Goal: Information Seeking & Learning: Compare options

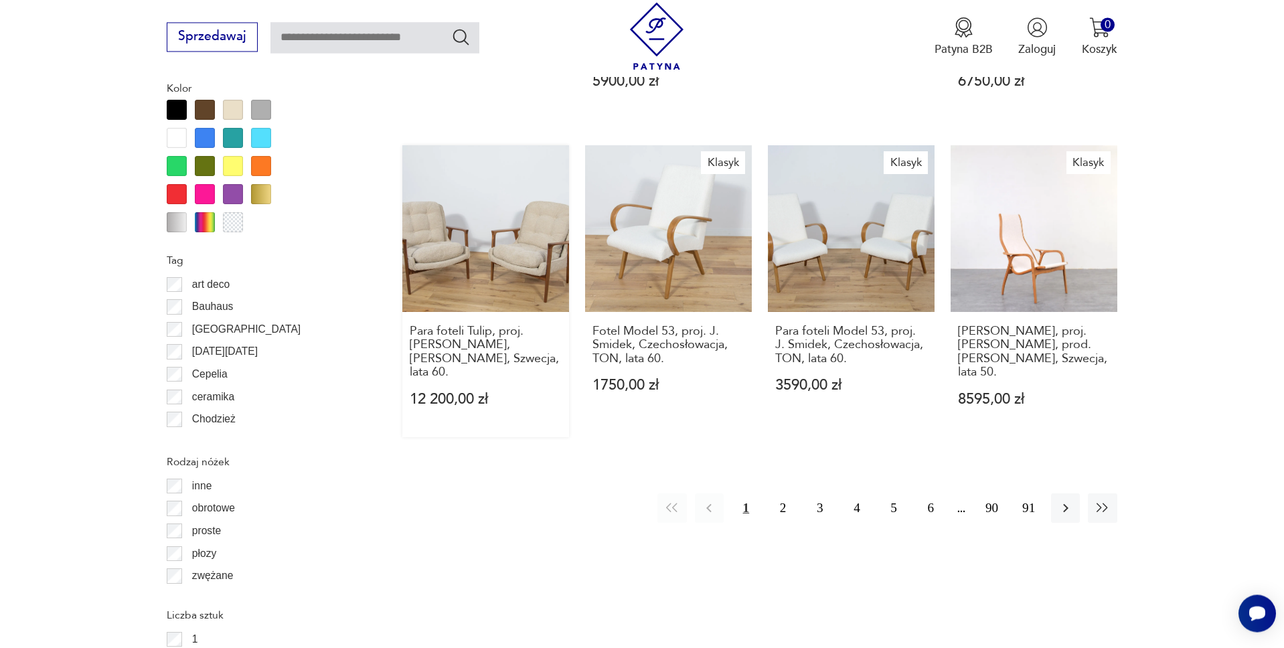
scroll to position [1614, 0]
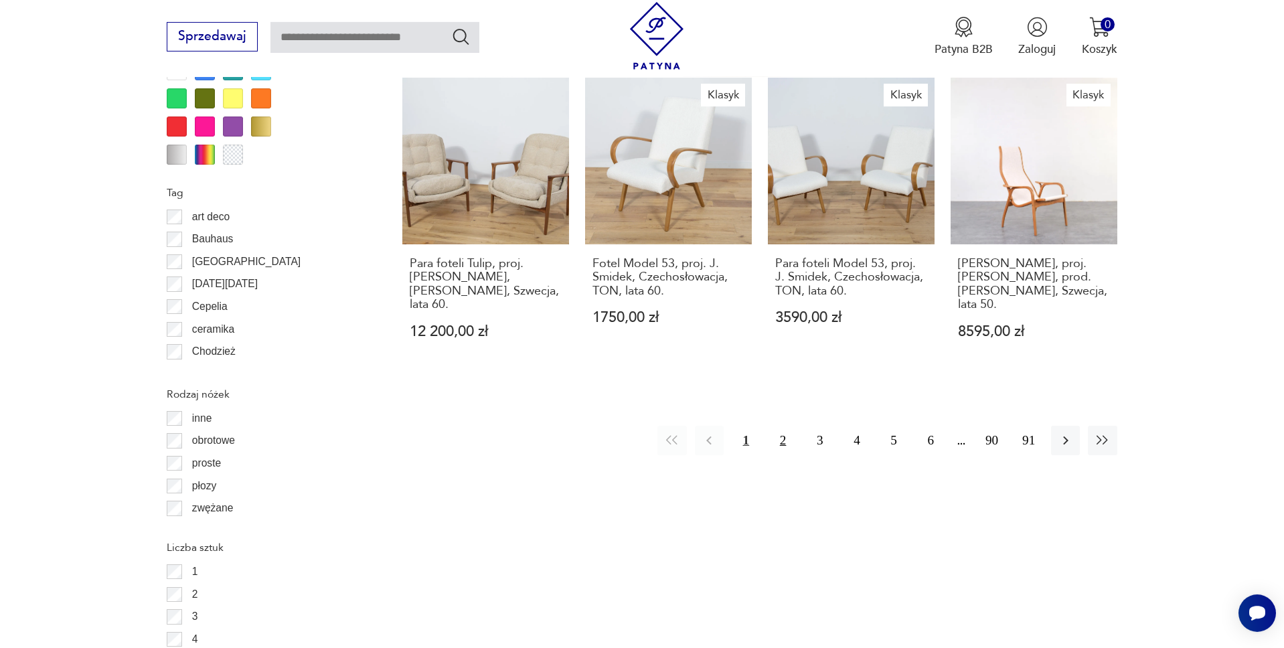
click at [778, 426] on button "2" at bounding box center [782, 440] width 29 height 29
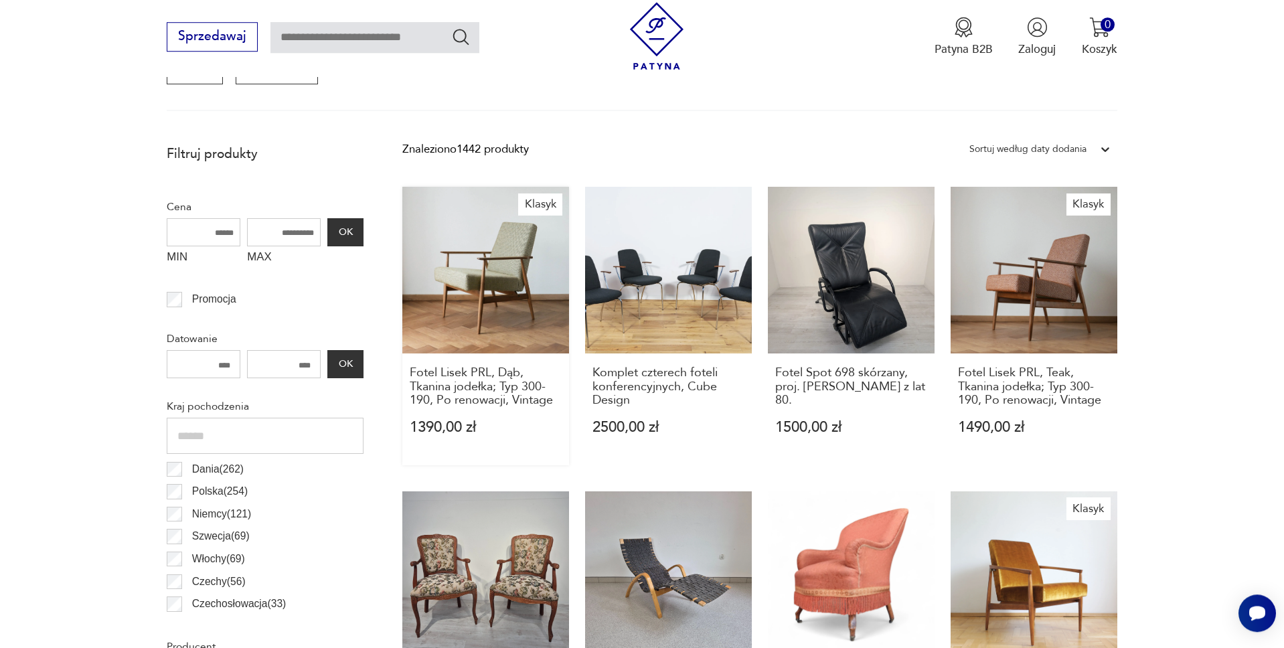
scroll to position [582, 0]
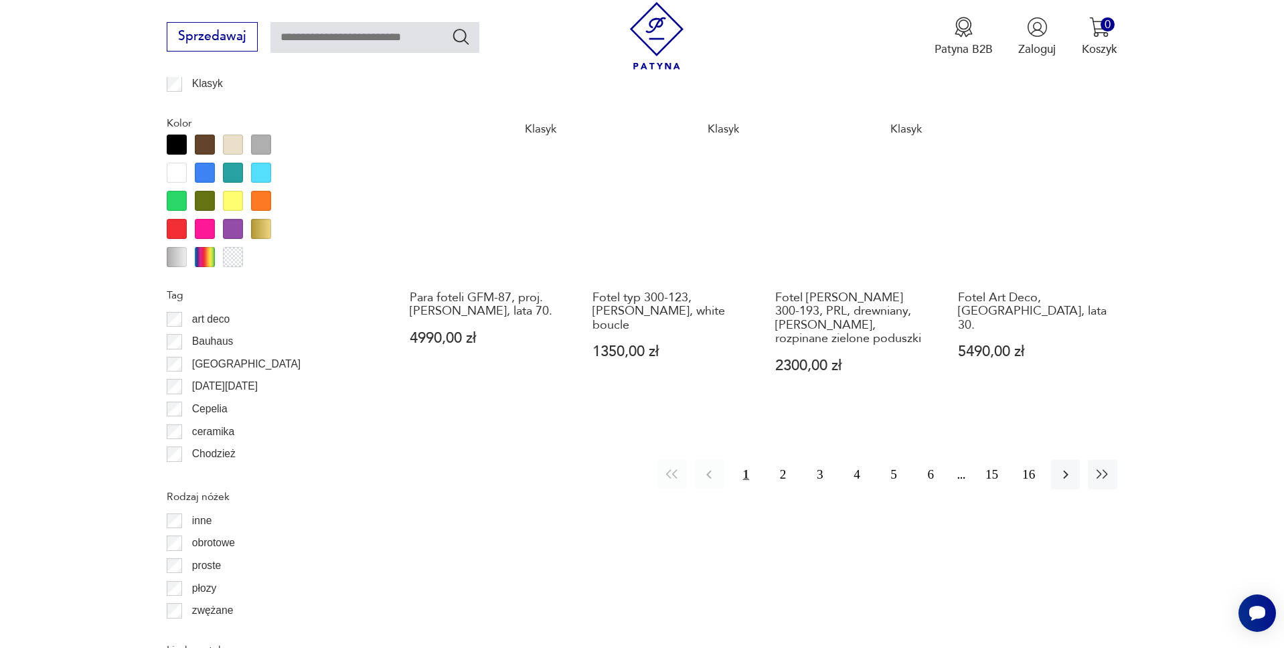
scroll to position [1538, 0]
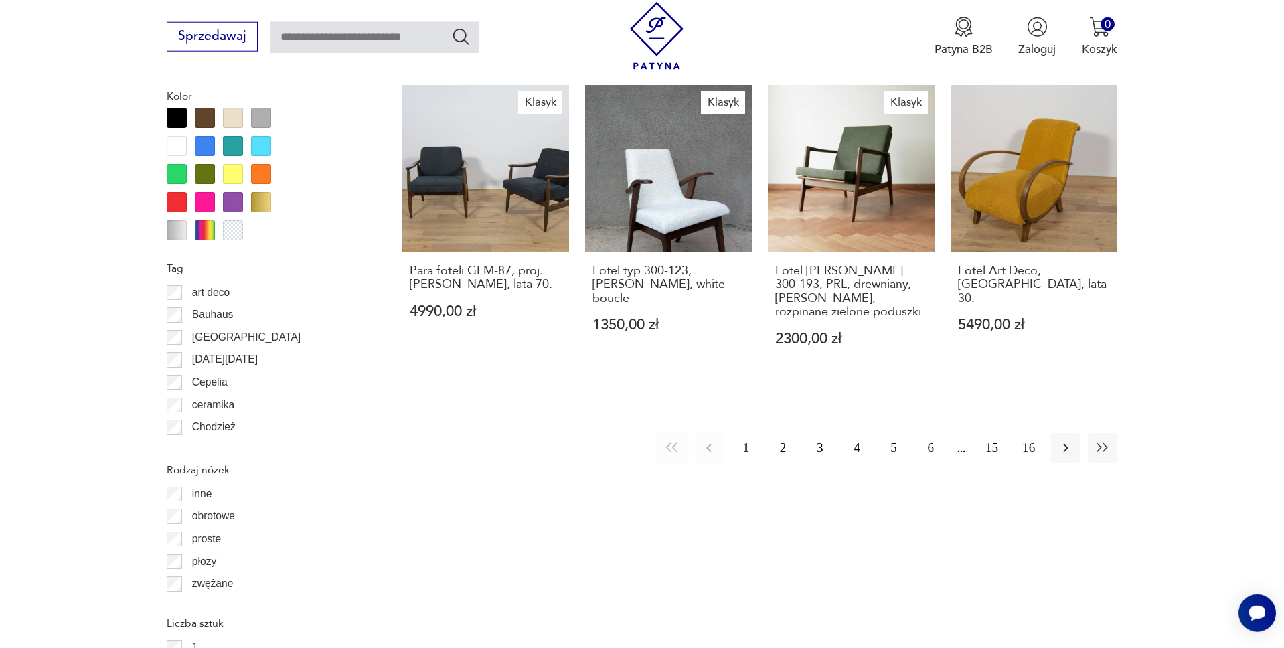
click at [782, 433] on button "2" at bounding box center [782, 447] width 29 height 29
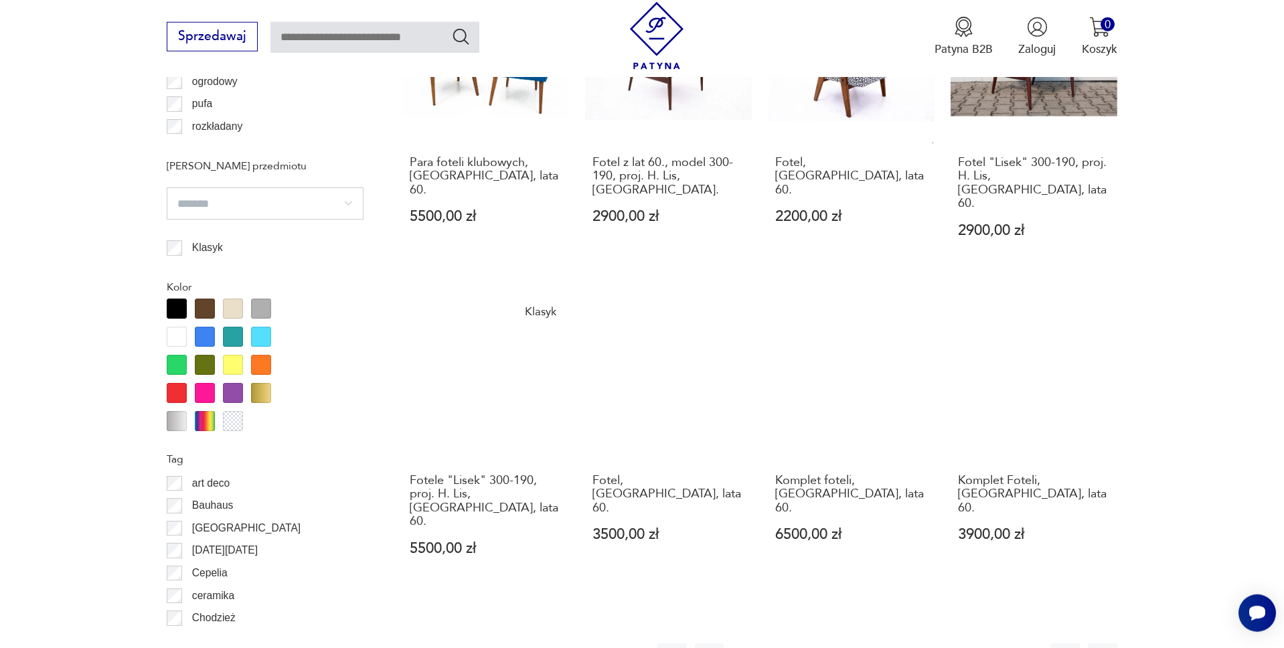
scroll to position [1538, 0]
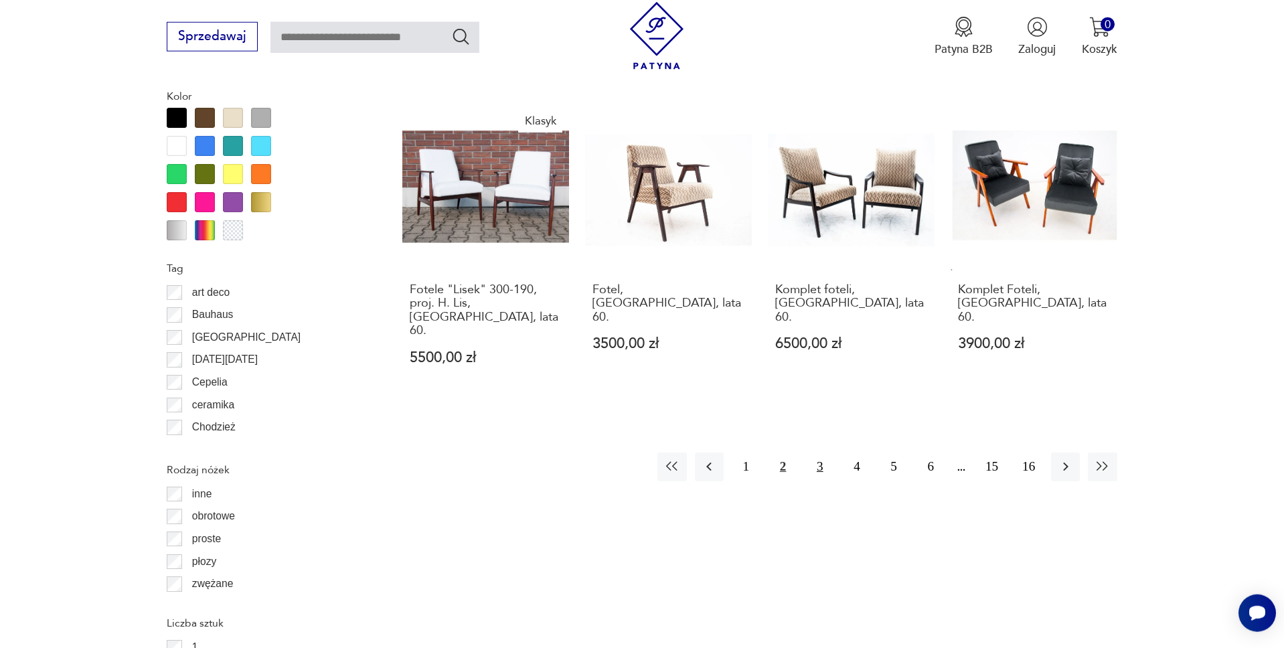
click at [817, 453] on button "3" at bounding box center [819, 467] width 29 height 29
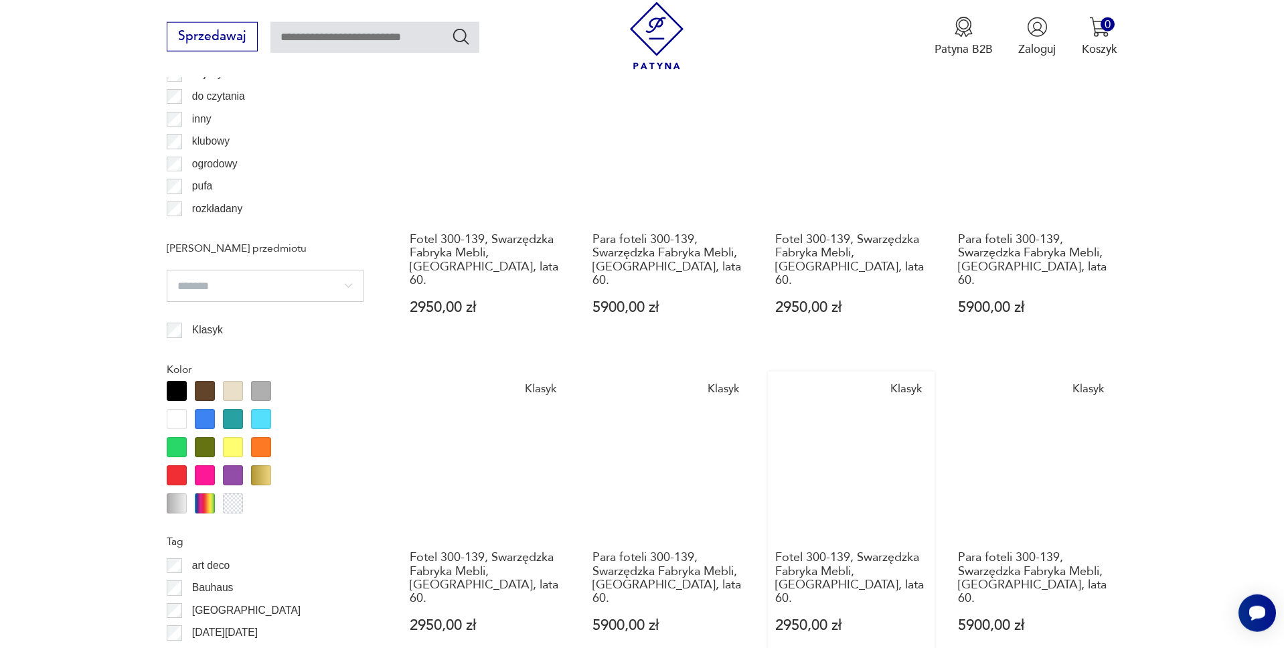
scroll to position [1607, 0]
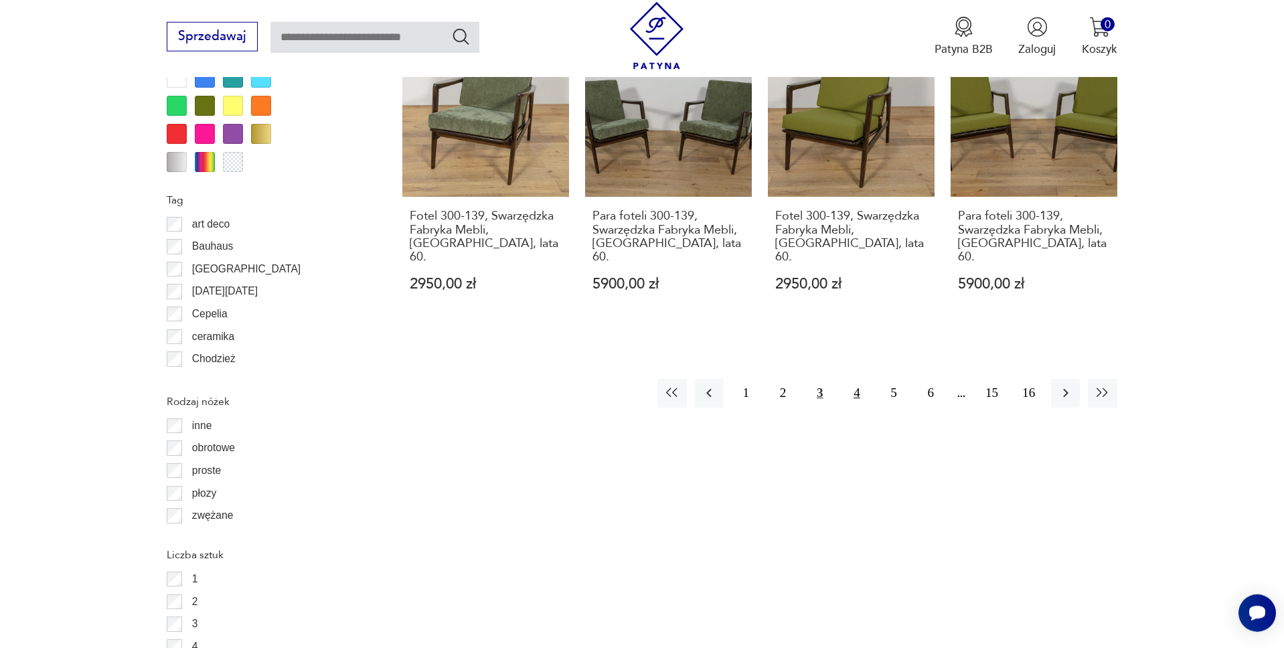
click at [859, 379] on button "4" at bounding box center [856, 393] width 29 height 29
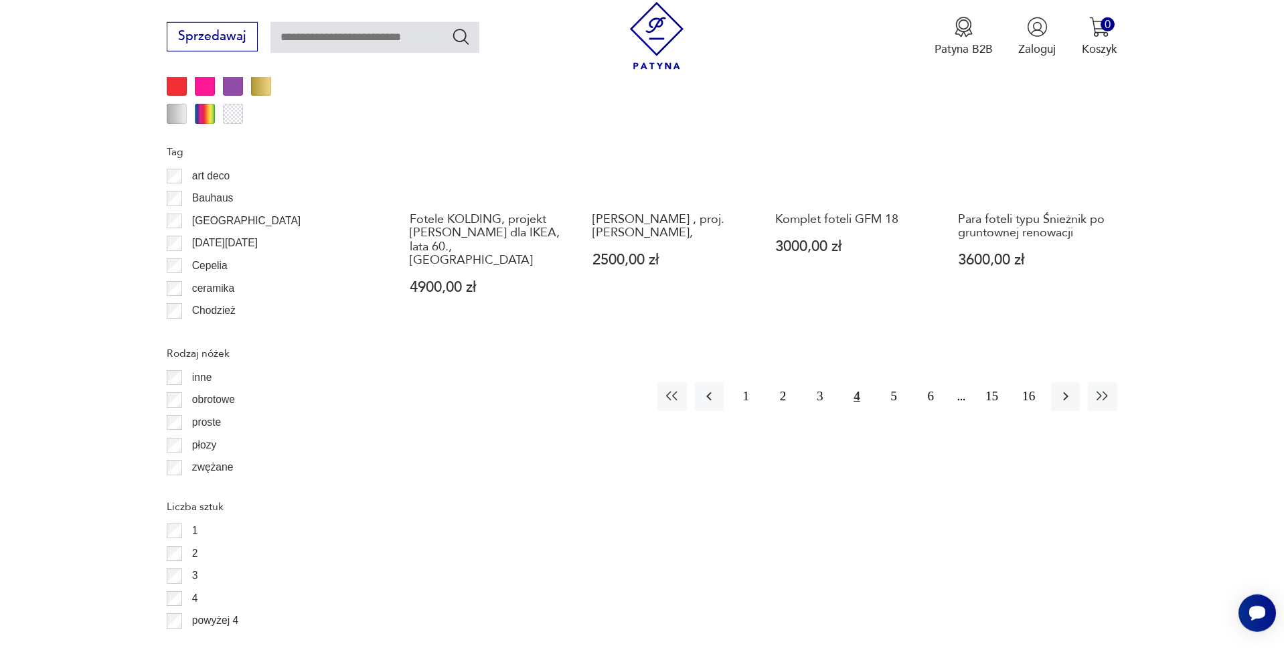
scroll to position [1675, 0]
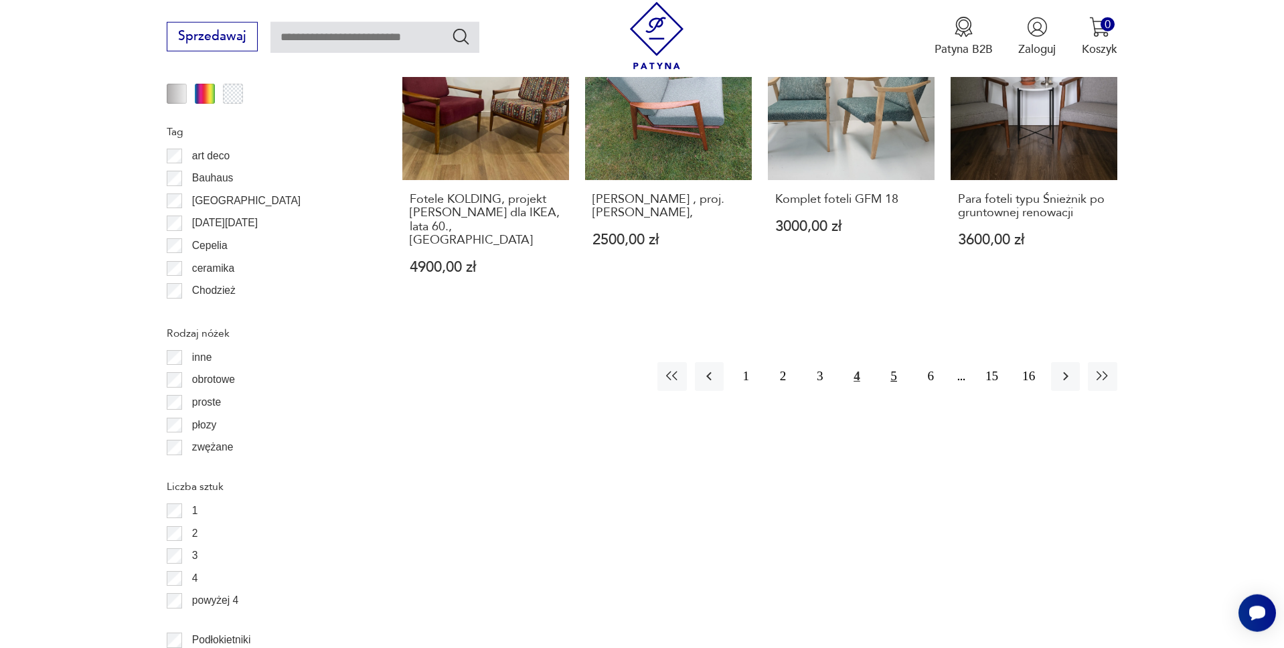
click at [896, 362] on button "5" at bounding box center [894, 376] width 29 height 29
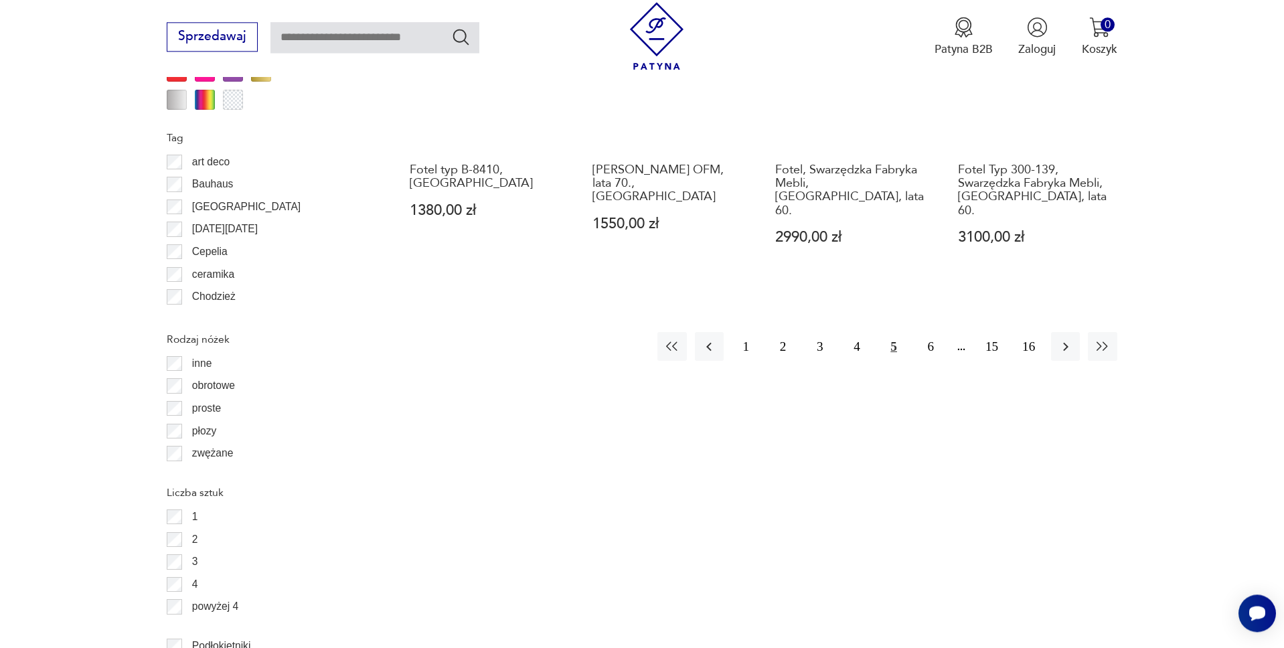
scroll to position [1675, 0]
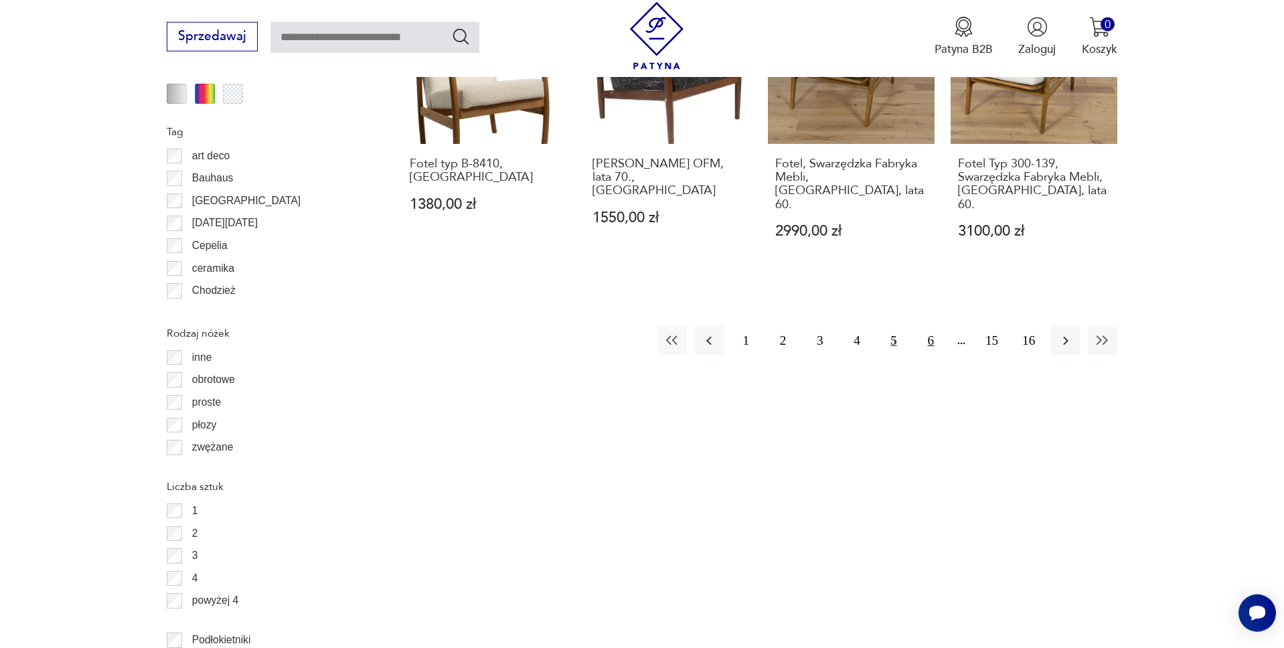
click at [928, 326] on button "6" at bounding box center [930, 340] width 29 height 29
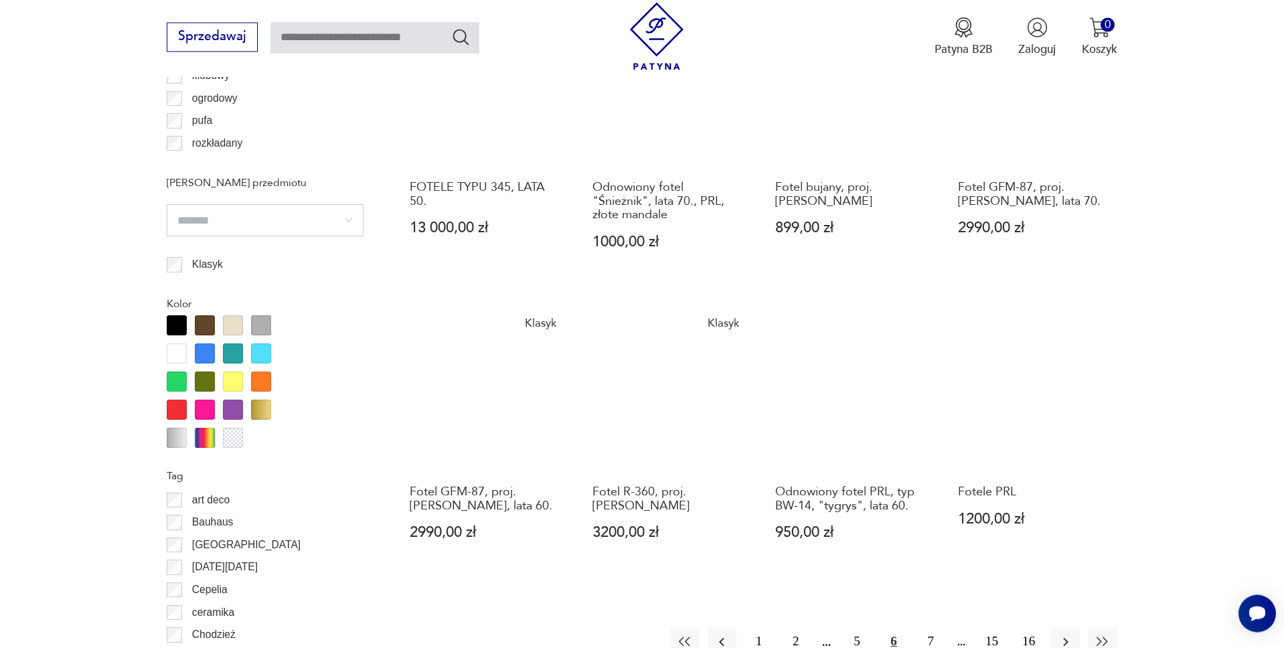
scroll to position [1333, 0]
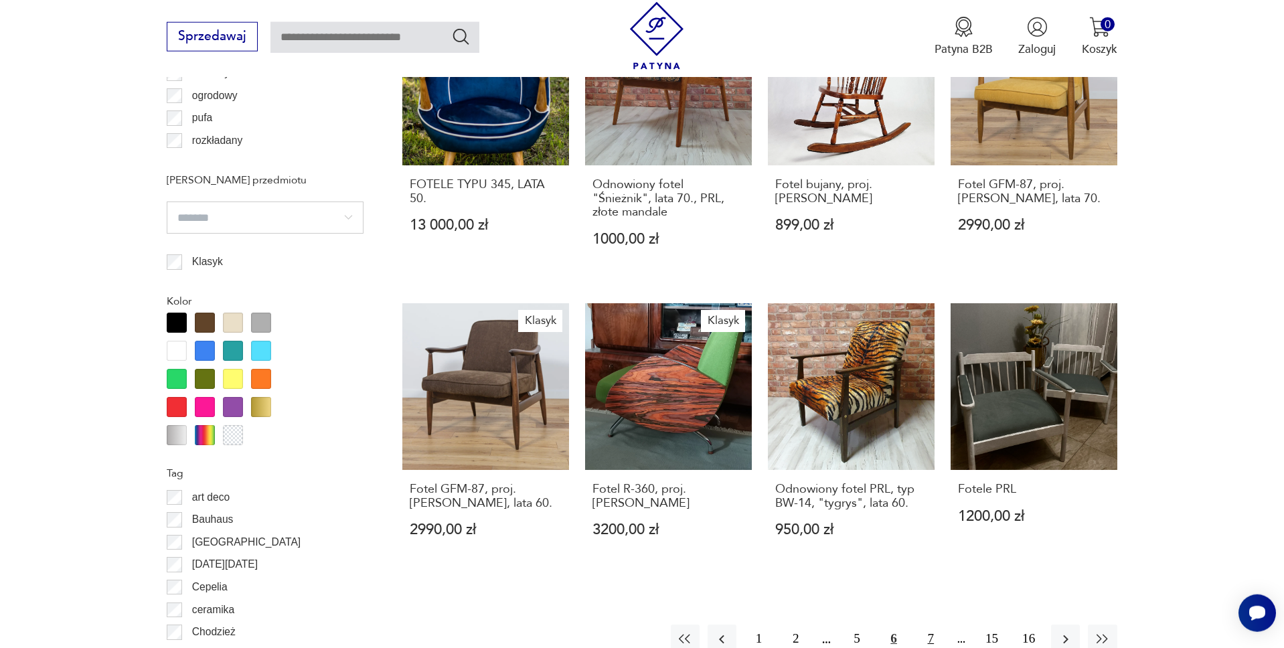
click at [928, 625] on button "7" at bounding box center [930, 639] width 29 height 29
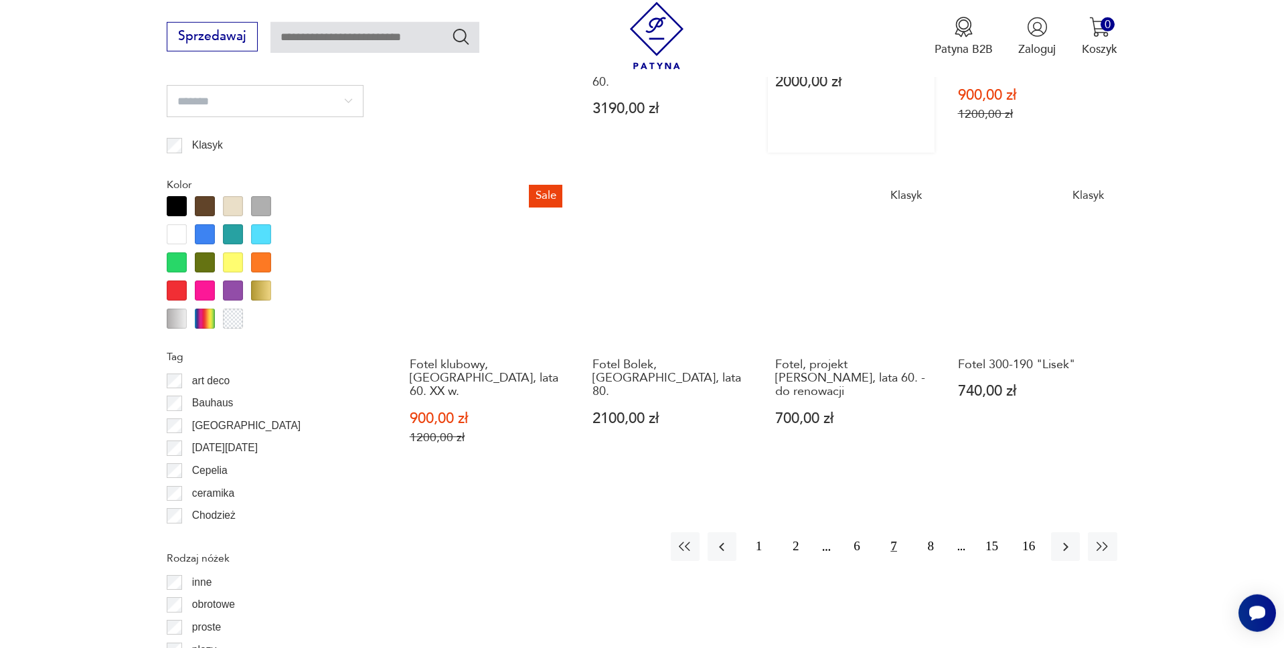
scroll to position [1470, 0]
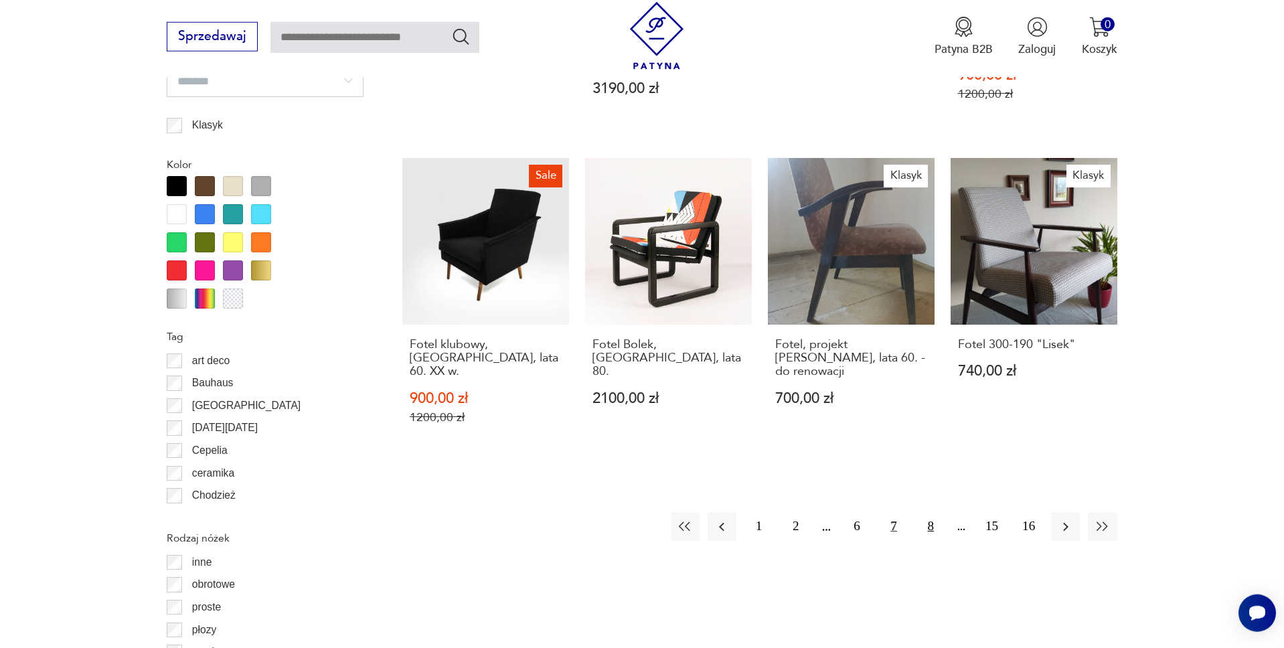
click at [928, 512] on button "8" at bounding box center [930, 526] width 29 height 29
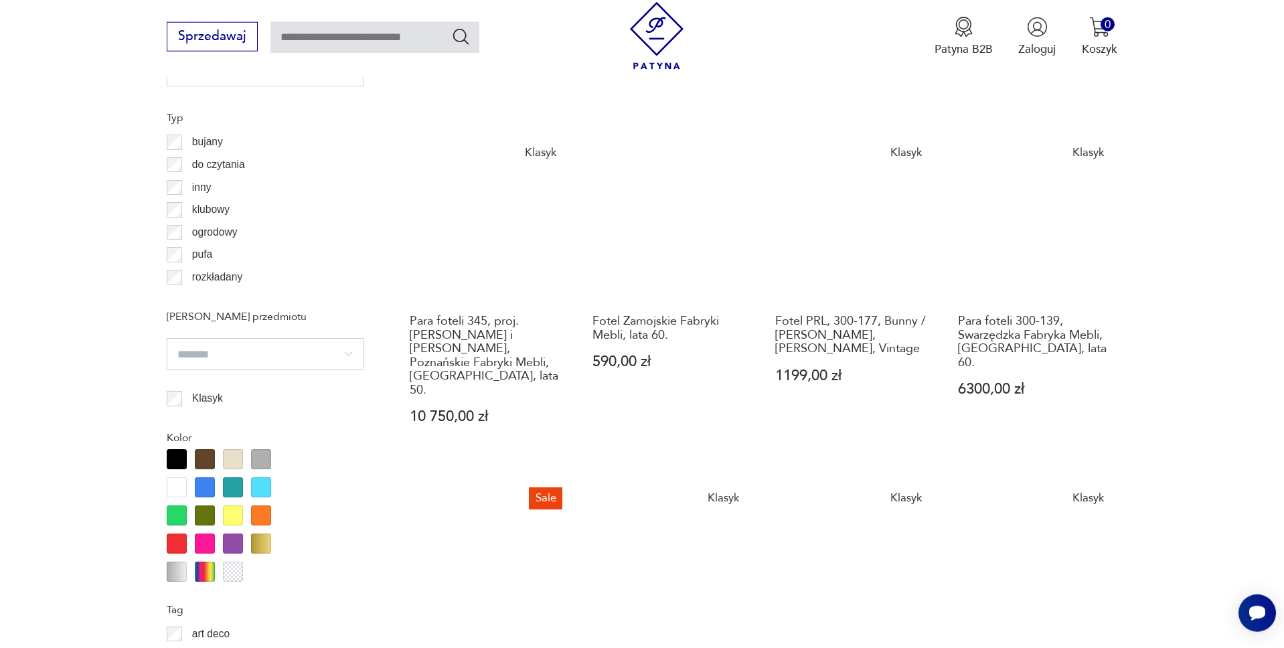
scroll to position [1402, 0]
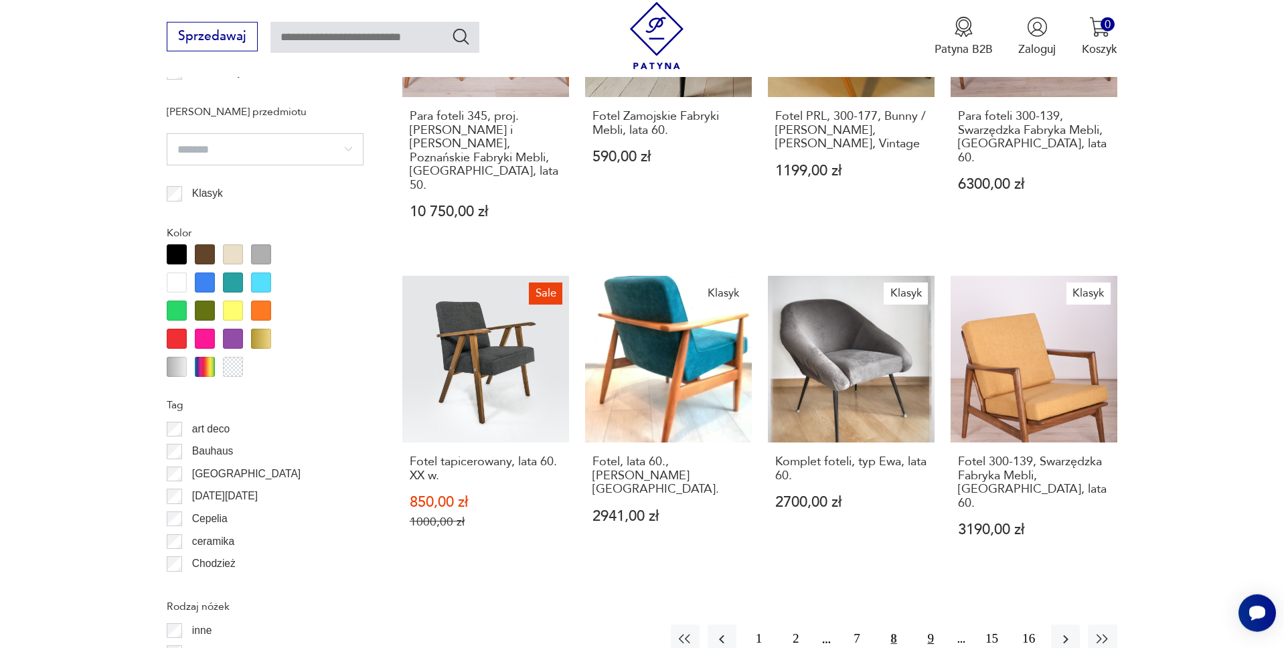
click at [932, 625] on button "9" at bounding box center [930, 639] width 29 height 29
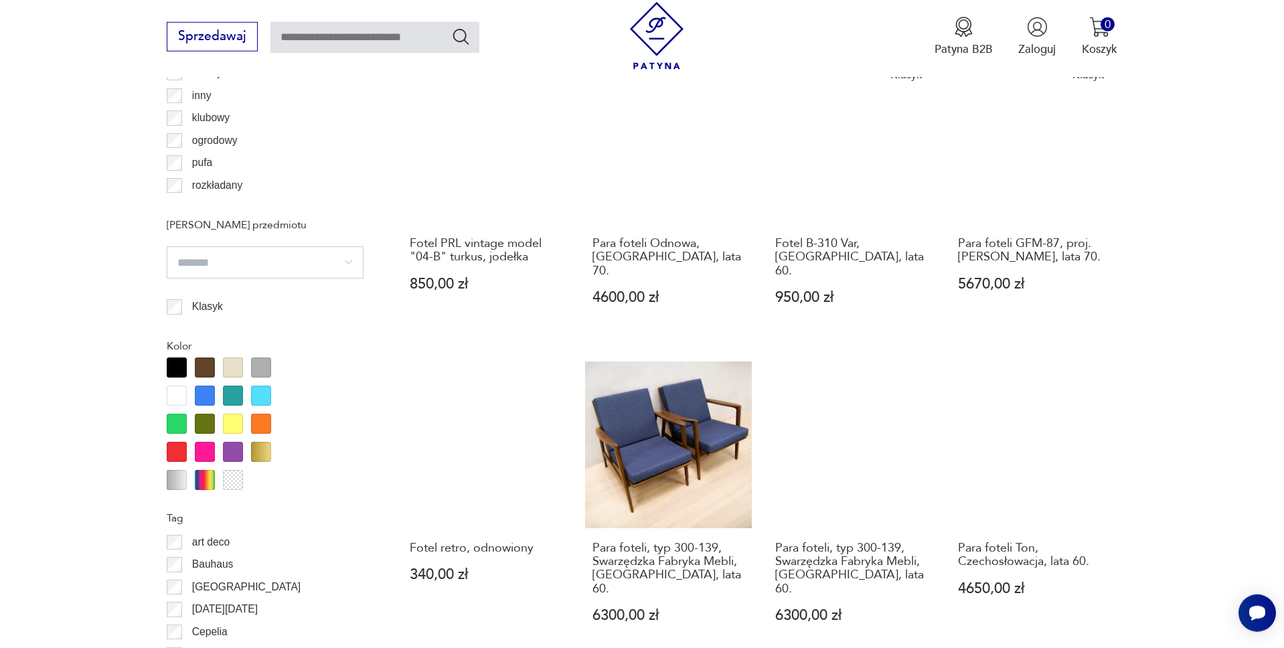
scroll to position [1333, 0]
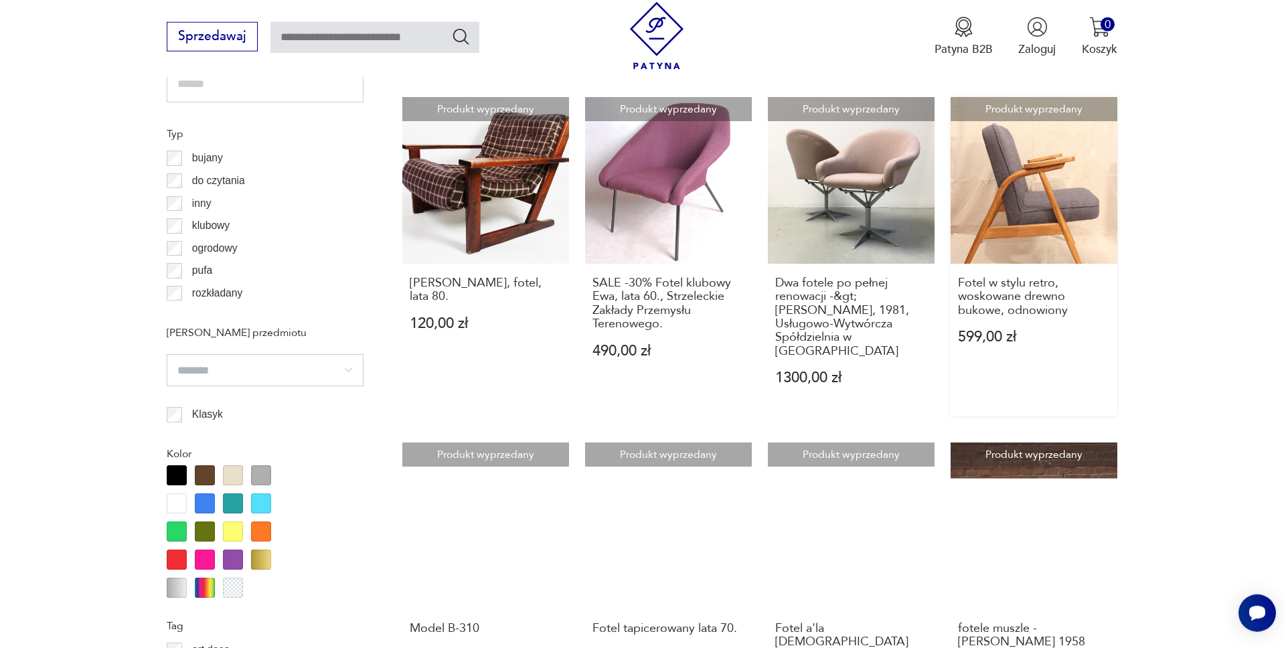
scroll to position [1333, 0]
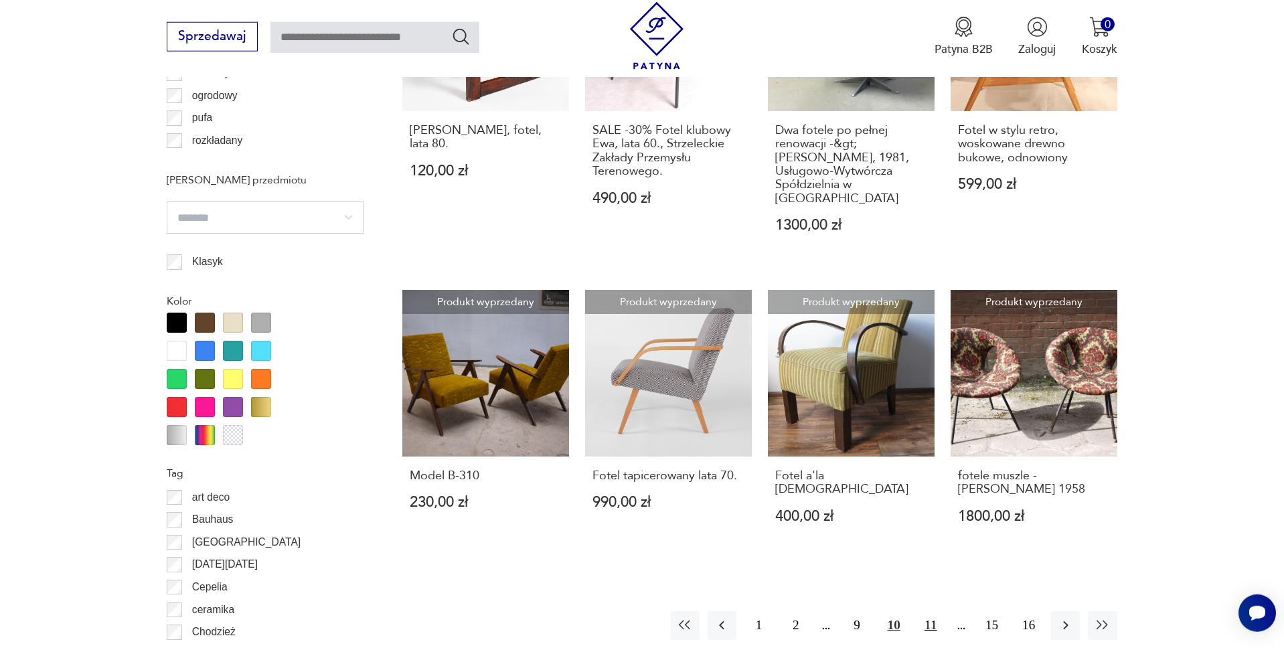
click at [934, 611] on button "11" at bounding box center [930, 625] width 29 height 29
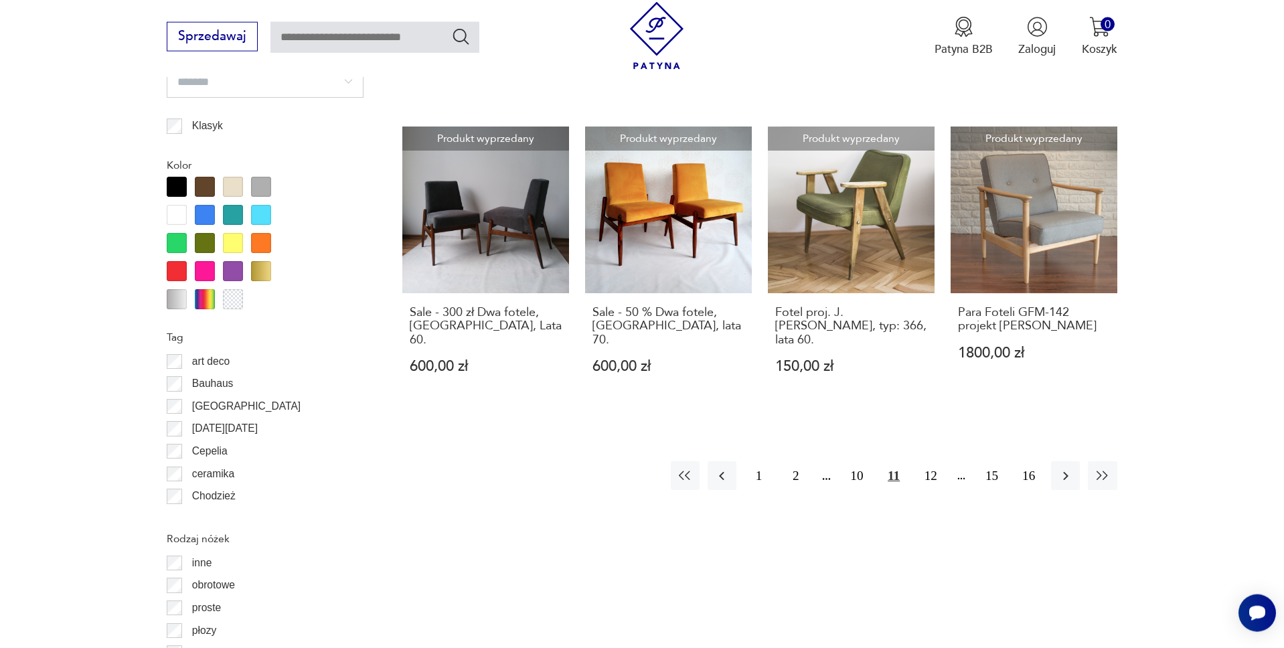
scroll to position [1538, 0]
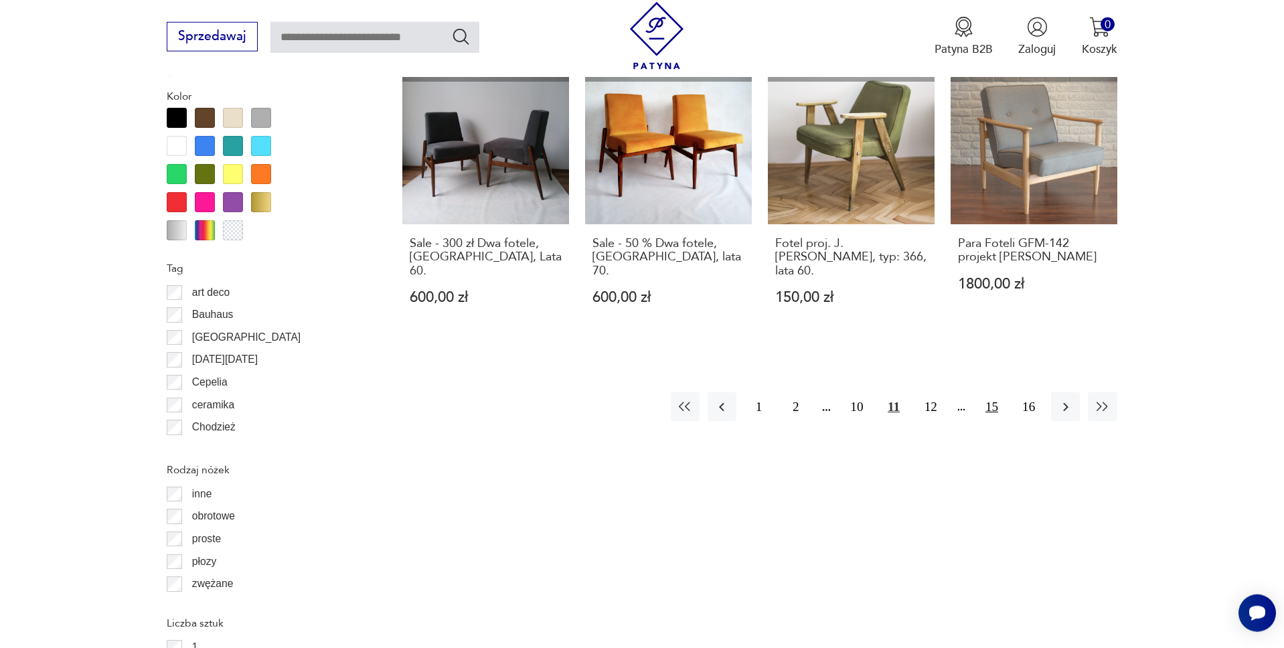
click at [995, 392] on button "15" at bounding box center [991, 406] width 29 height 29
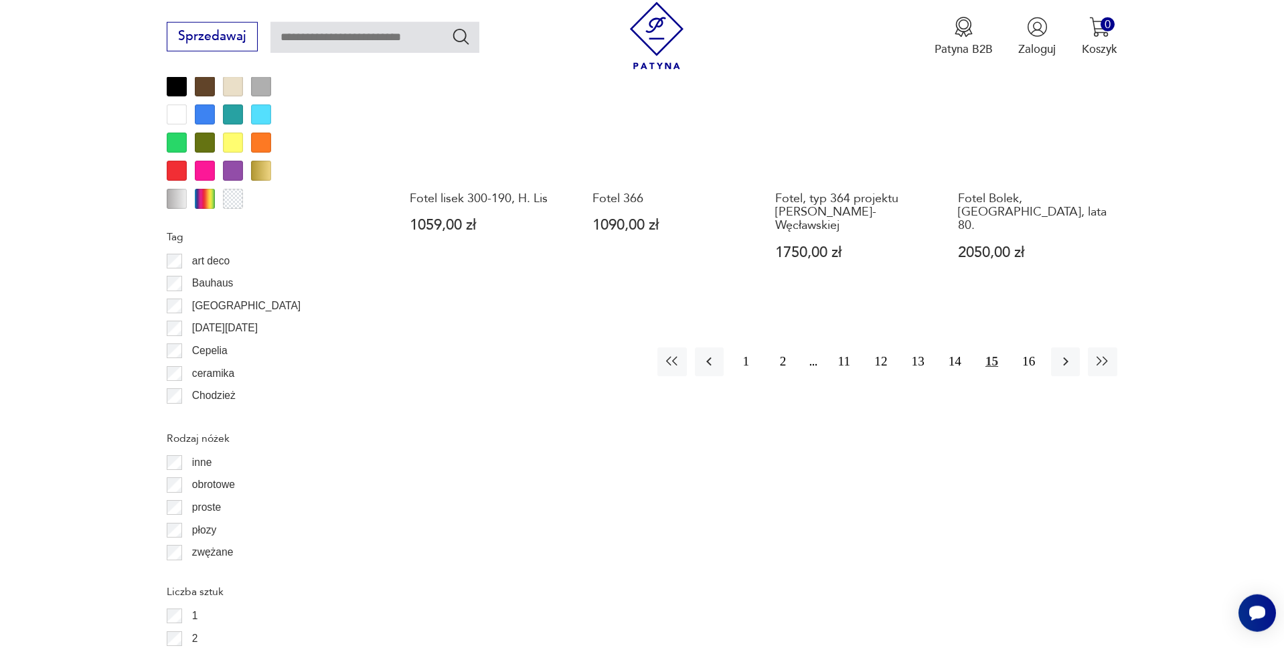
scroll to position [1538, 0]
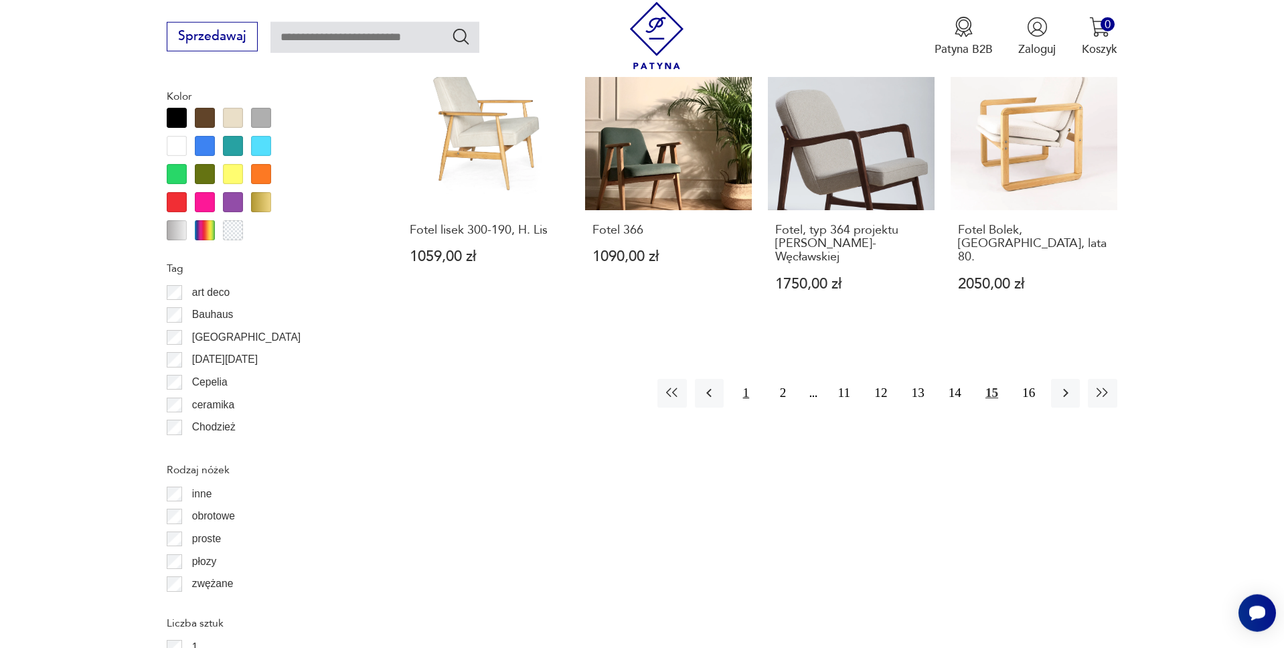
click at [750, 380] on button "1" at bounding box center [746, 393] width 29 height 29
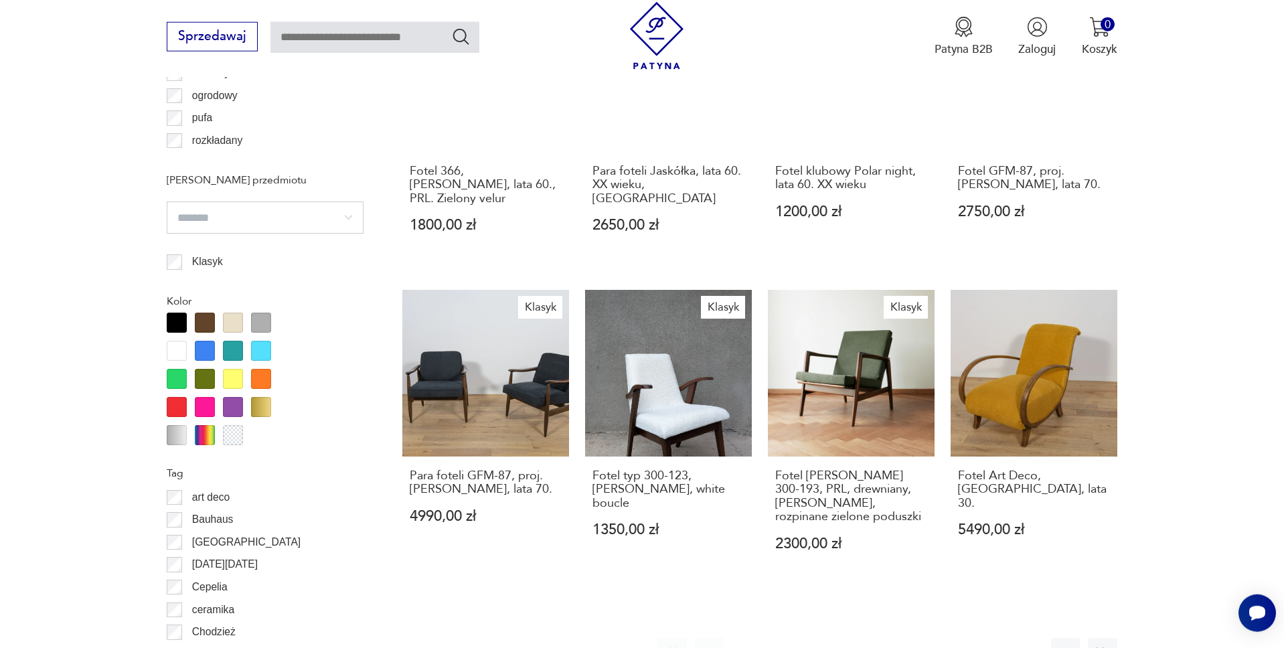
scroll to position [1538, 0]
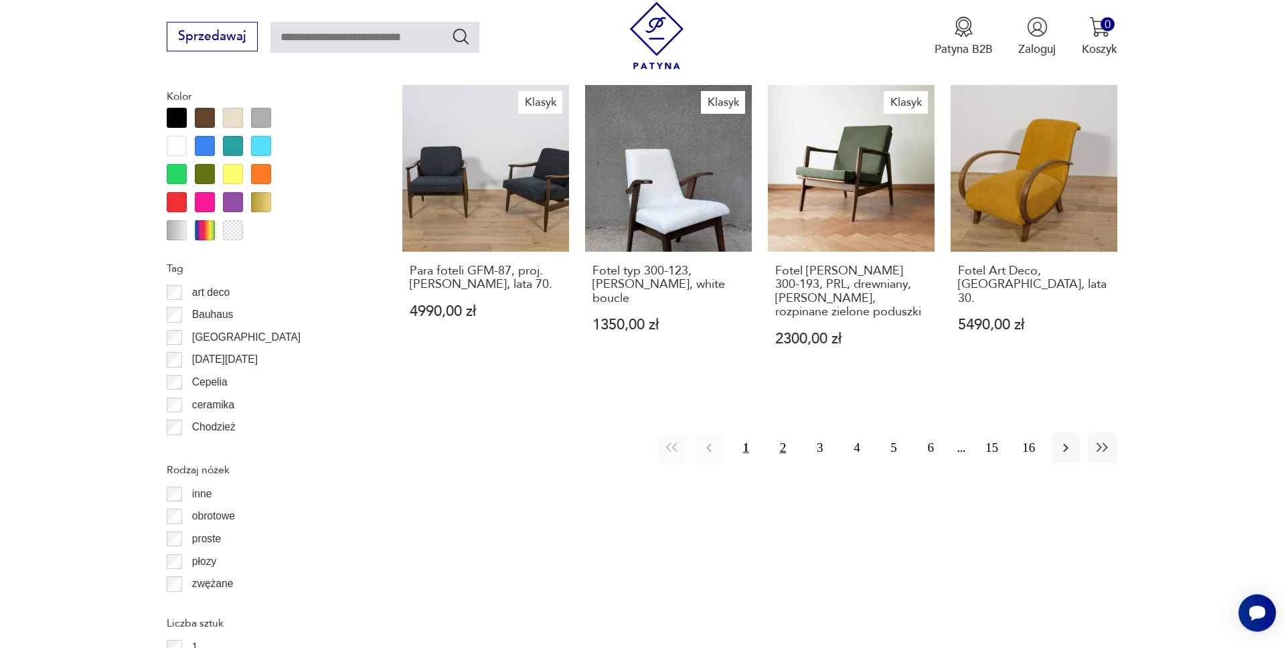
click at [787, 433] on button "2" at bounding box center [782, 447] width 29 height 29
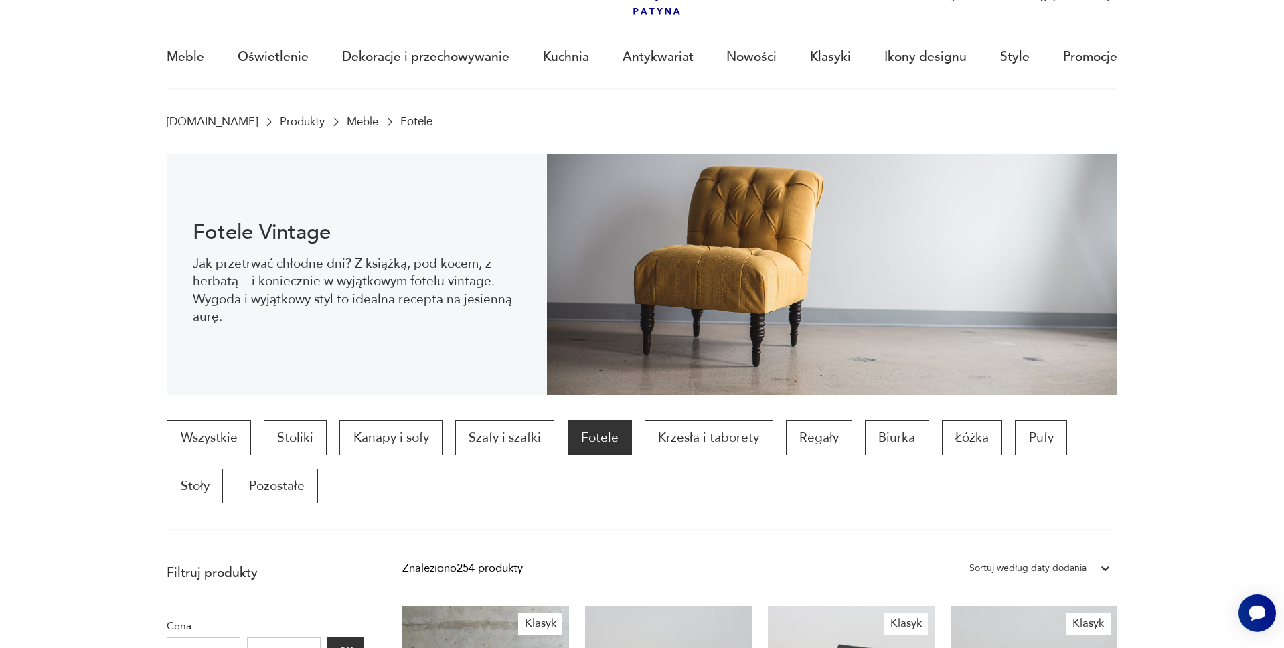
scroll to position [36, 0]
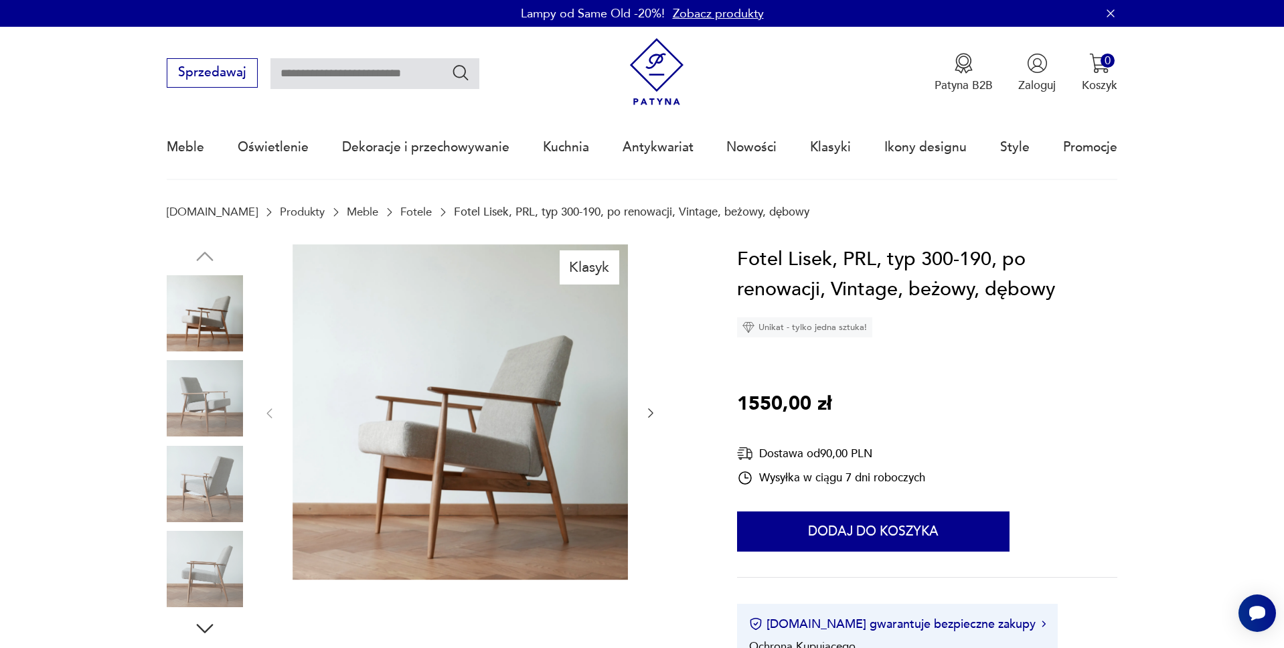
click at [206, 414] on img at bounding box center [205, 398] width 76 height 76
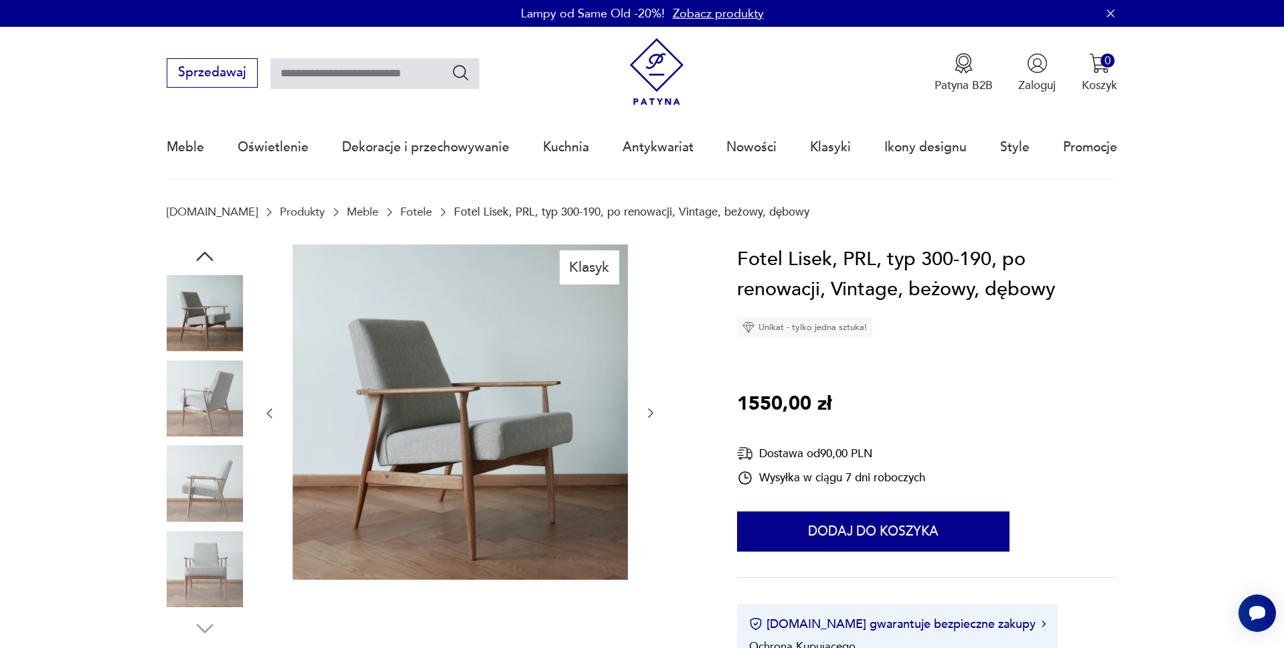
click at [470, 383] on img at bounding box center [460, 411] width 335 height 335
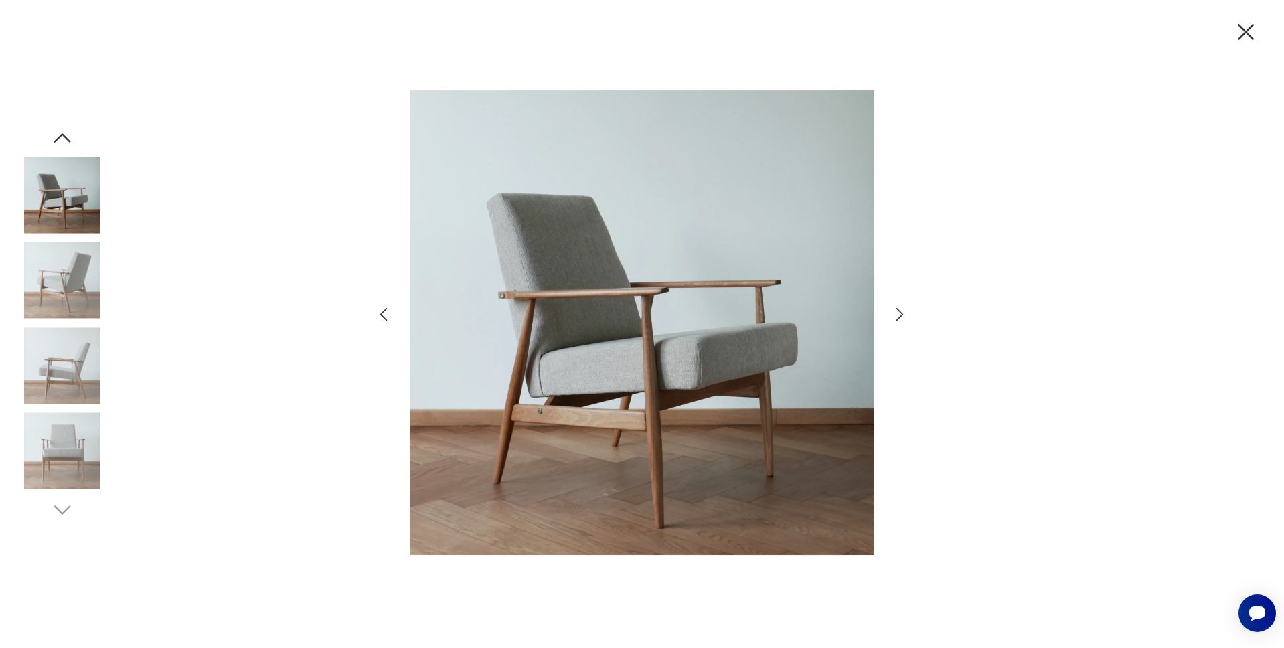
click at [1246, 31] on icon "button" at bounding box center [1246, 32] width 16 height 16
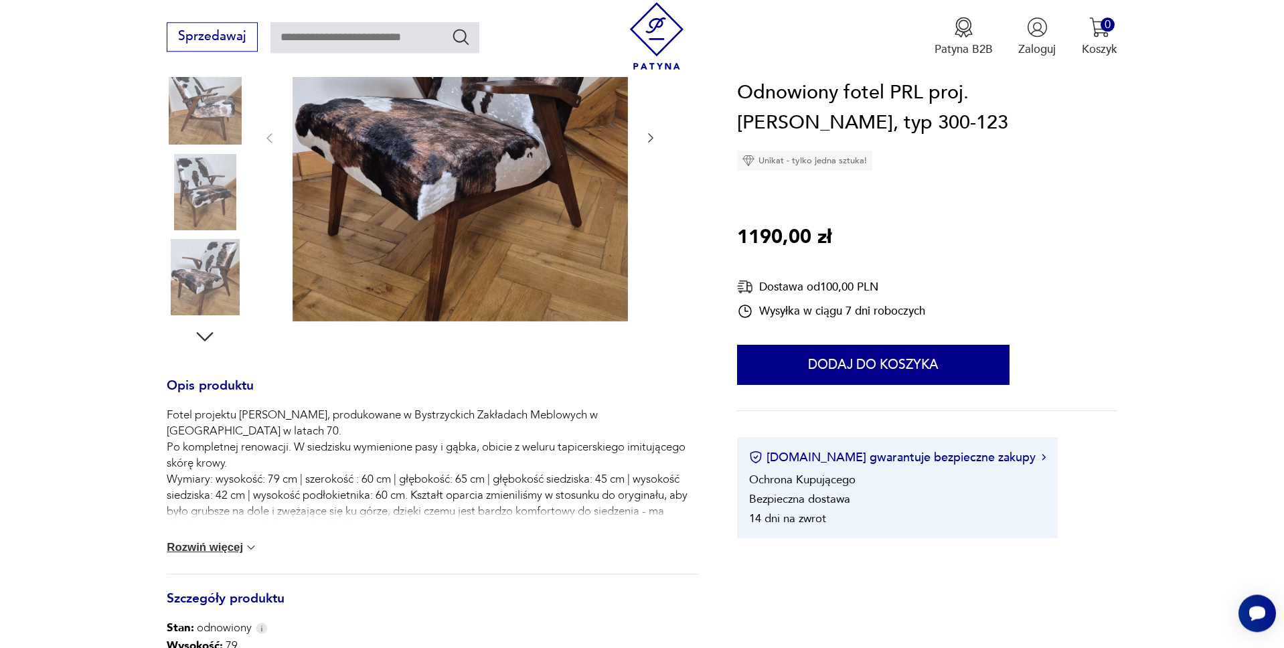
scroll to position [273, 0]
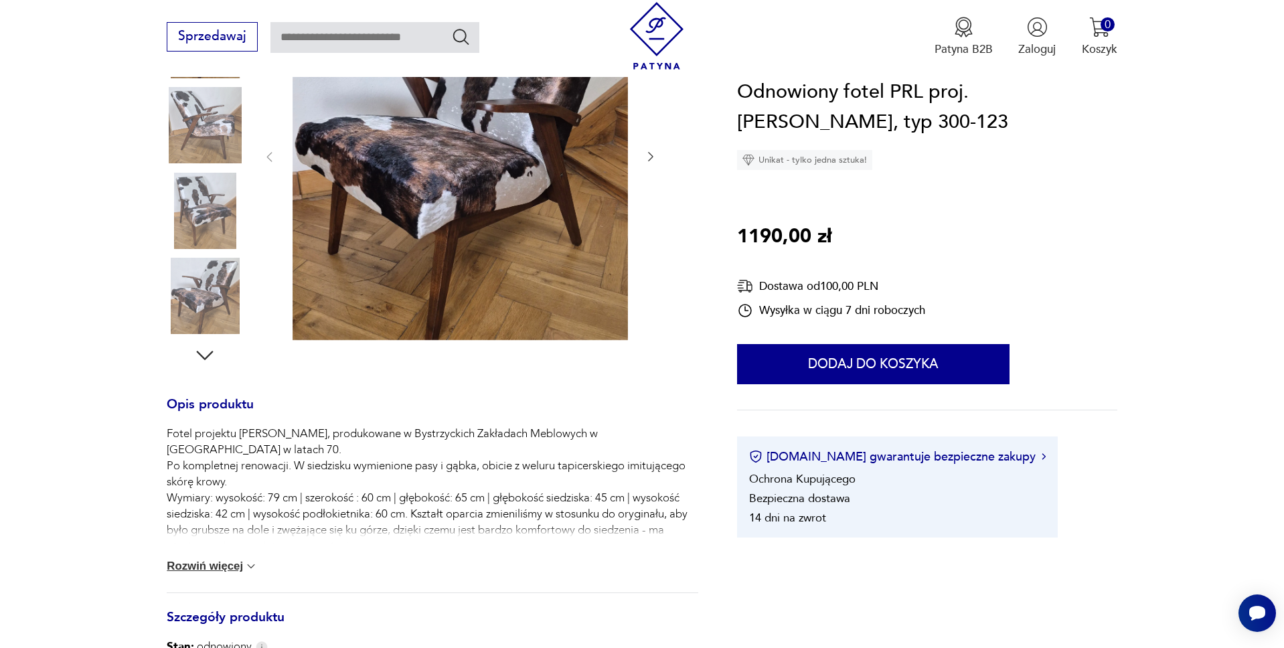
click at [212, 131] on img at bounding box center [205, 125] width 76 height 76
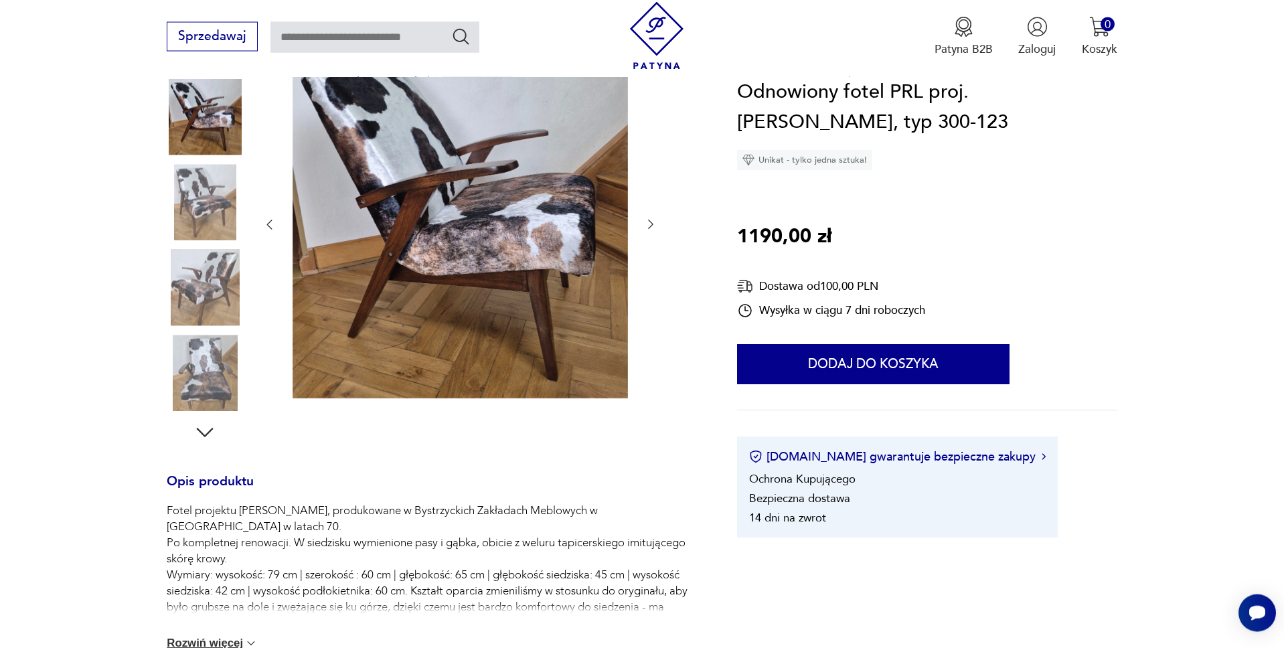
scroll to position [129, 0]
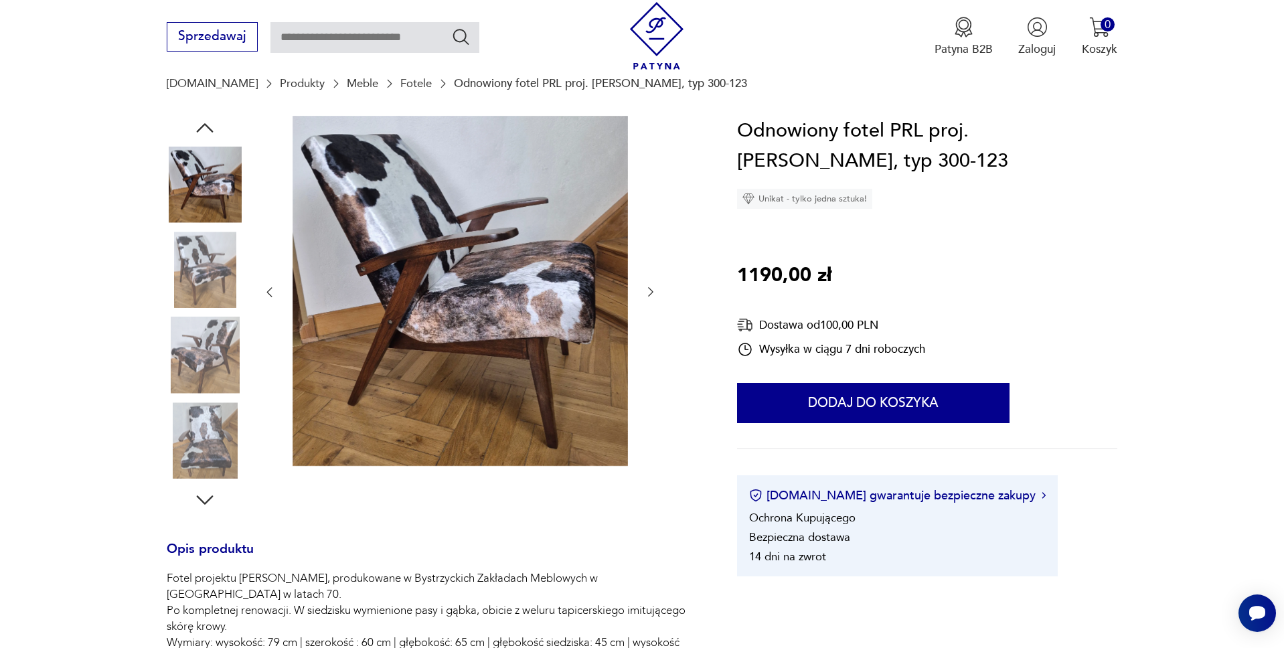
click at [204, 346] on img at bounding box center [205, 355] width 76 height 76
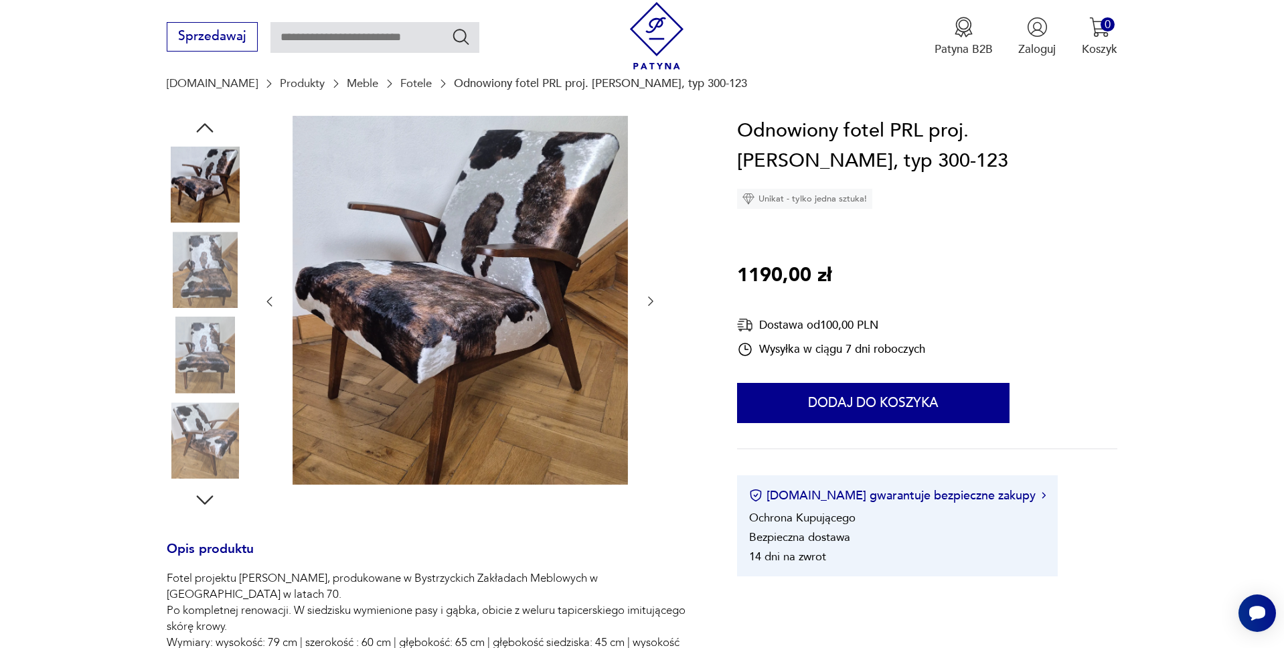
click at [204, 373] on img at bounding box center [205, 355] width 76 height 76
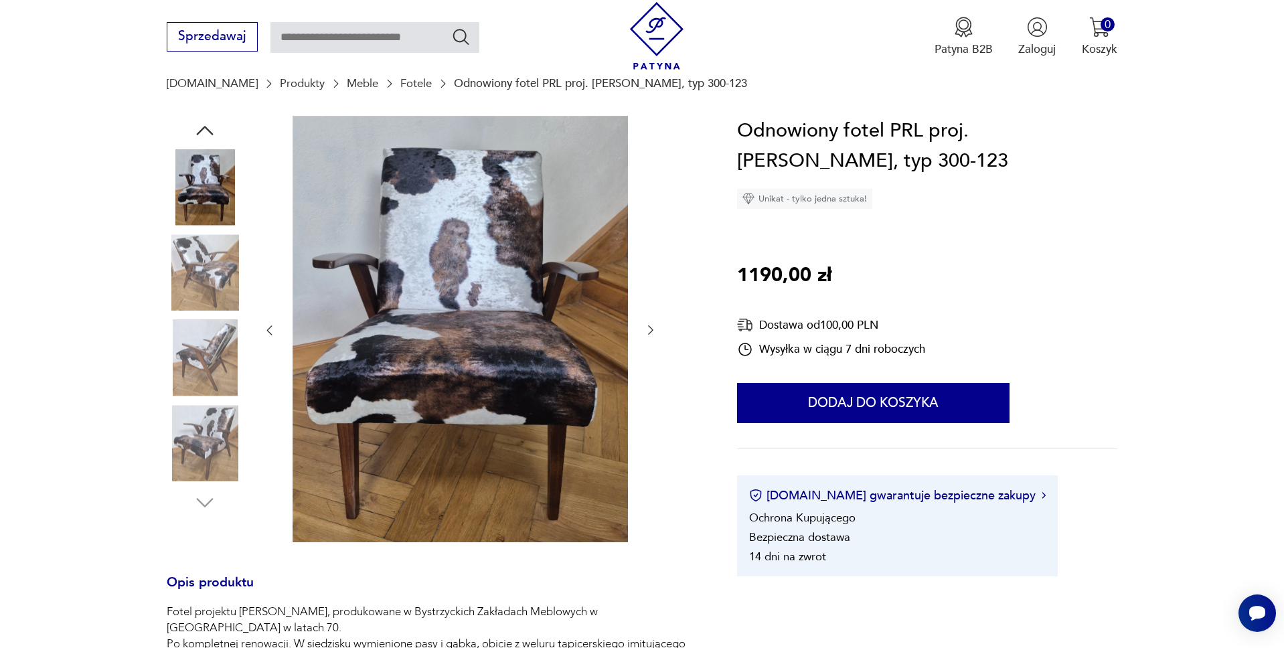
click at [203, 408] on img at bounding box center [205, 443] width 76 height 76
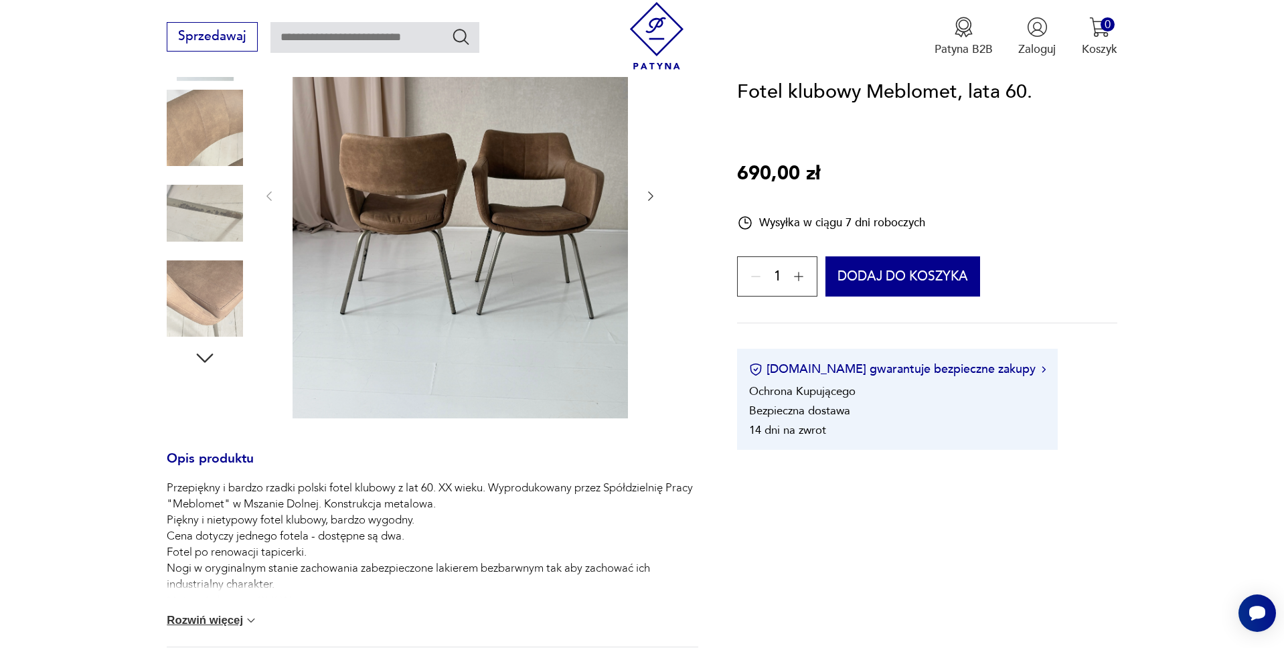
scroll to position [478, 0]
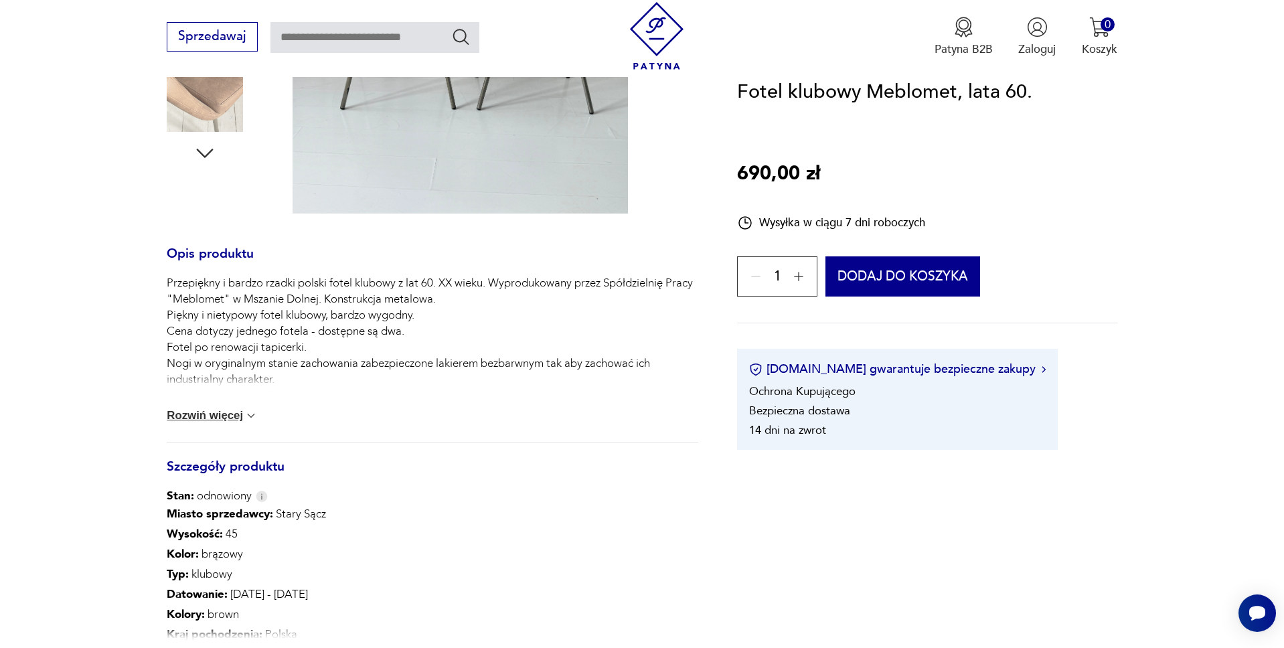
click at [238, 416] on button "Rozwiń więcej" at bounding box center [212, 415] width 91 height 13
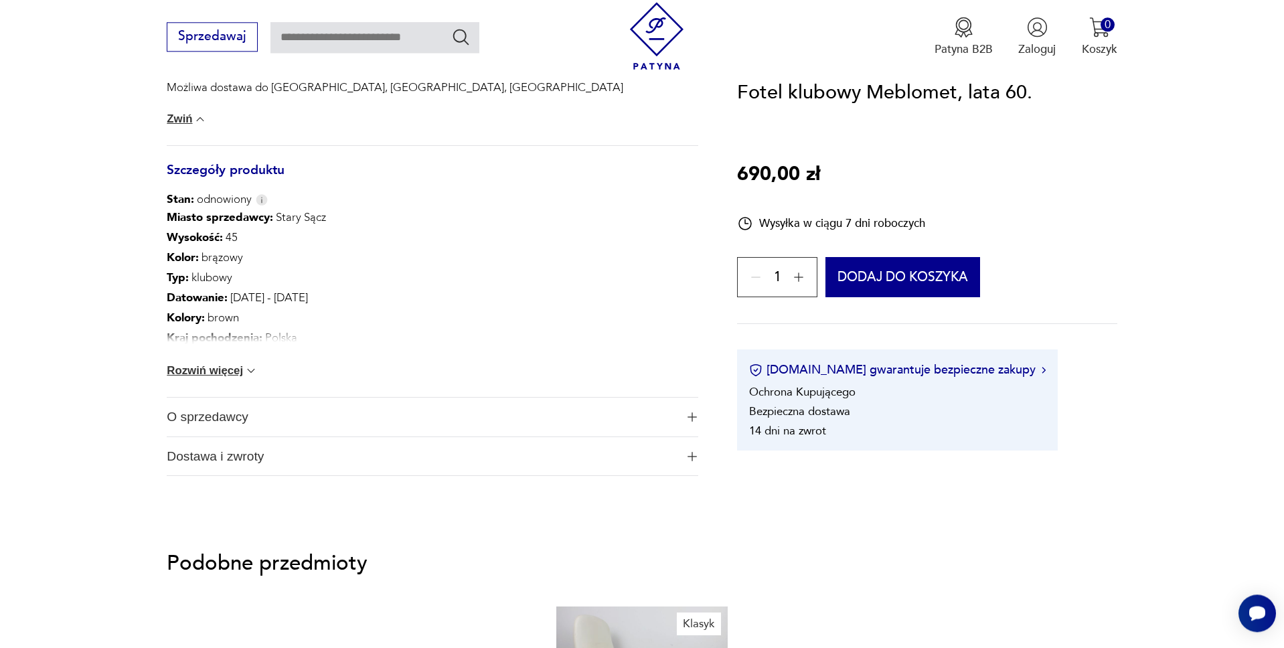
scroll to position [819, 0]
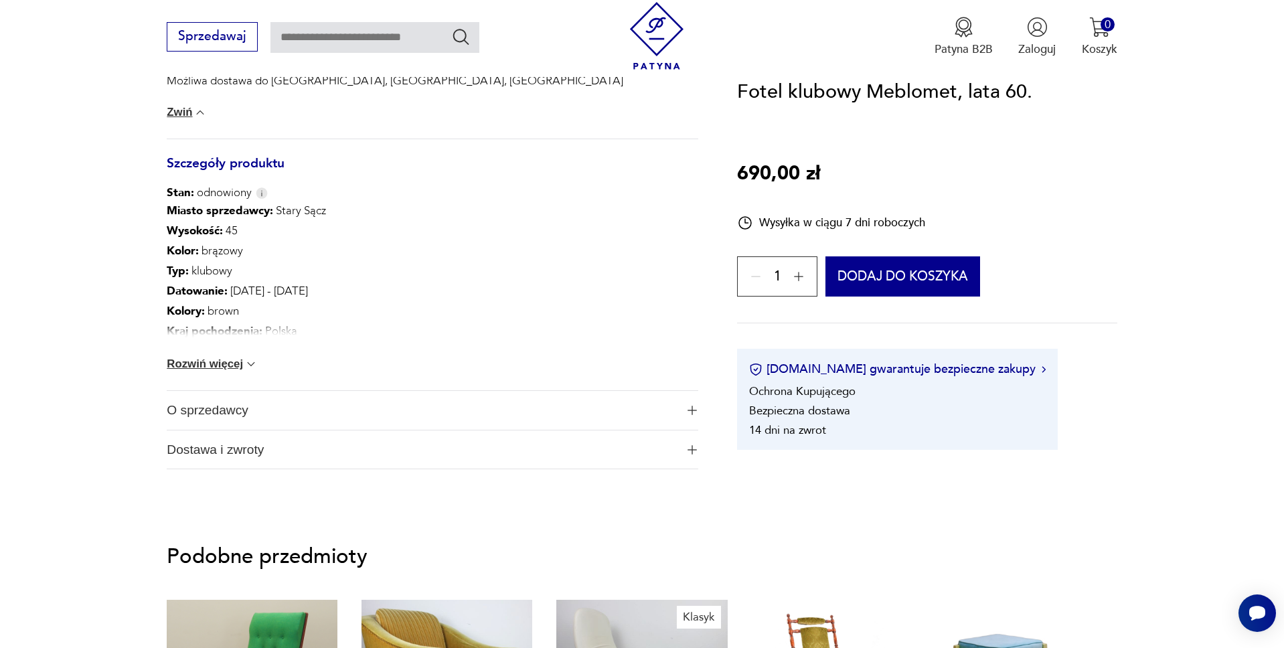
click at [244, 365] on button "Rozwiń więcej" at bounding box center [212, 363] width 91 height 13
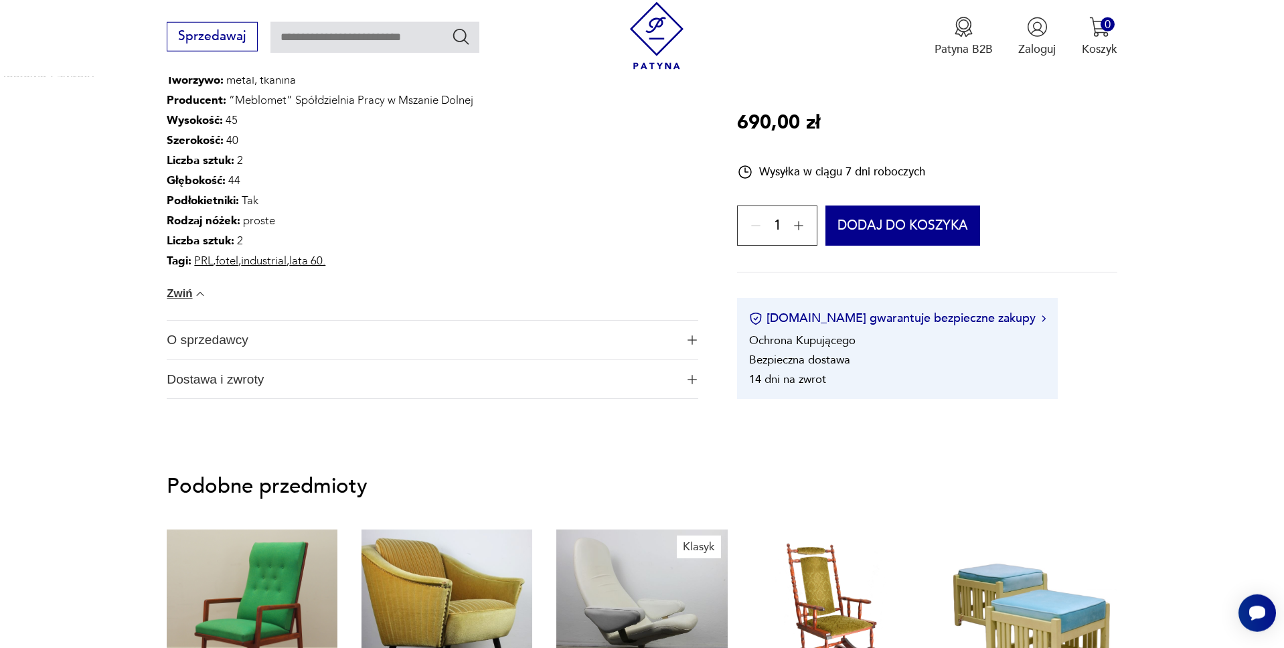
scroll to position [1092, 0]
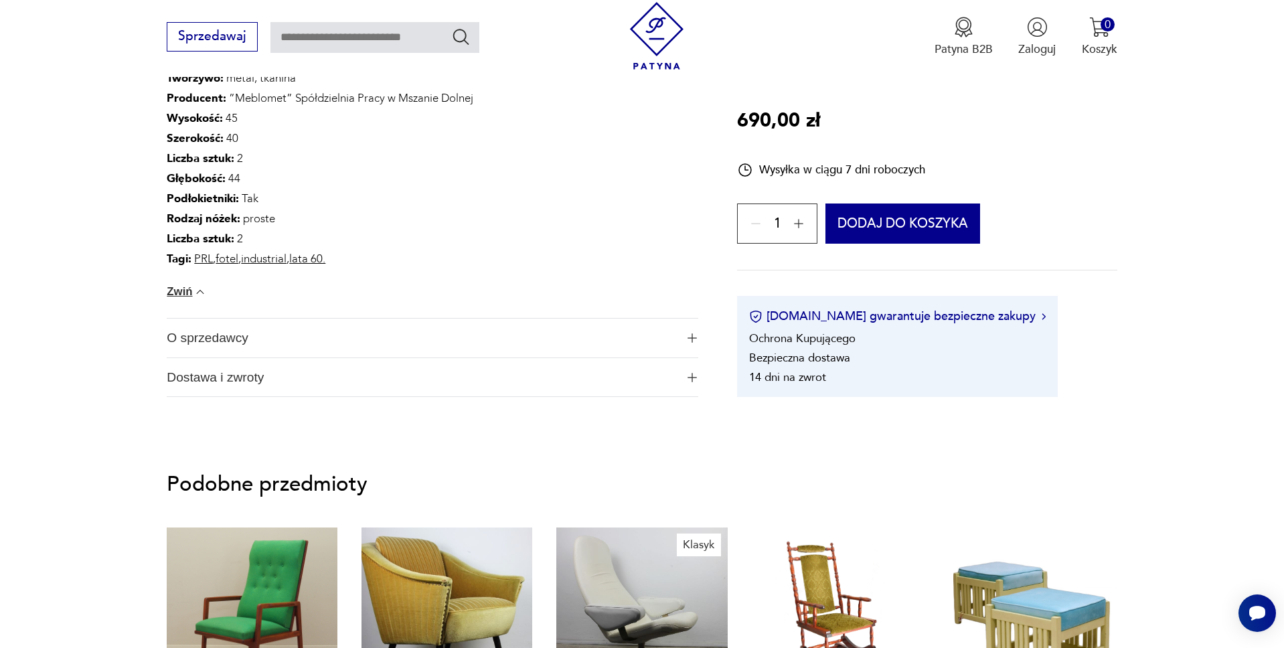
click at [689, 339] on img "button" at bounding box center [691, 337] width 9 height 9
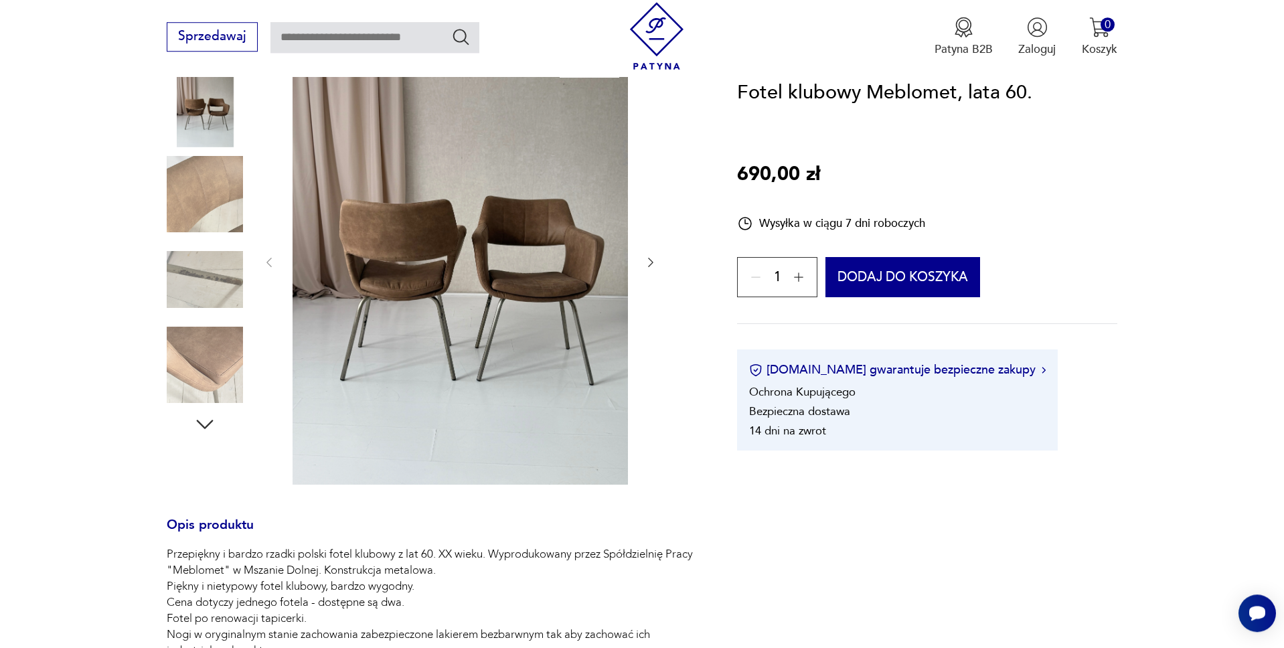
scroll to position [137, 0]
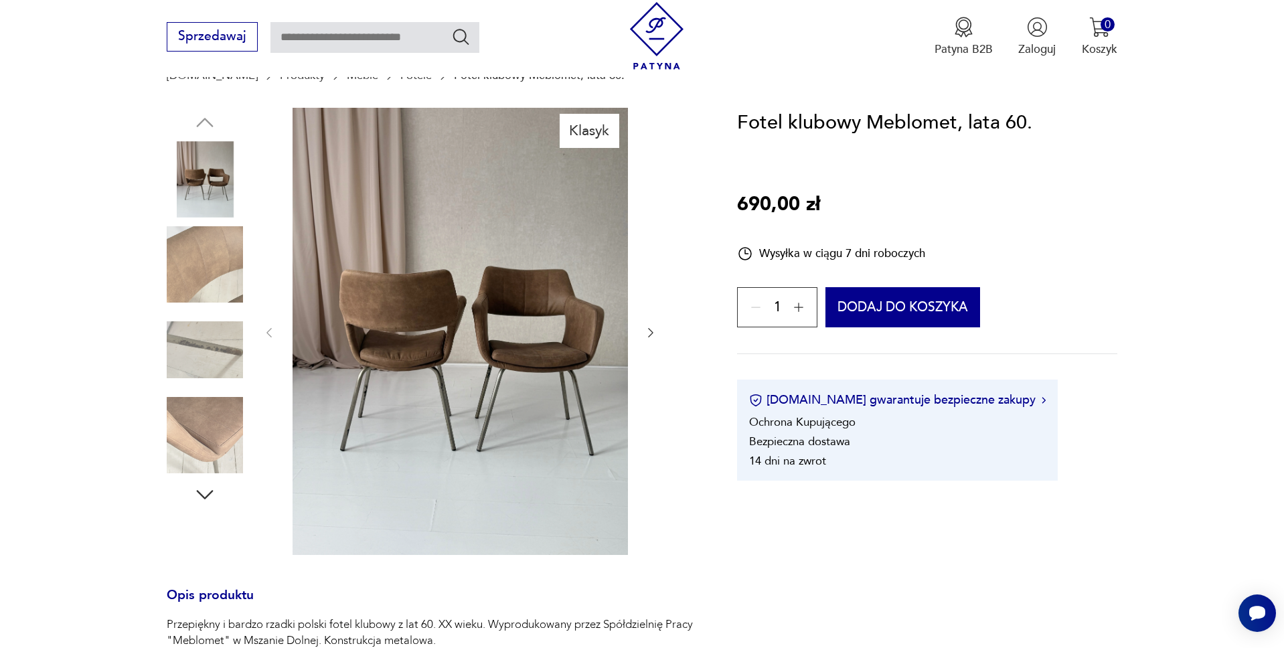
click at [189, 270] on img at bounding box center [205, 264] width 76 height 76
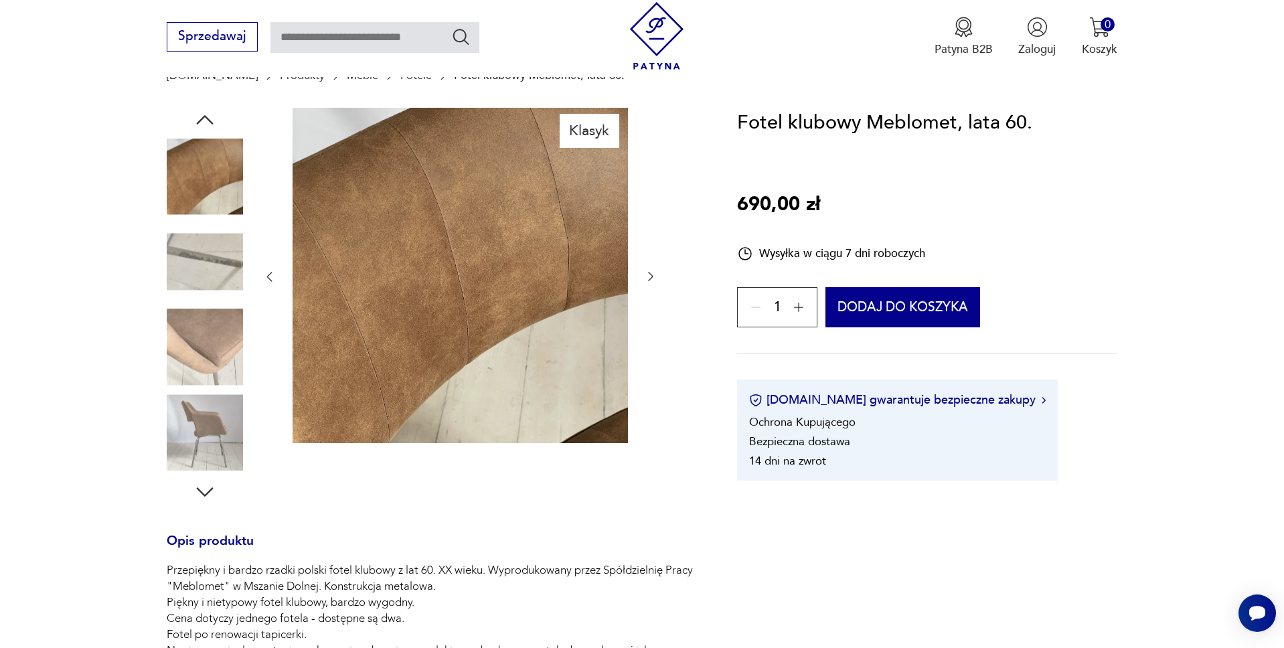
click at [212, 331] on img at bounding box center [205, 347] width 76 height 76
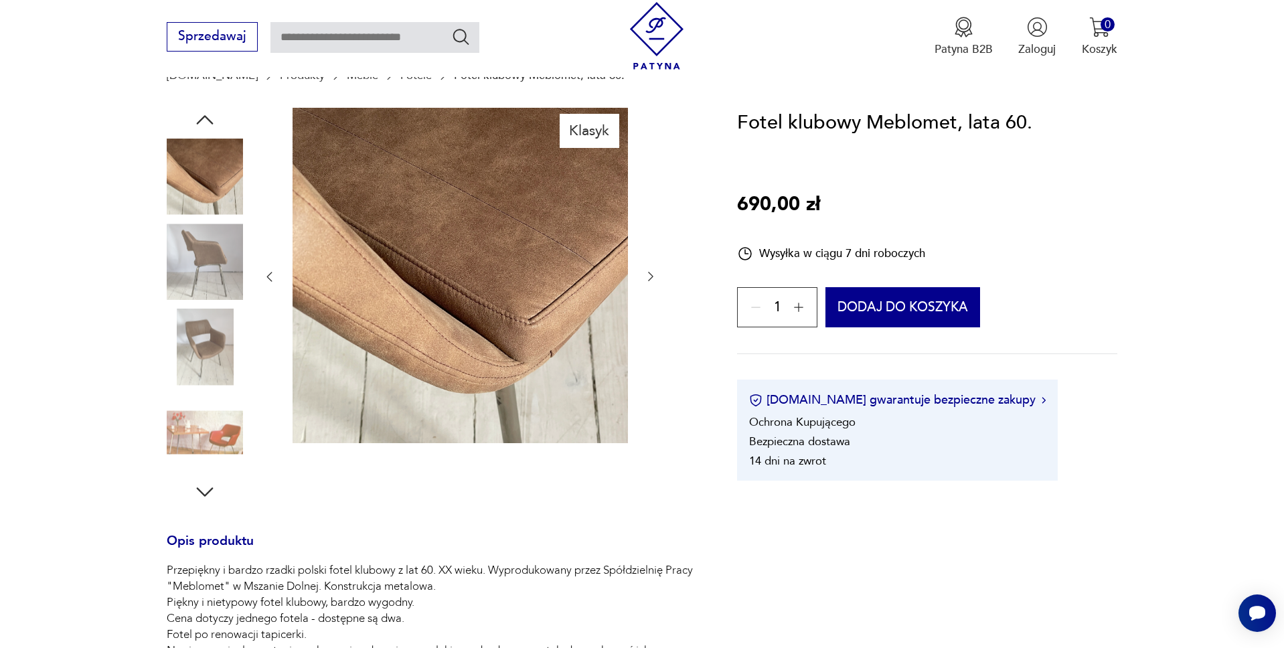
click at [194, 430] on img at bounding box center [205, 432] width 76 height 76
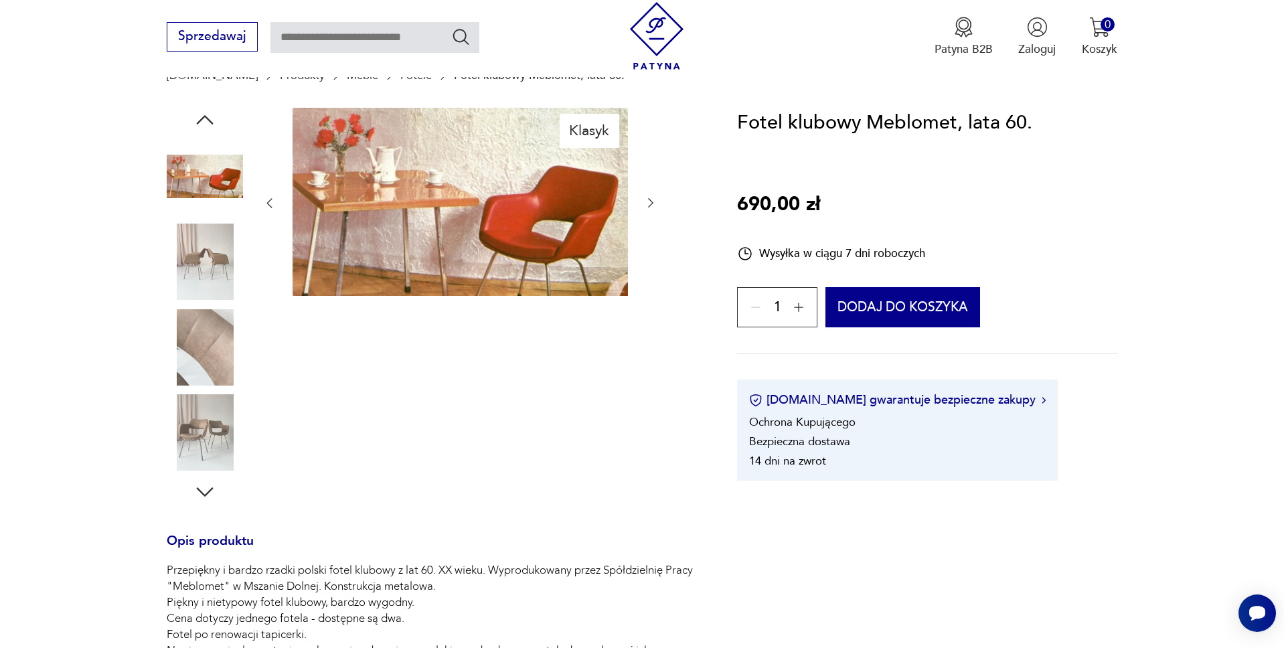
click at [196, 258] on img at bounding box center [205, 262] width 76 height 76
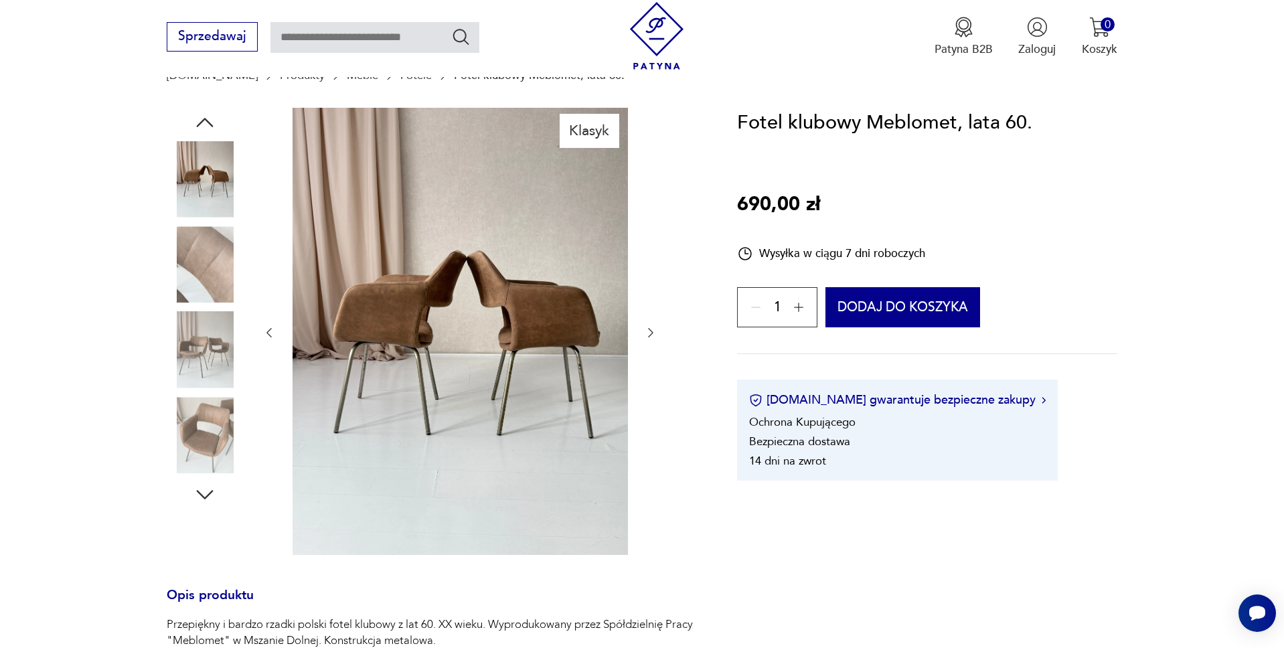
click at [519, 294] on img at bounding box center [460, 331] width 335 height 447
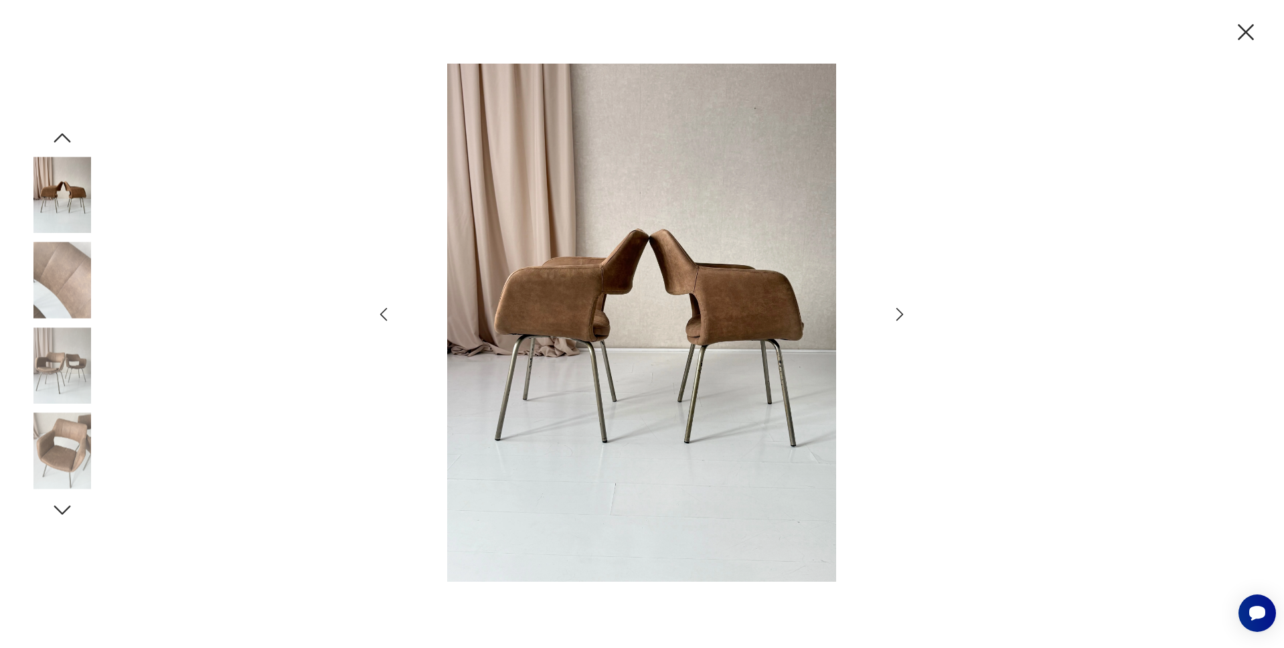
click at [520, 294] on img at bounding box center [642, 323] width 465 height 518
click at [61, 293] on img at bounding box center [62, 280] width 76 height 76
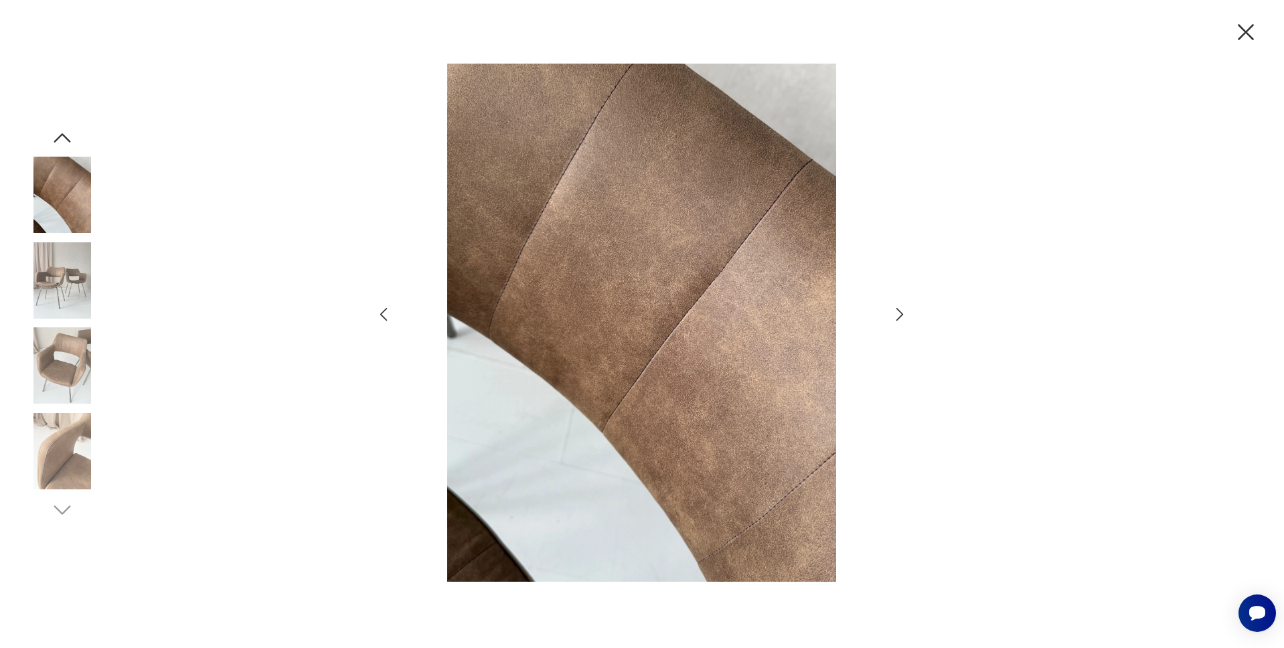
click at [529, 235] on img at bounding box center [642, 323] width 465 height 518
click at [58, 361] on img at bounding box center [62, 365] width 76 height 76
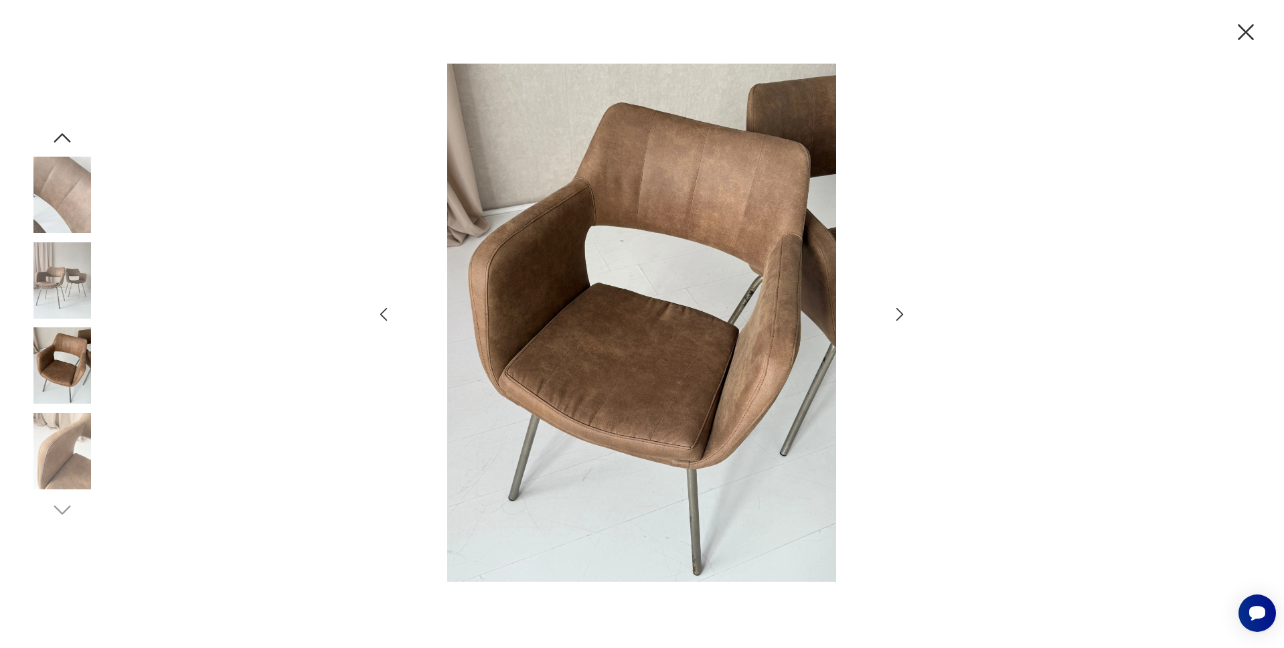
click at [56, 143] on icon "button" at bounding box center [62, 138] width 24 height 24
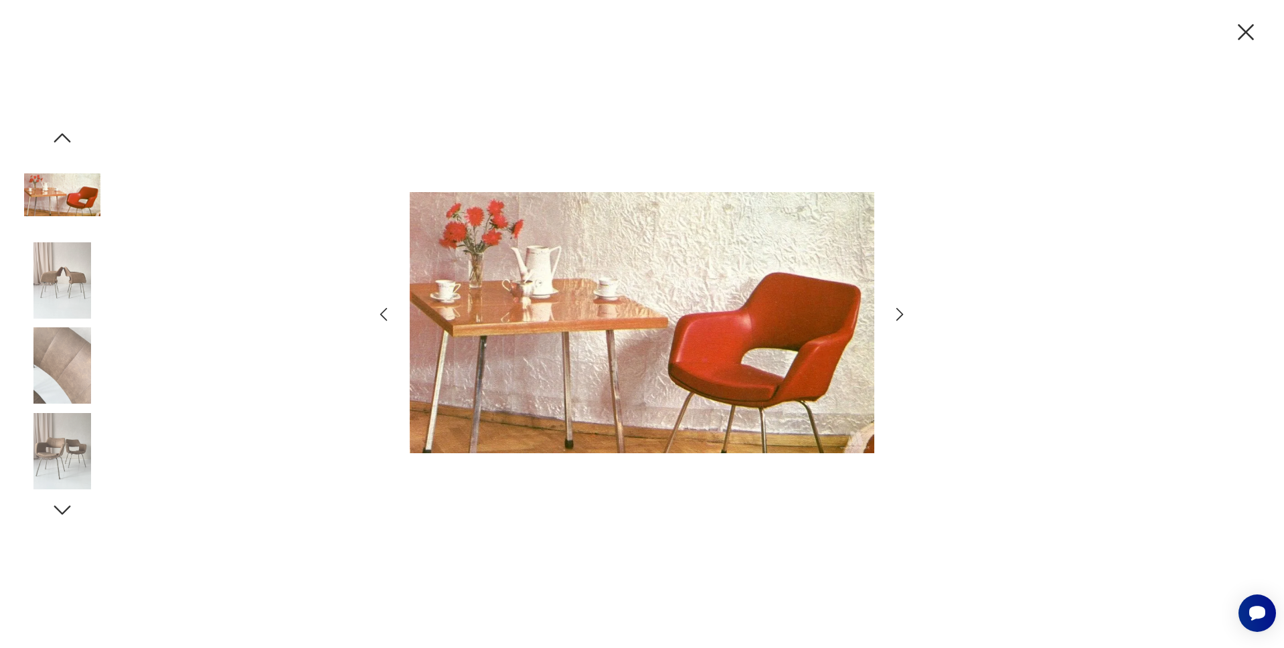
click at [56, 144] on icon "button" at bounding box center [62, 138] width 24 height 24
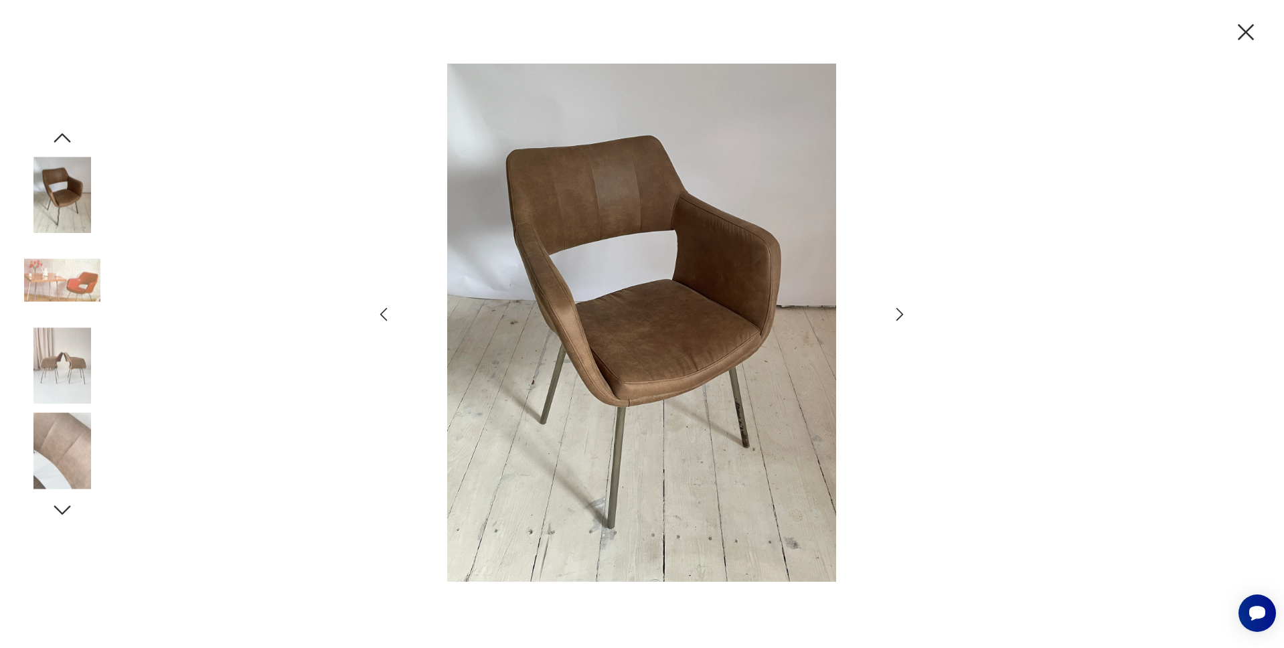
click at [1250, 29] on icon "button" at bounding box center [1246, 32] width 28 height 28
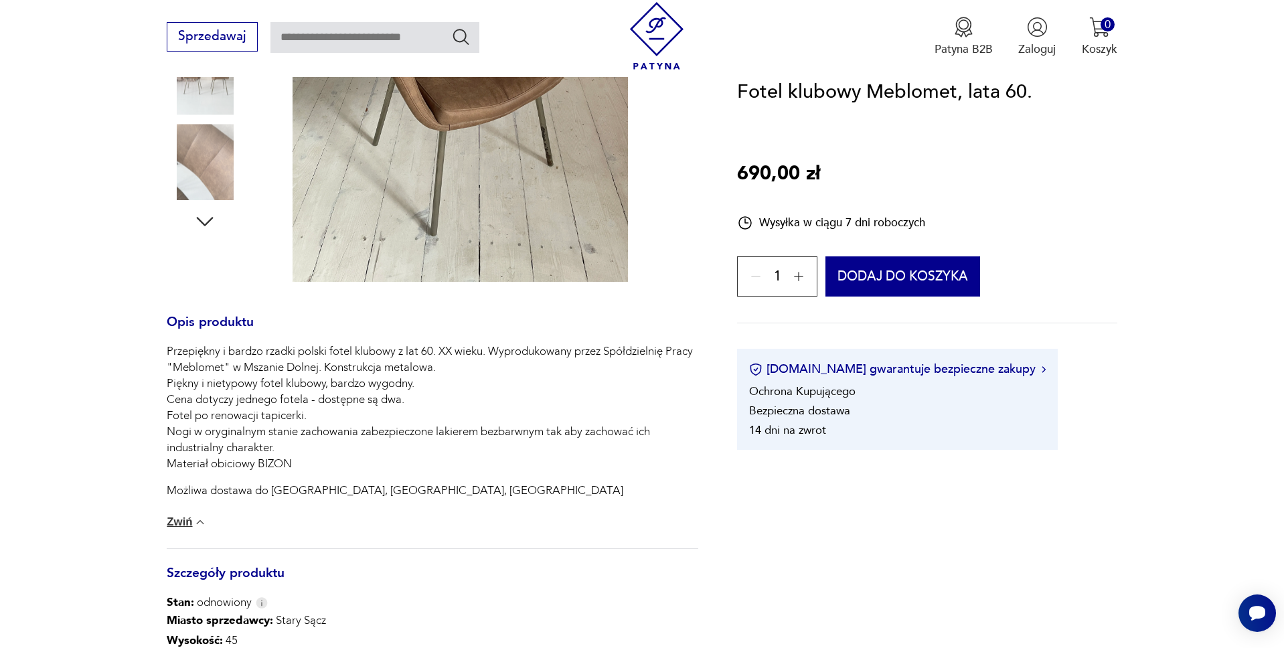
scroll to position [205, 0]
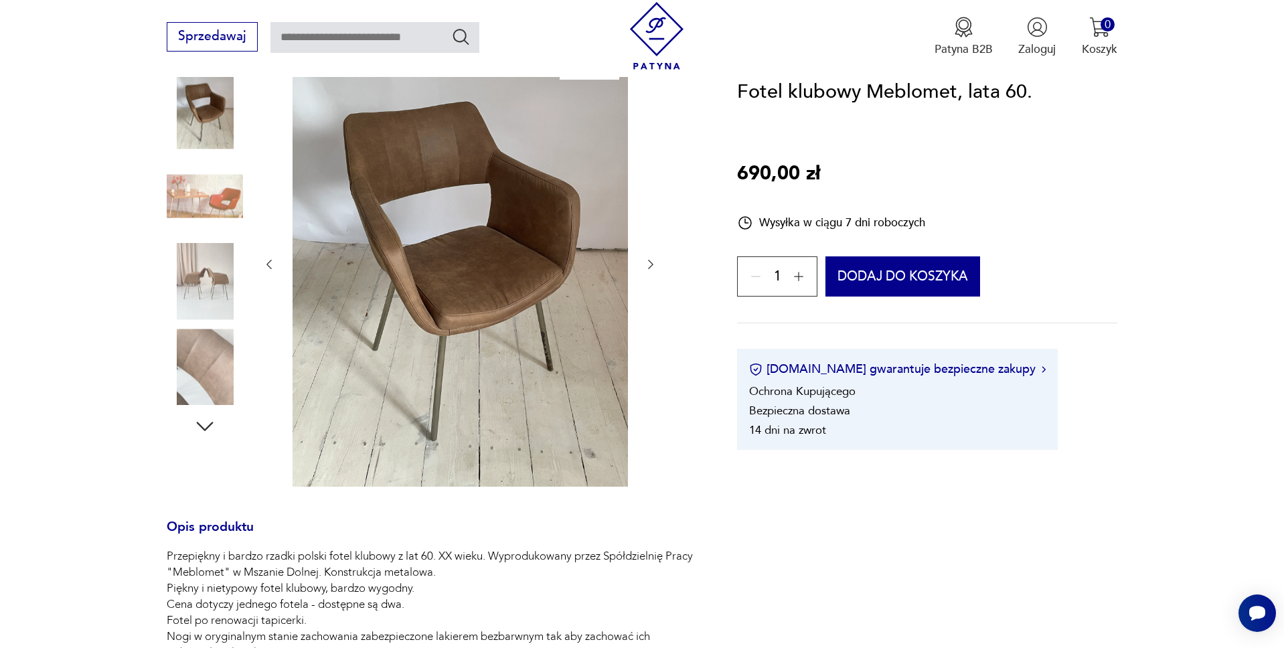
click at [527, 254] on img at bounding box center [460, 262] width 335 height 447
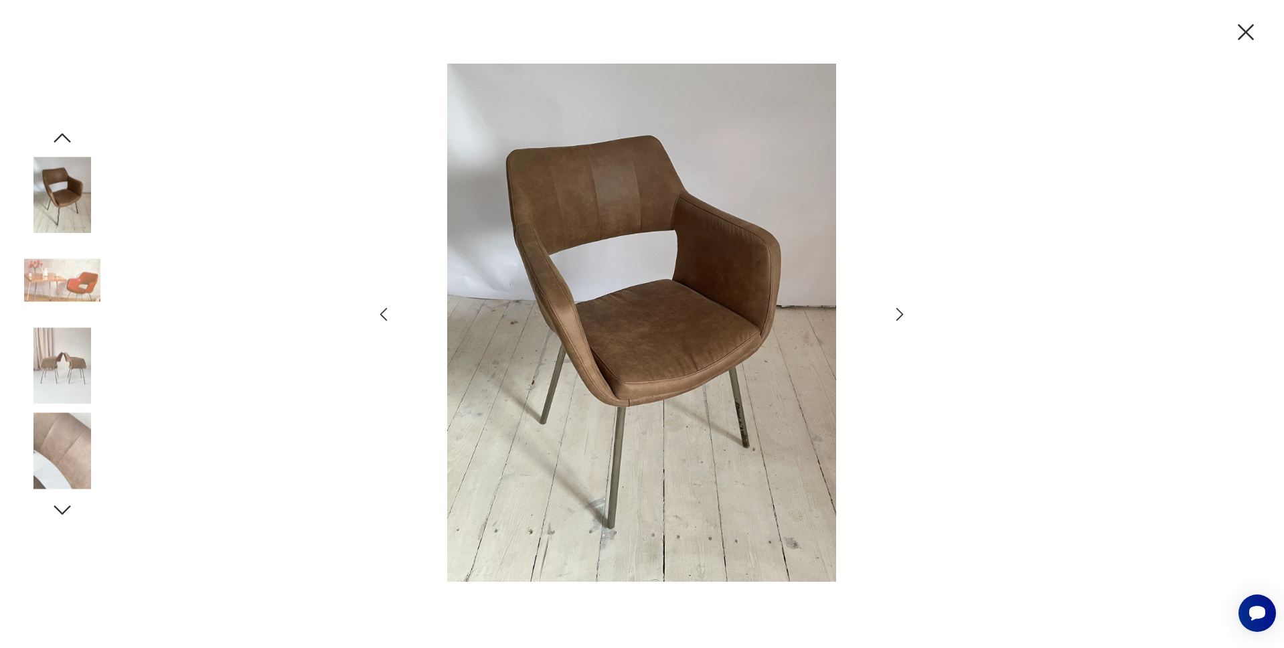
click at [695, 316] on img at bounding box center [642, 323] width 465 height 518
click at [40, 365] on img at bounding box center [62, 365] width 76 height 76
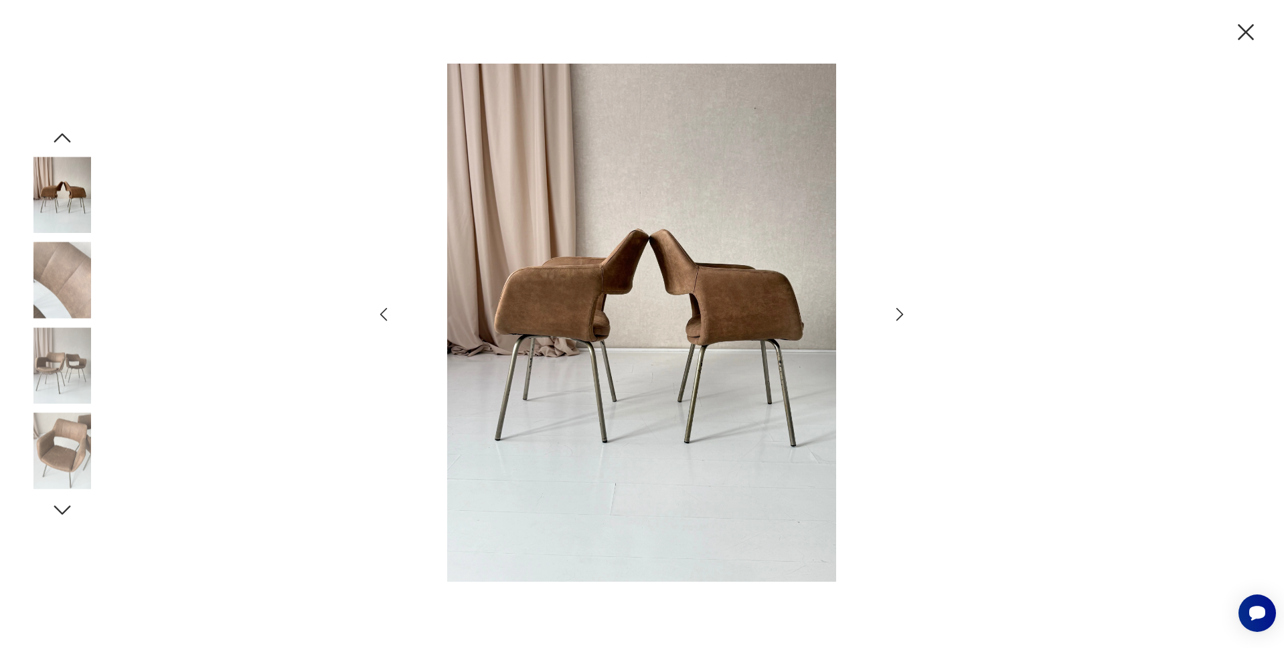
click at [58, 437] on img at bounding box center [62, 451] width 76 height 76
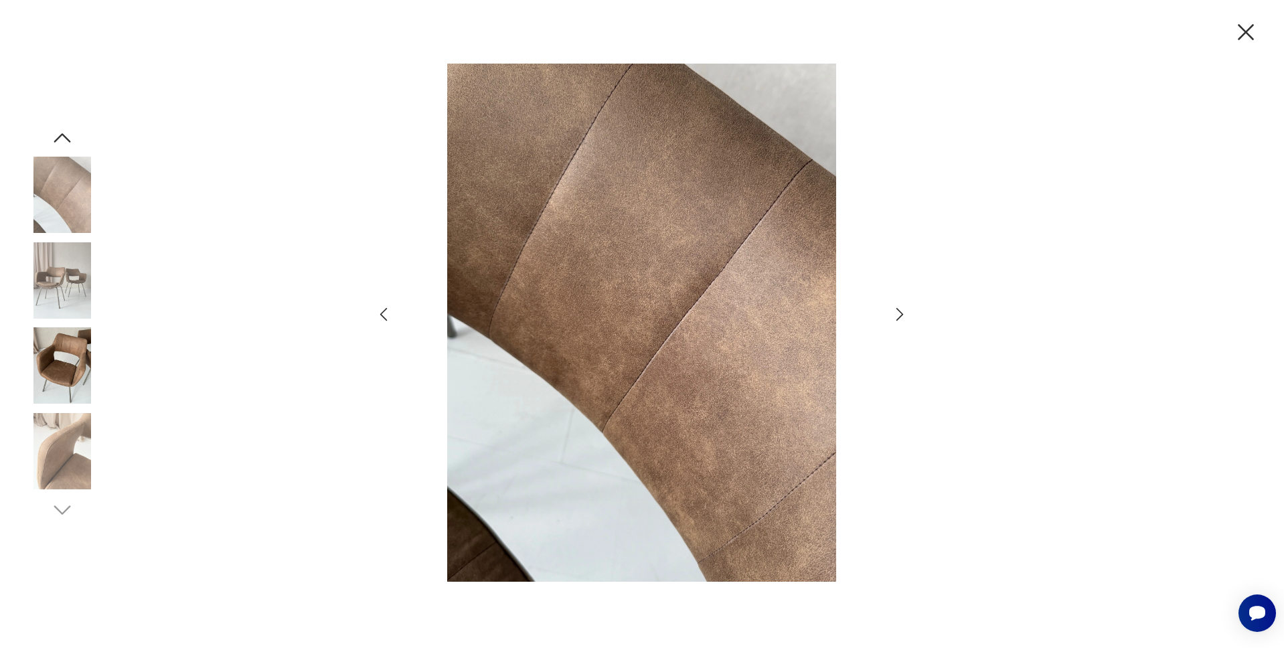
click at [56, 266] on img at bounding box center [62, 280] width 76 height 76
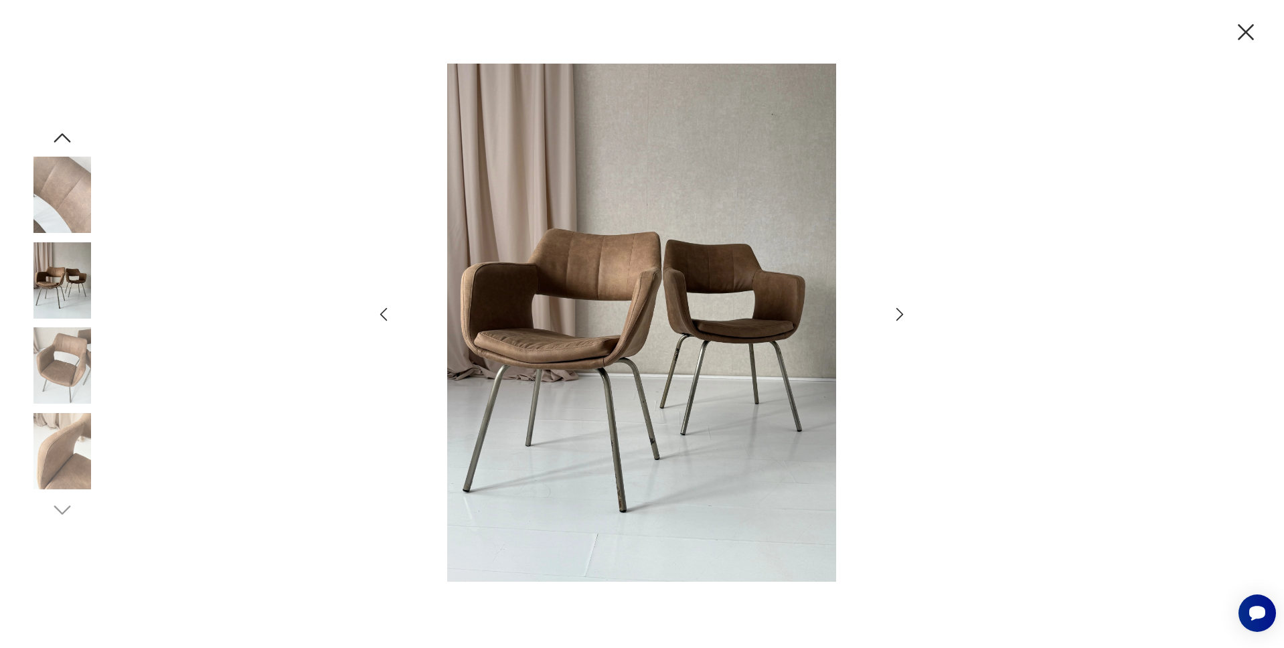
click at [60, 208] on img at bounding box center [62, 195] width 76 height 76
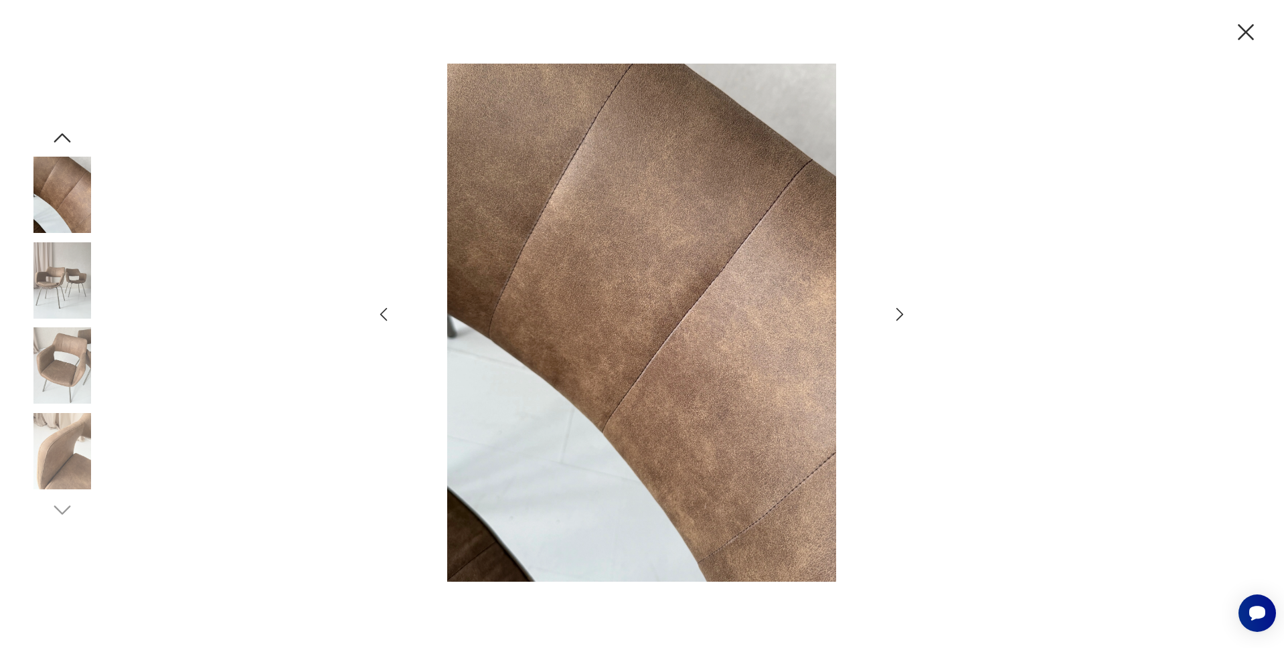
click at [62, 133] on icon "button" at bounding box center [62, 138] width 24 height 24
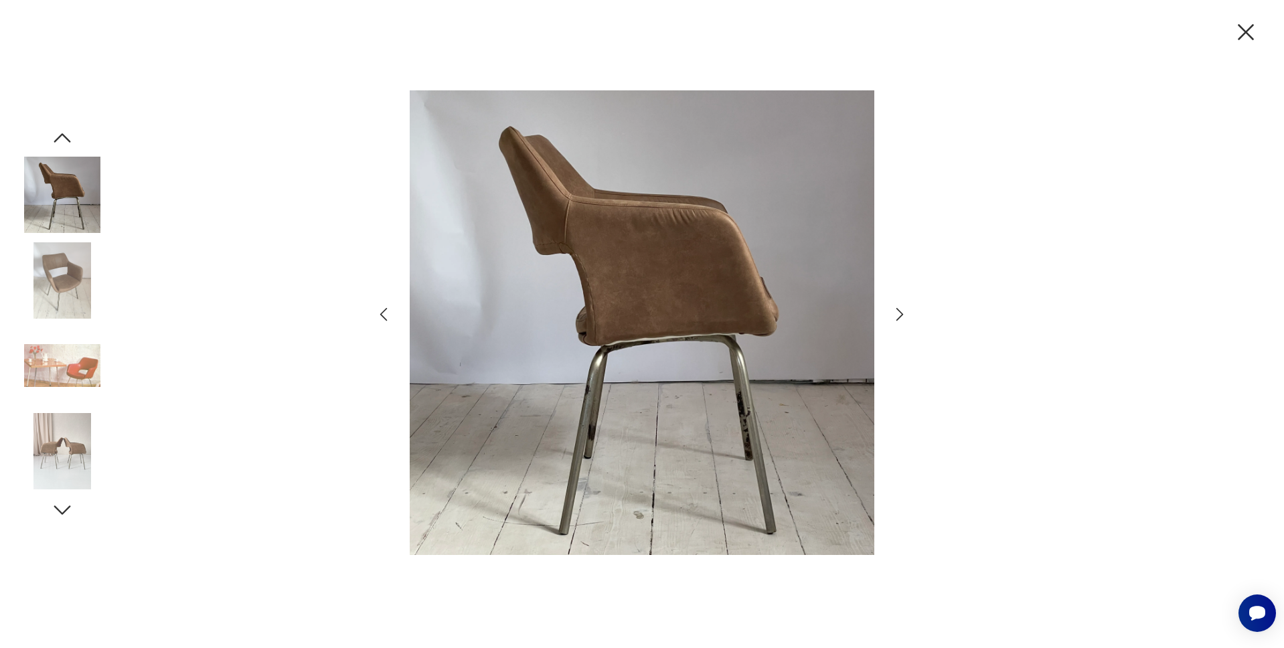
click at [54, 355] on img at bounding box center [62, 365] width 76 height 76
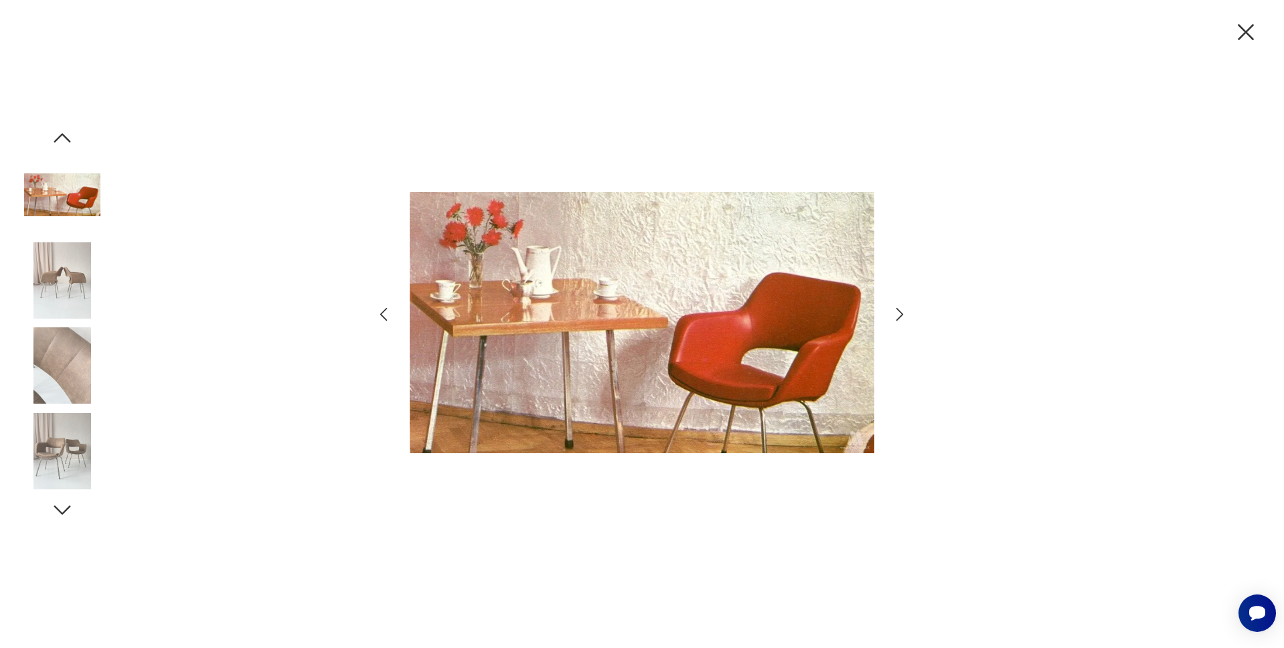
click at [61, 184] on img at bounding box center [62, 195] width 76 height 76
click at [56, 134] on icon "button" at bounding box center [62, 138] width 24 height 24
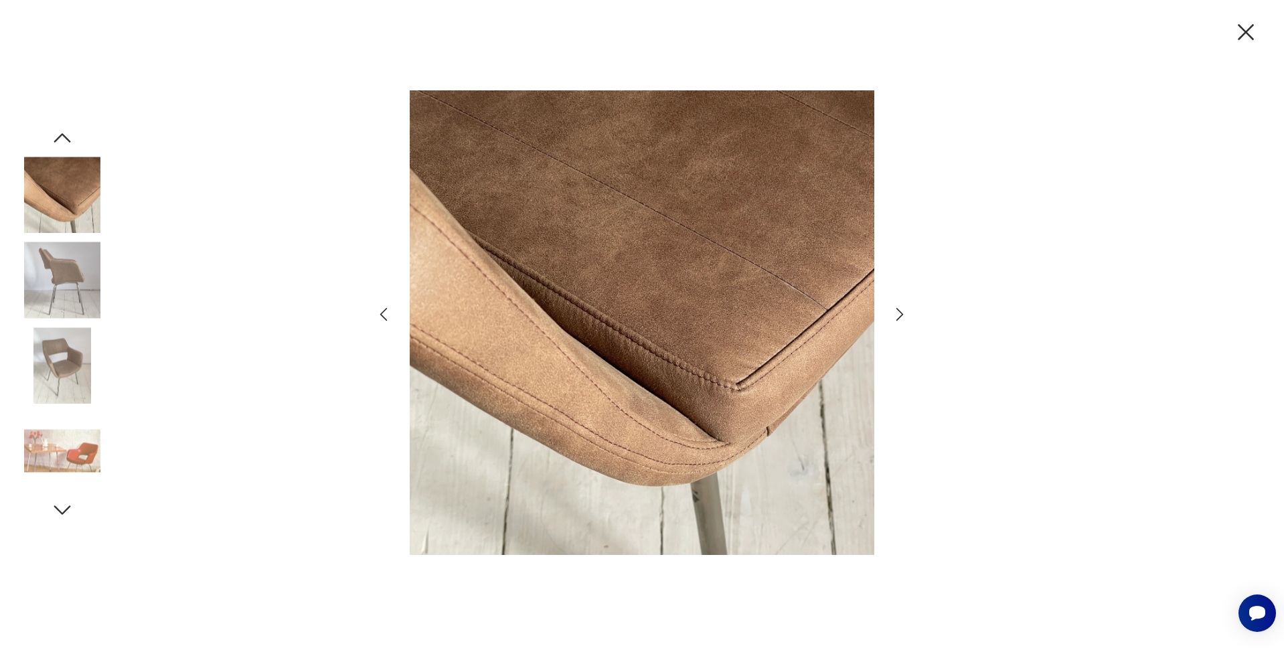
click at [1248, 33] on icon "button" at bounding box center [1246, 32] width 28 height 28
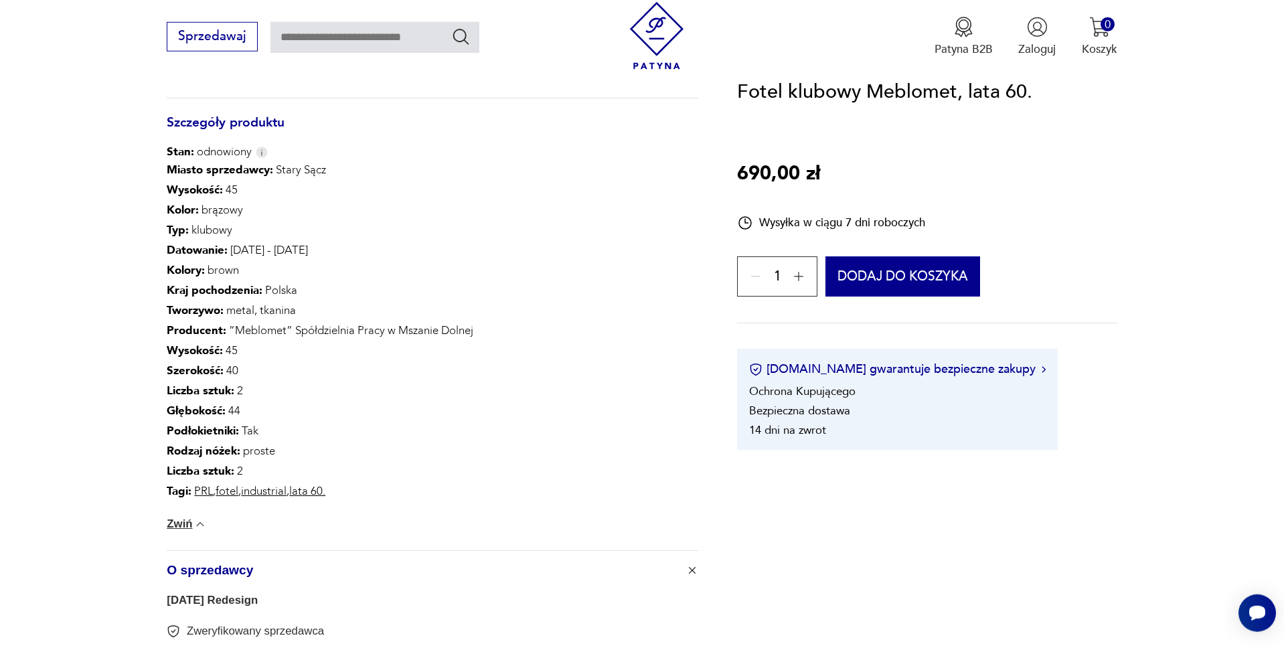
scroll to position [819, 0]
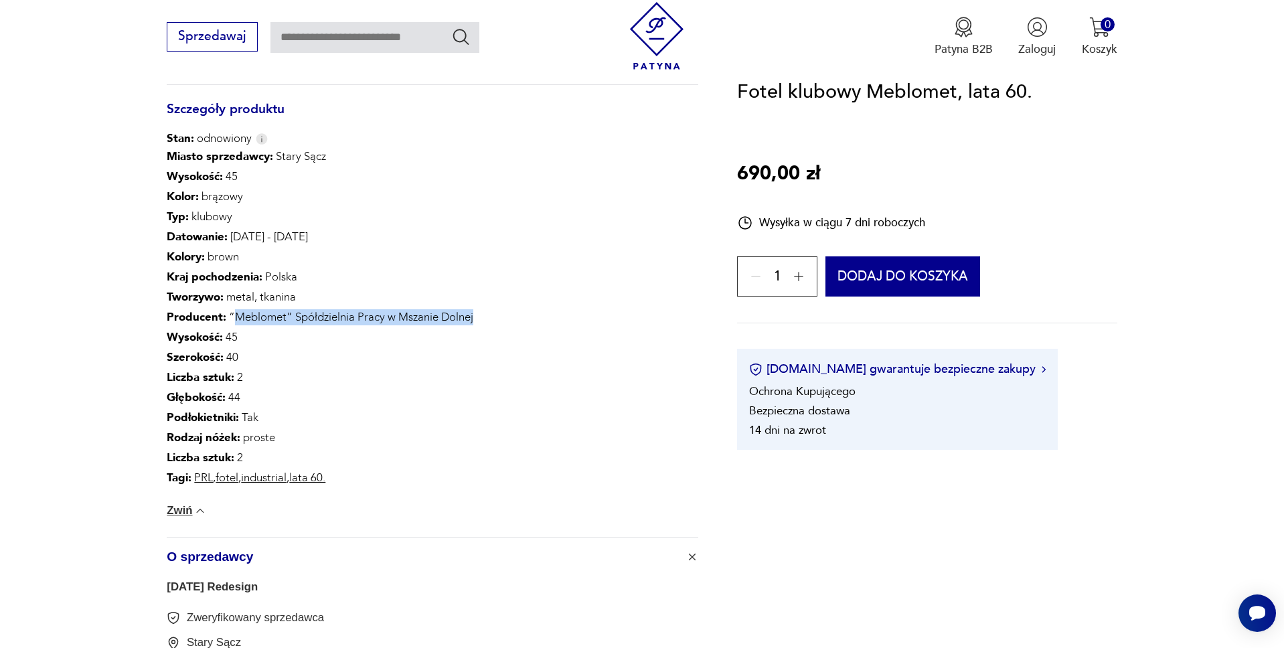
drag, startPoint x: 230, startPoint y: 315, endPoint x: 513, endPoint y: 319, distance: 283.2
click at [473, 318] on div "Miasto sprzedawcy : Stary Sącz Wysokość : 45 Kolor: brązowy Typ : klubowy Datow…" at bounding box center [320, 317] width 307 height 341
copy p "Meblomet” Spółdzielnia Pracy w Mszanie Dolnej"
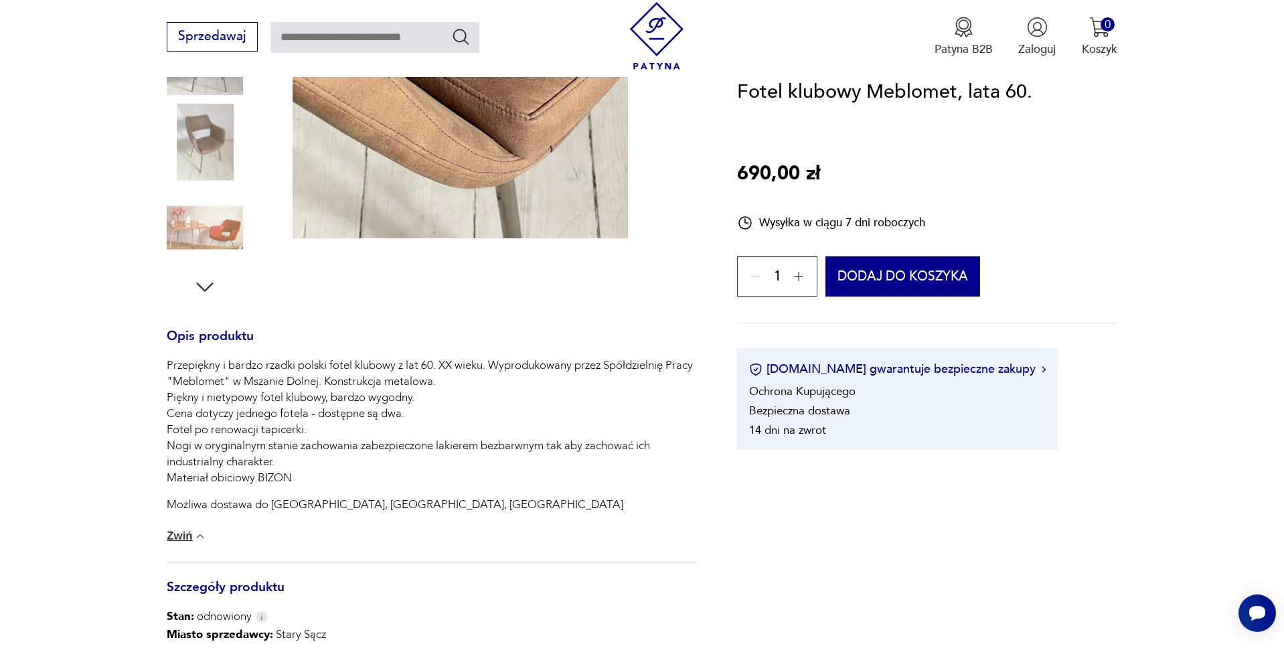
scroll to position [68, 0]
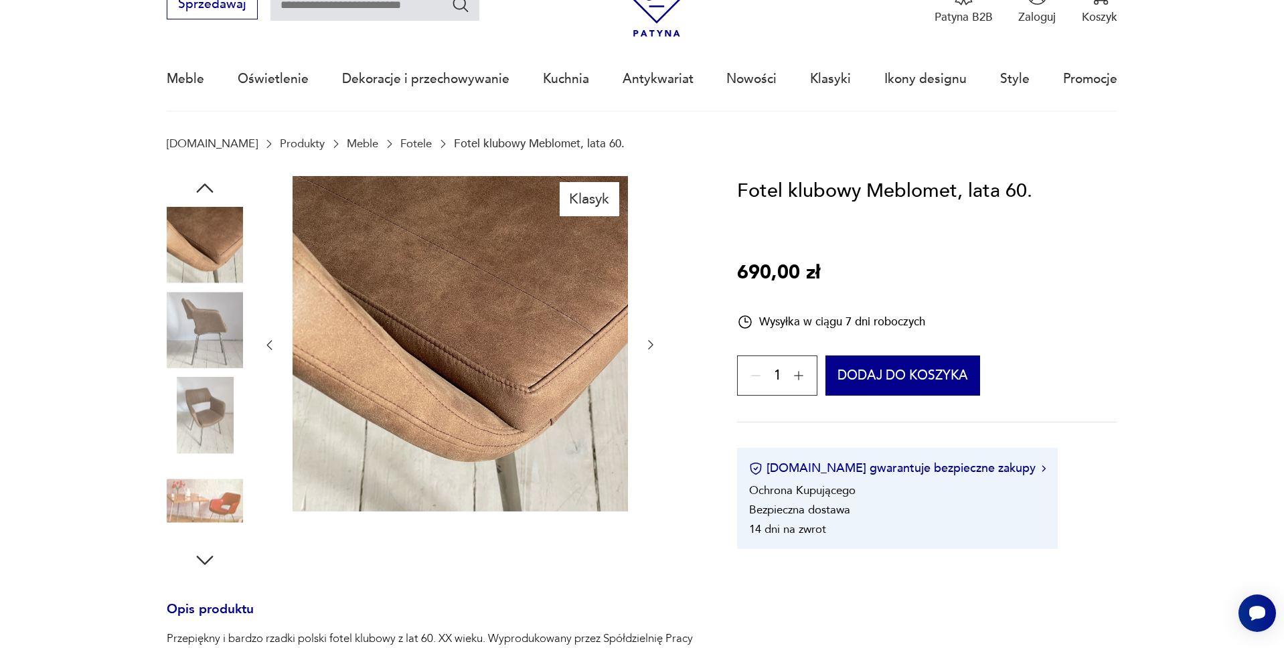
click at [210, 410] on img at bounding box center [205, 416] width 76 height 76
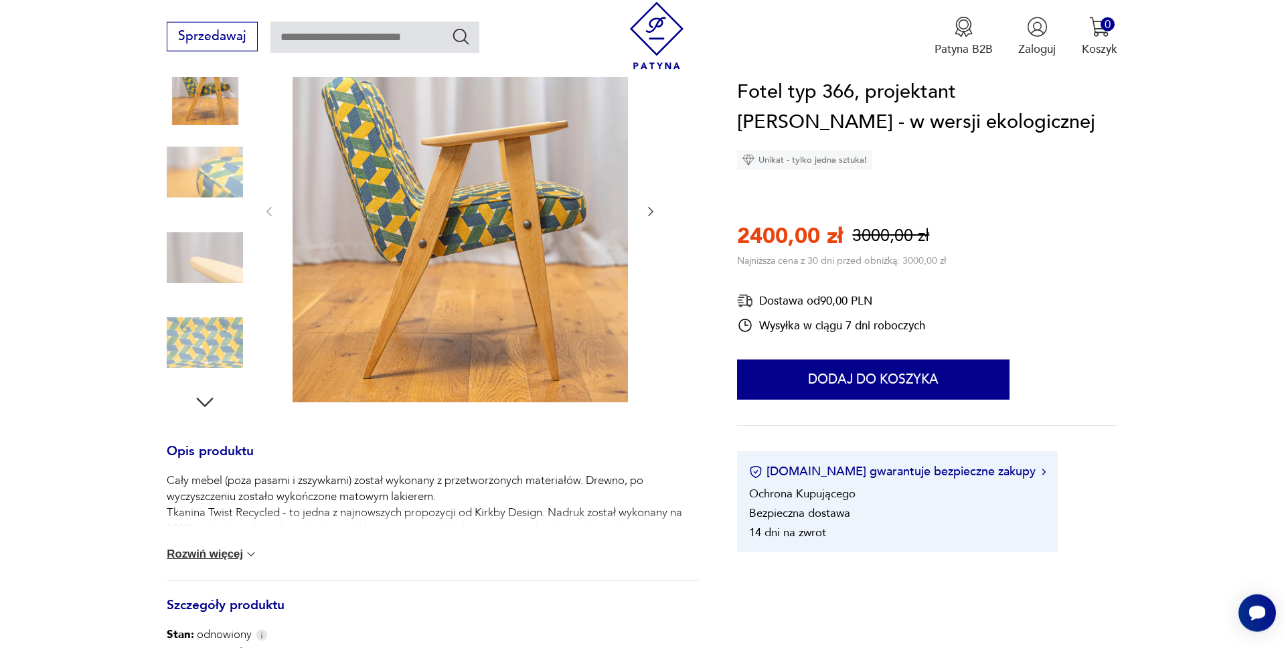
scroll to position [137, 0]
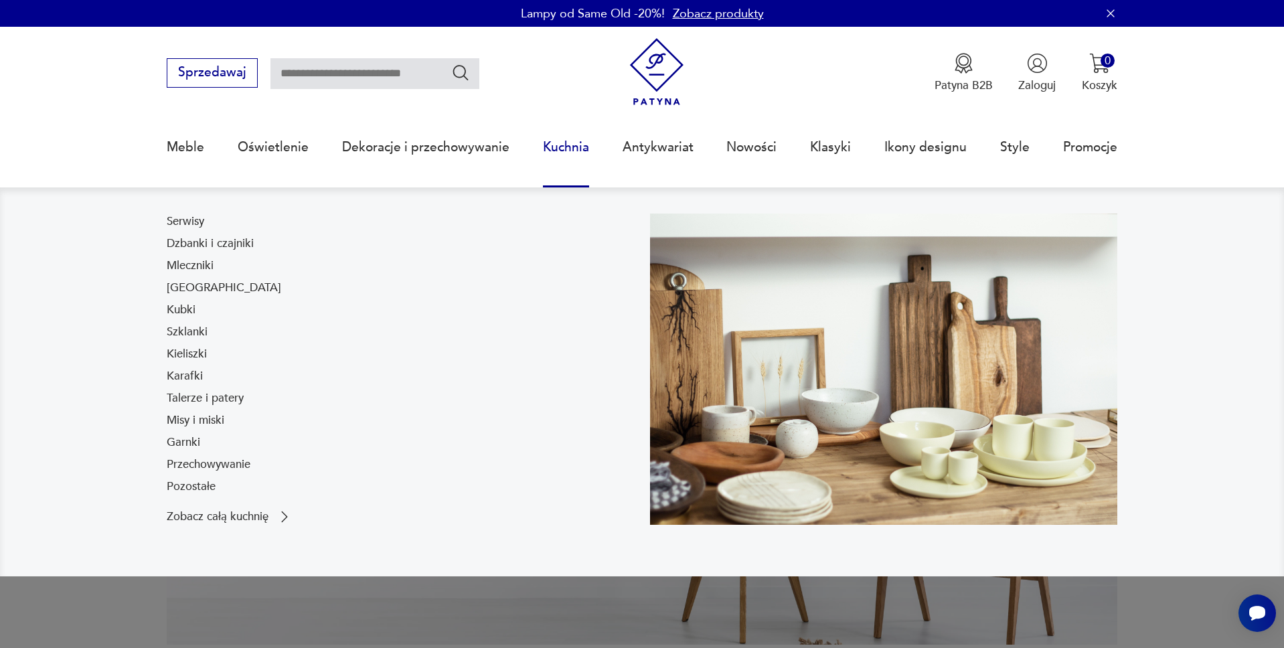
click at [546, 151] on link "Kuchnia" at bounding box center [566, 147] width 46 height 62
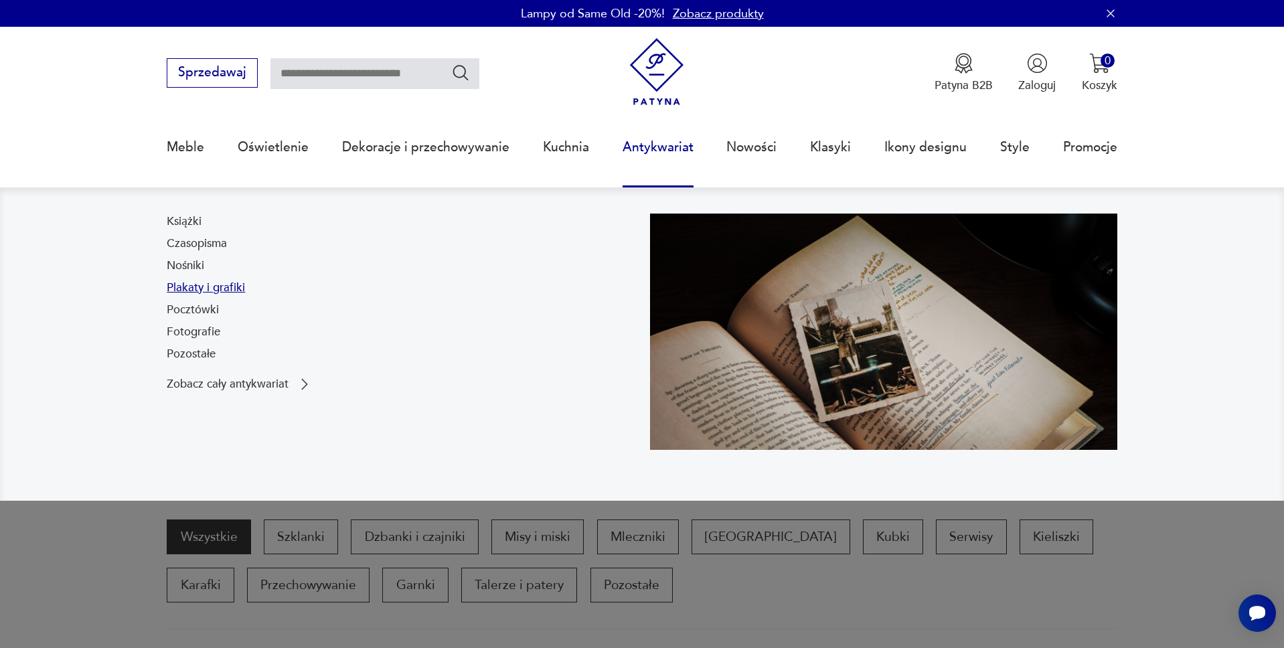
click at [218, 284] on link "Plakaty i grafiki" at bounding box center [206, 288] width 78 height 16
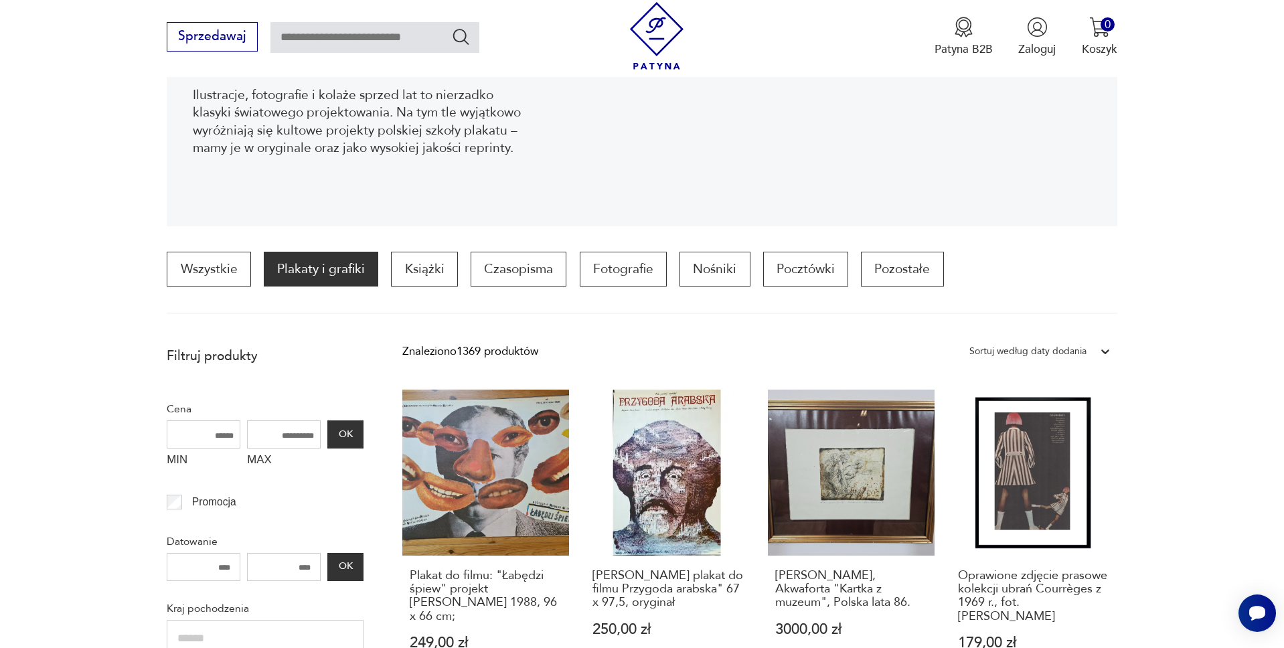
scroll to position [241, 0]
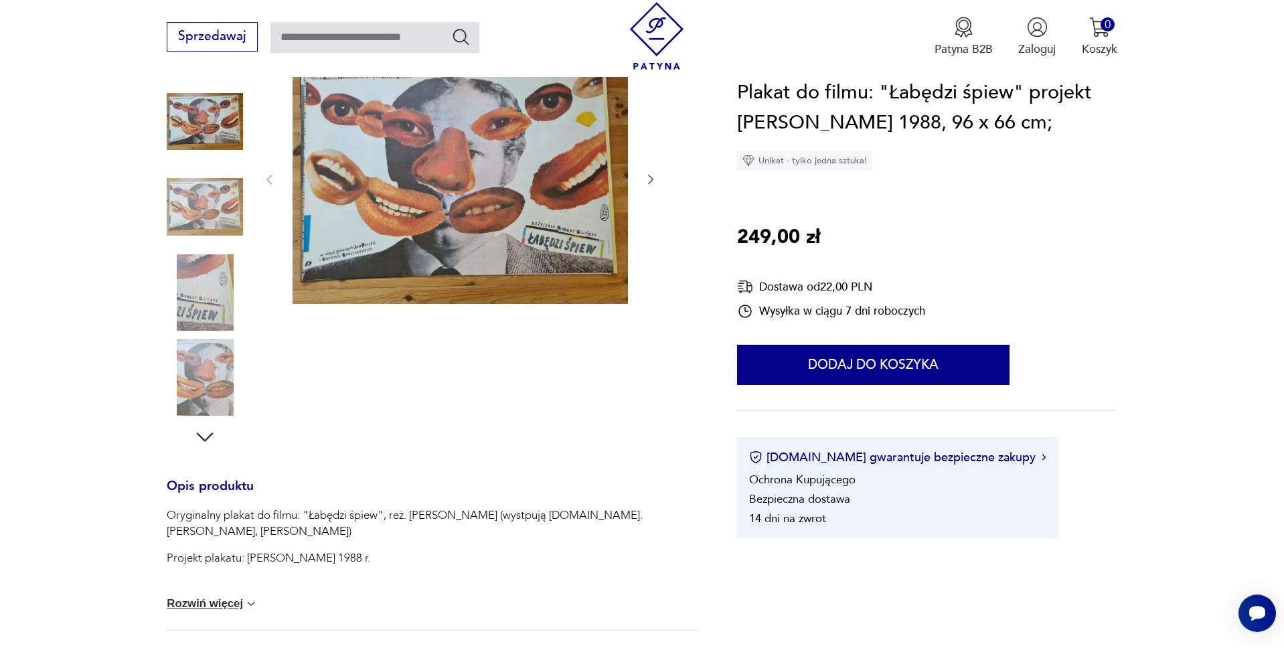
scroll to position [68, 0]
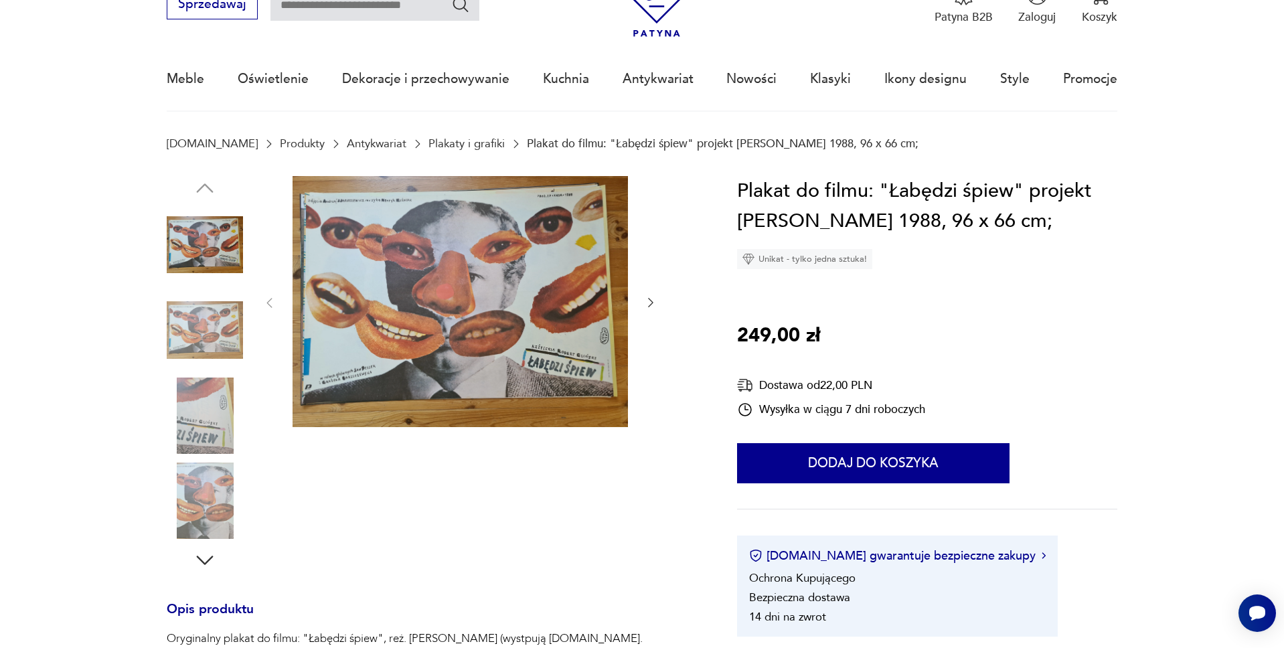
click at [487, 313] on img at bounding box center [460, 302] width 335 height 252
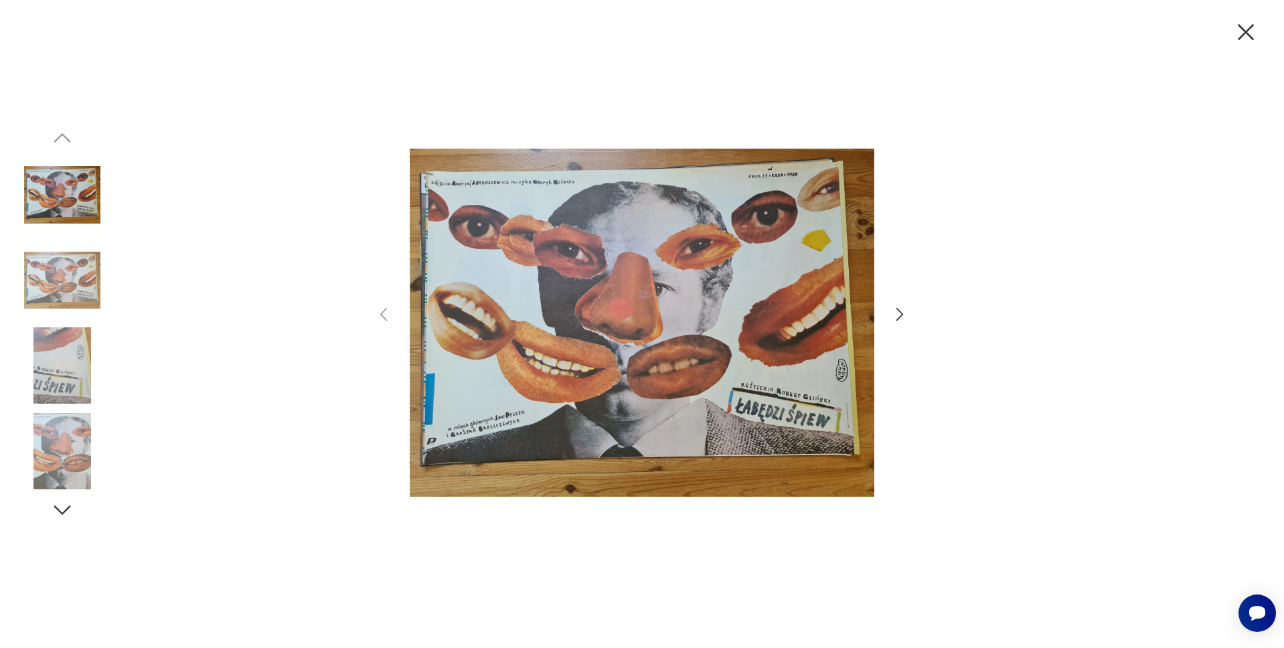
click at [1245, 35] on icon "button" at bounding box center [1246, 32] width 28 height 28
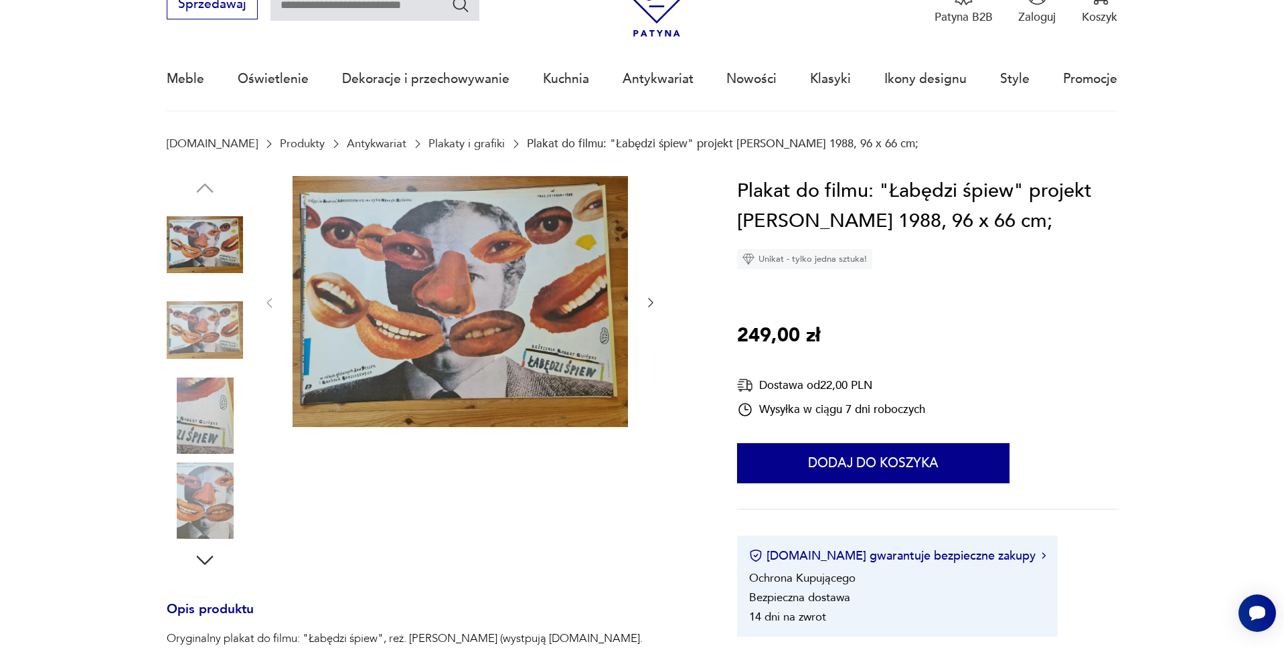
click at [441, 147] on link "Plakaty i grafiki" at bounding box center [466, 143] width 76 height 13
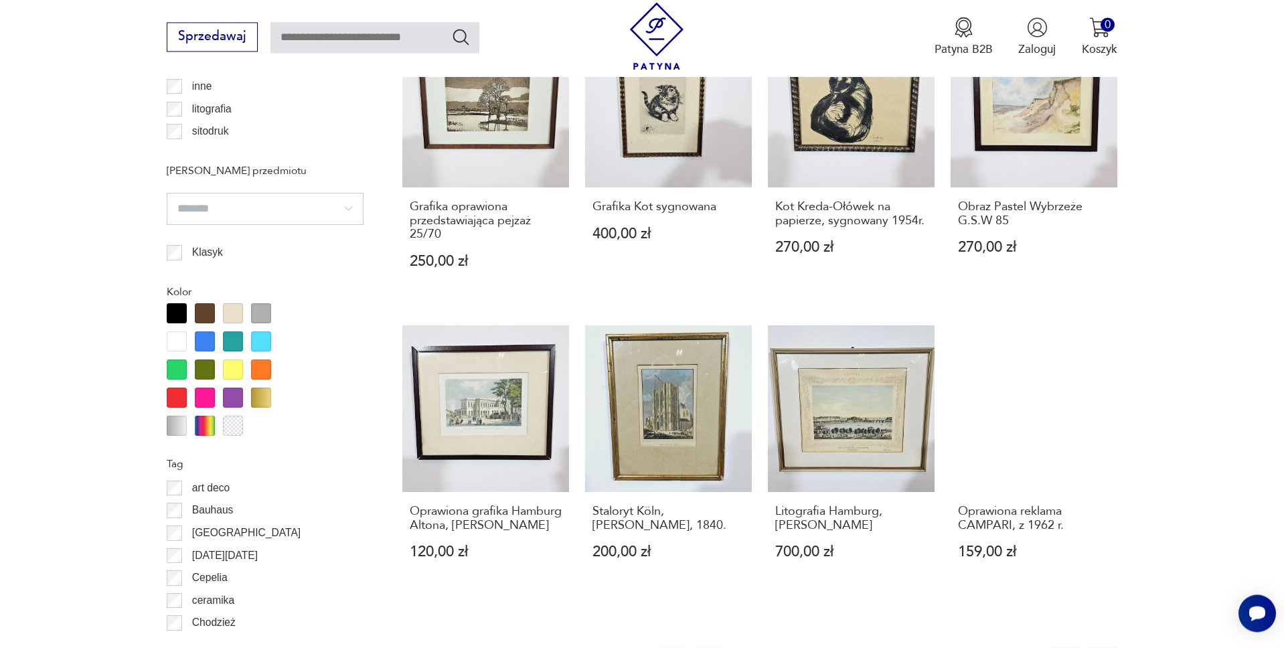
scroll to position [1341, 0]
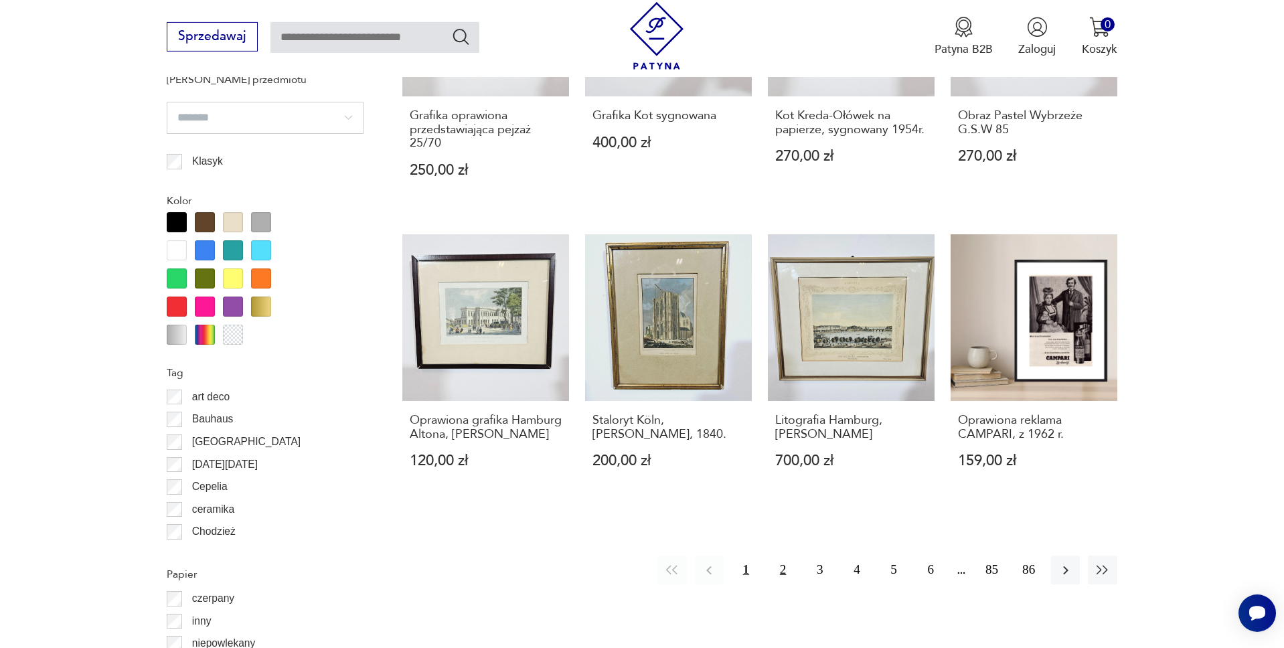
click at [780, 556] on button "2" at bounding box center [782, 570] width 29 height 29
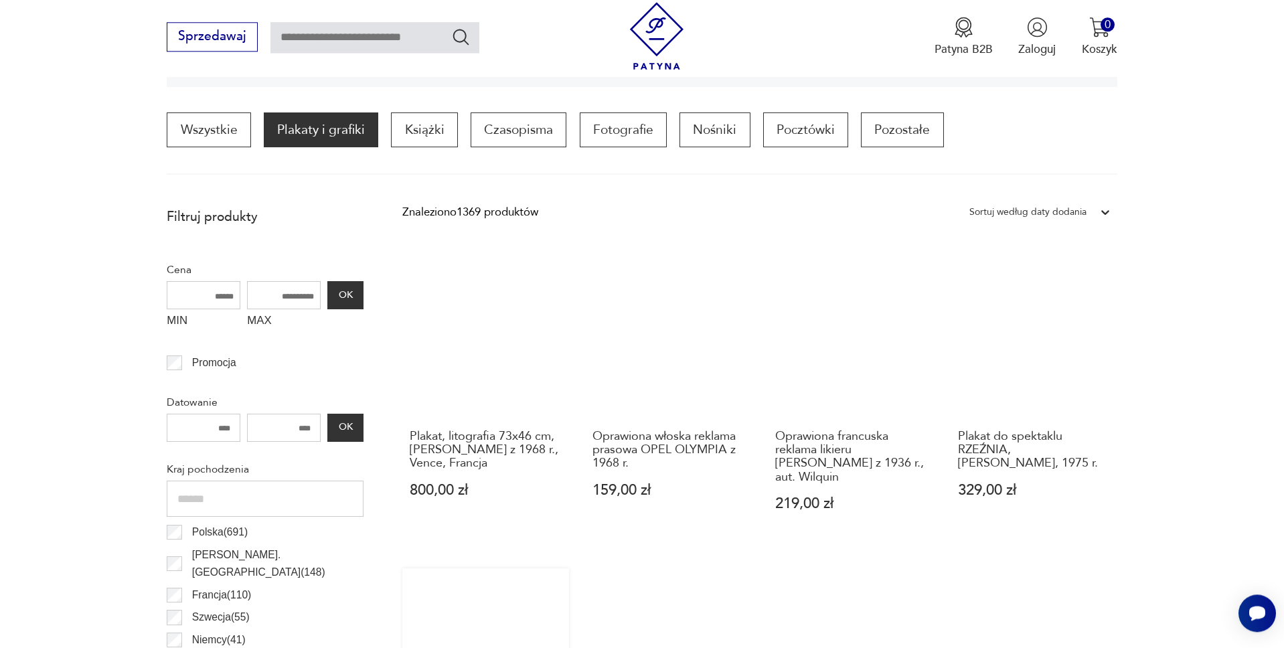
scroll to position [671, 0]
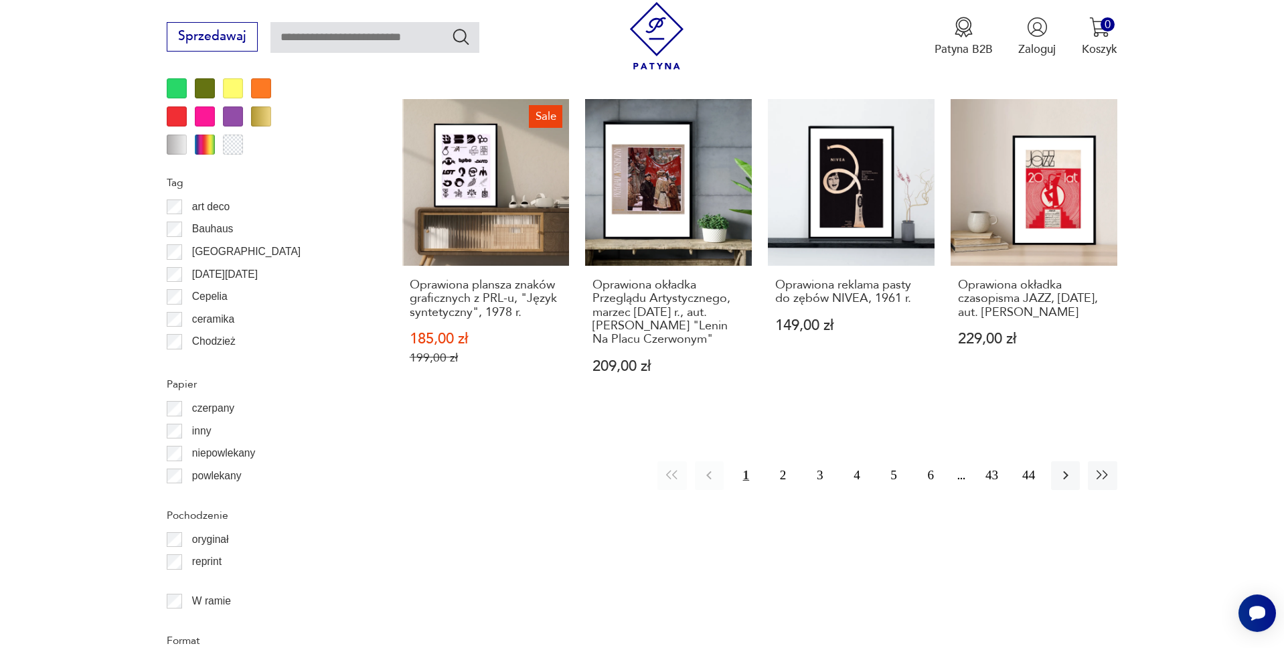
scroll to position [1627, 0]
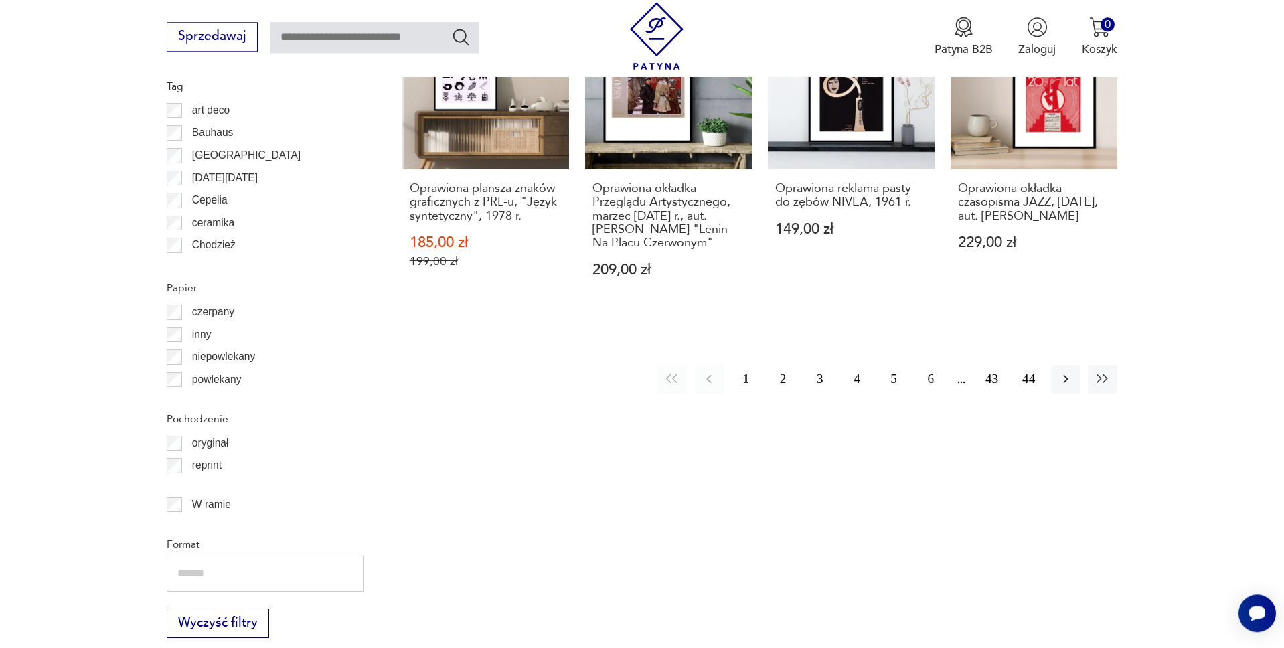
click at [784, 365] on button "2" at bounding box center [782, 379] width 29 height 29
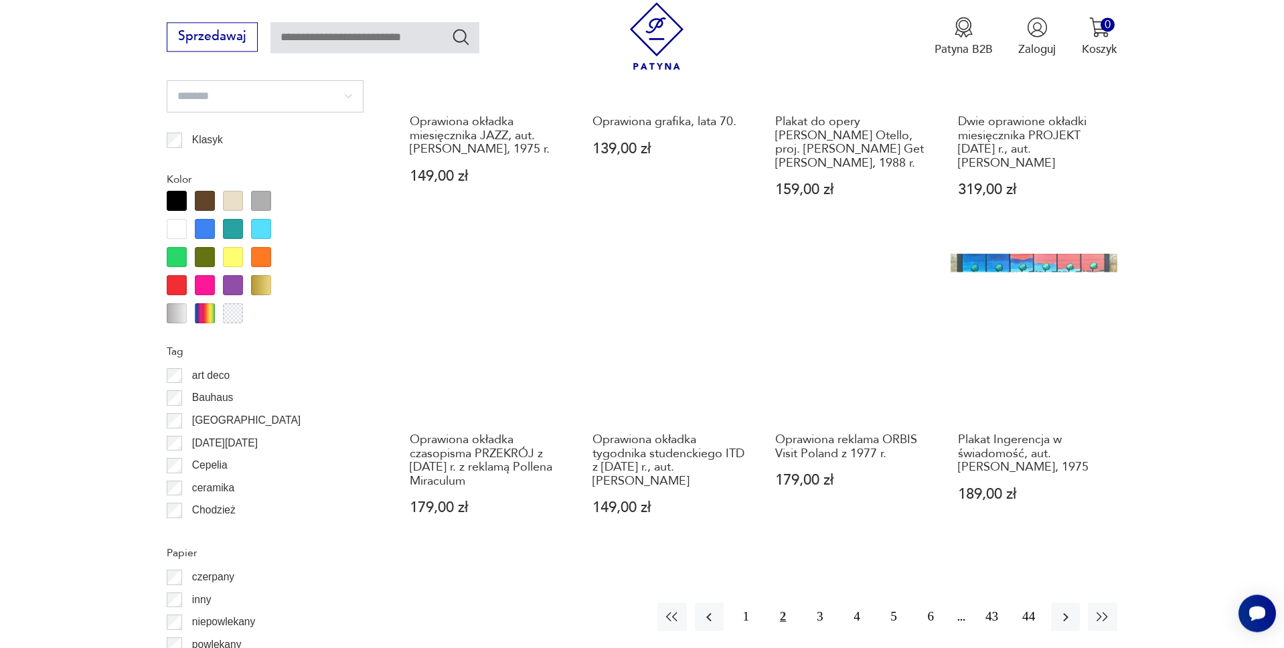
scroll to position [1559, 0]
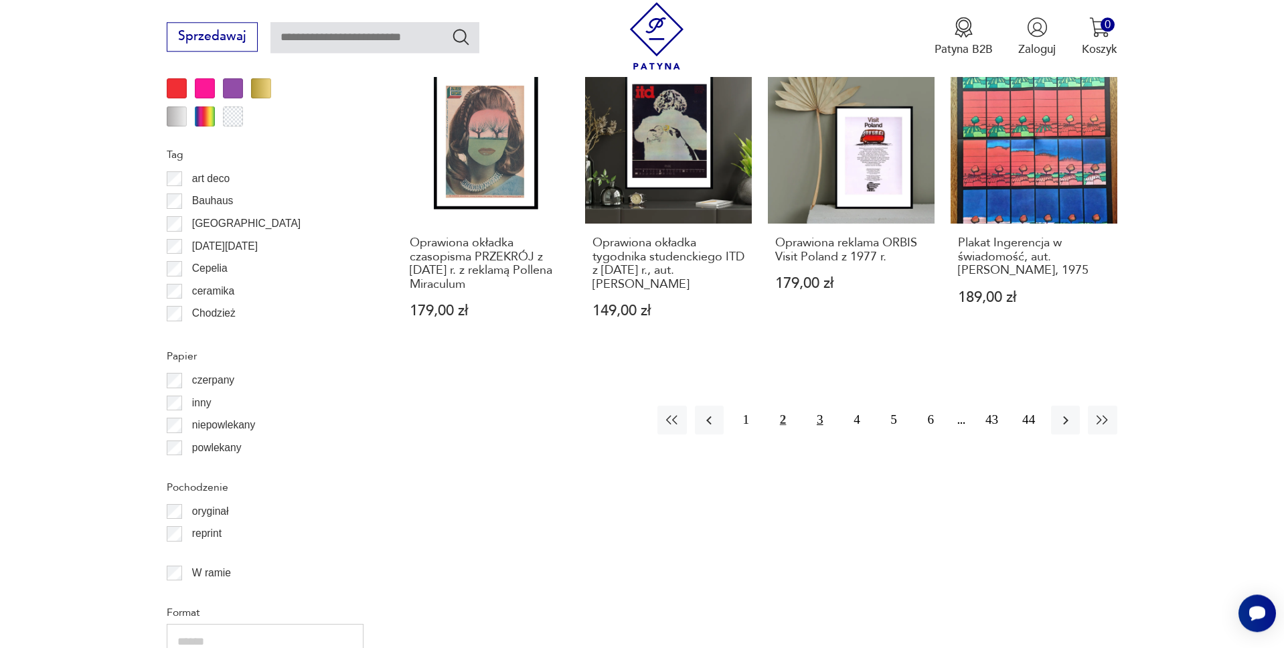
click at [820, 427] on button "3" at bounding box center [819, 420] width 29 height 29
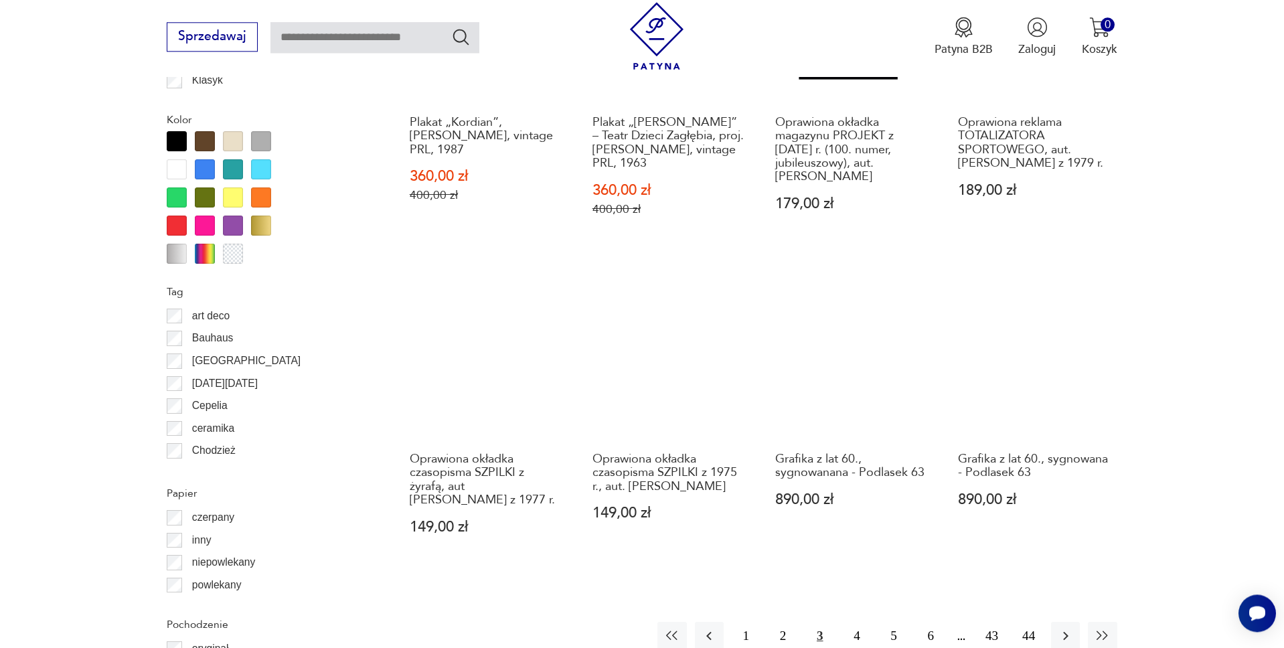
scroll to position [1422, 0]
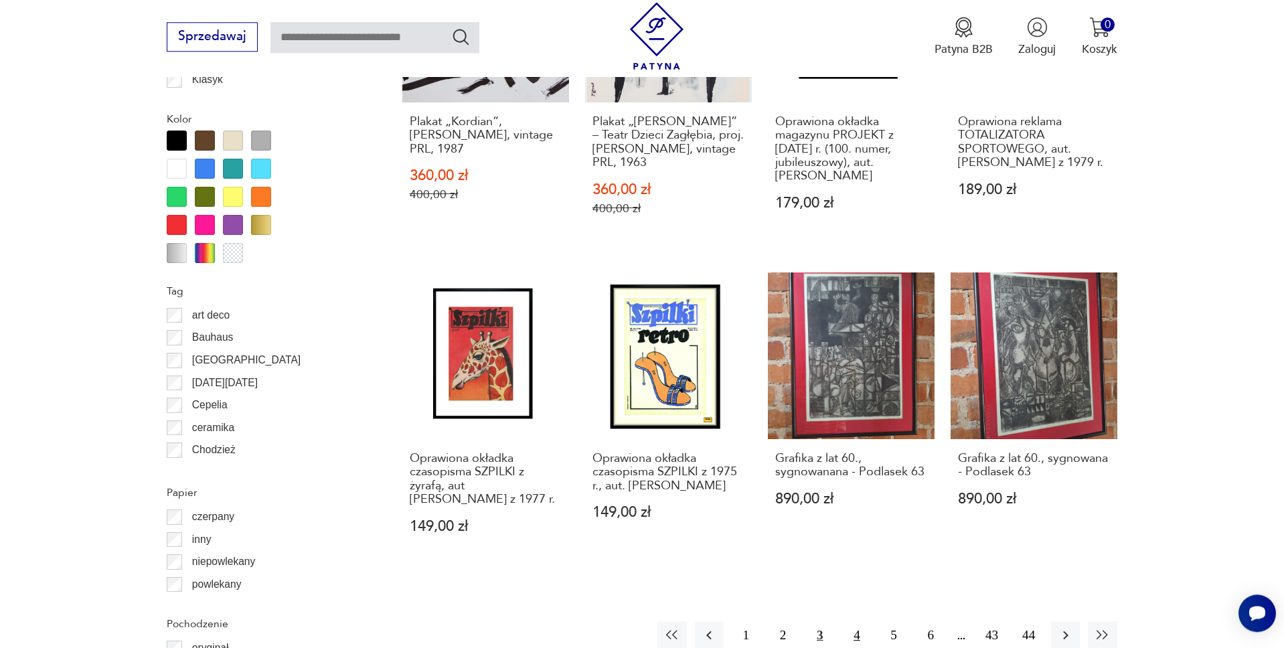
click at [853, 621] on button "4" at bounding box center [856, 635] width 29 height 29
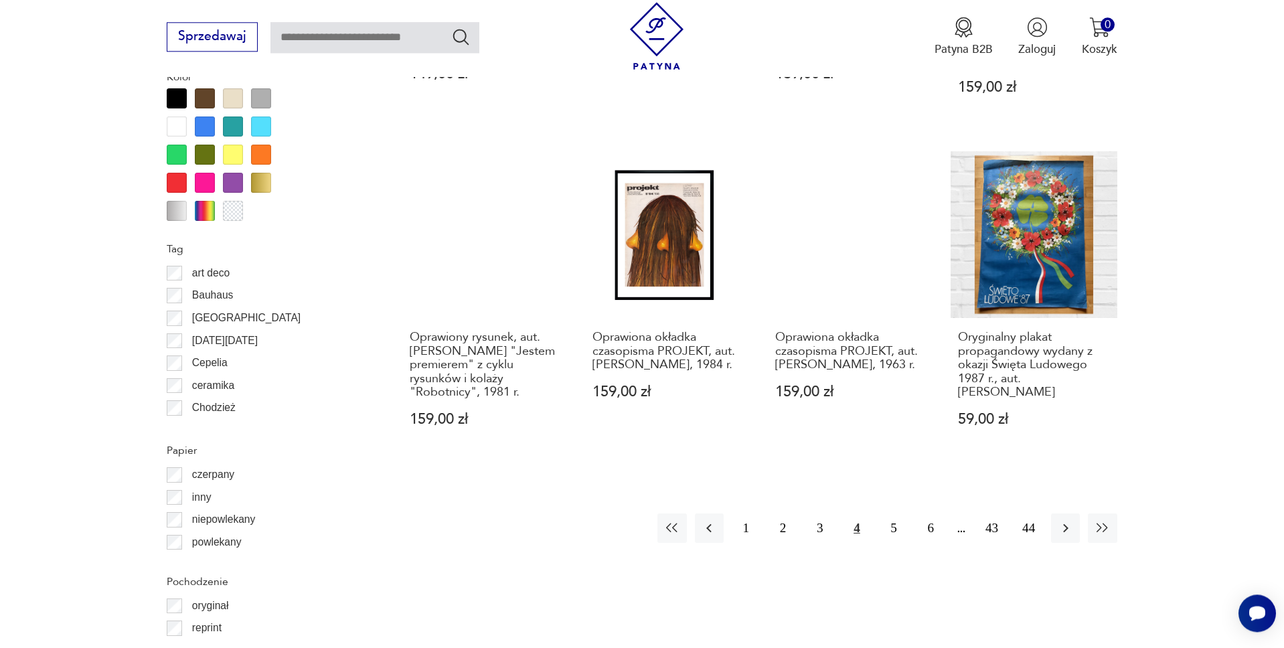
scroll to position [1491, 0]
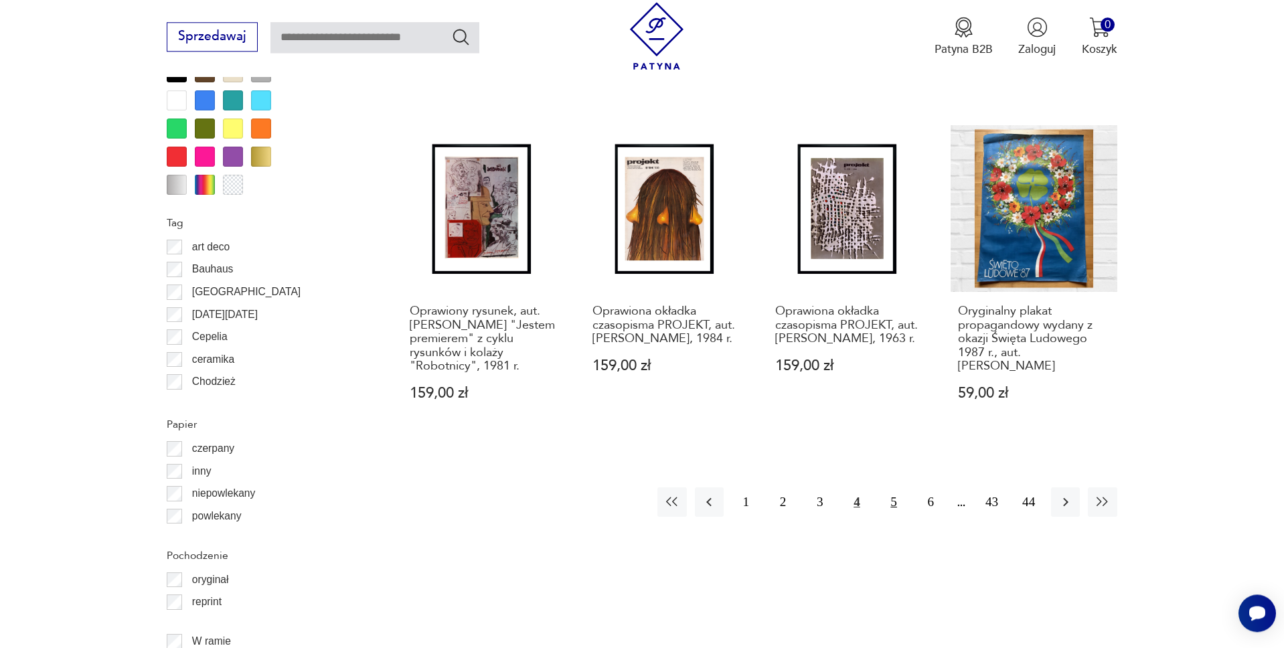
click at [892, 501] on button "5" at bounding box center [894, 501] width 29 height 29
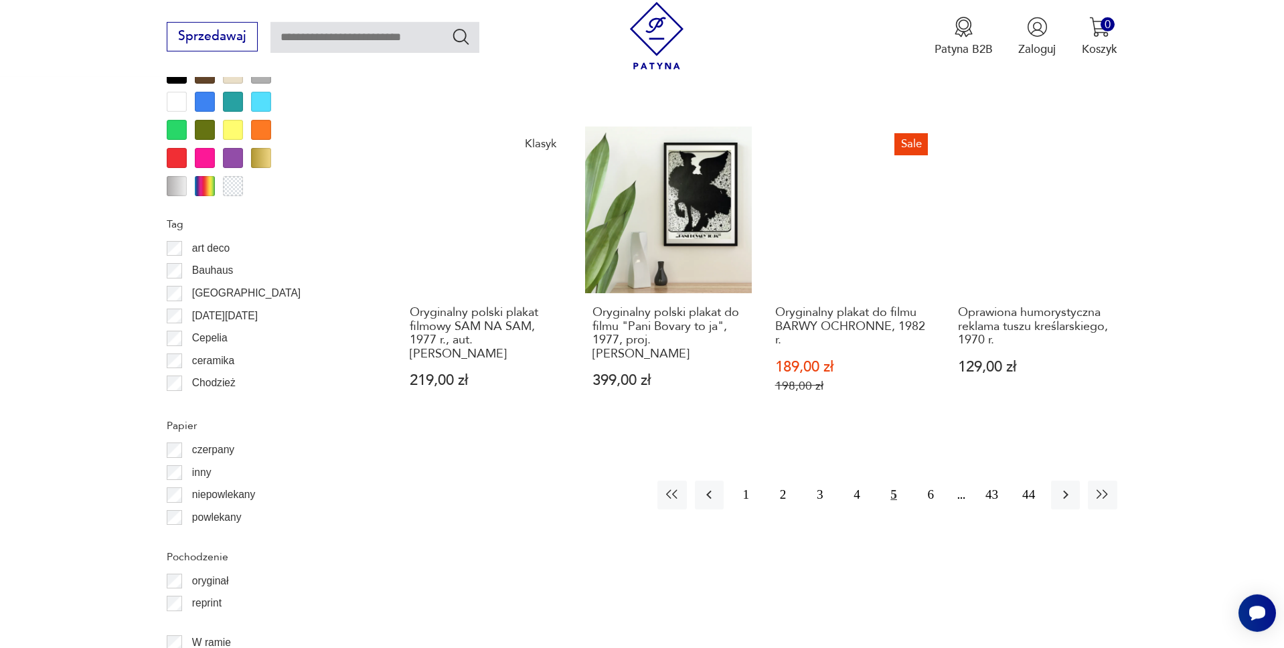
scroll to position [1491, 0]
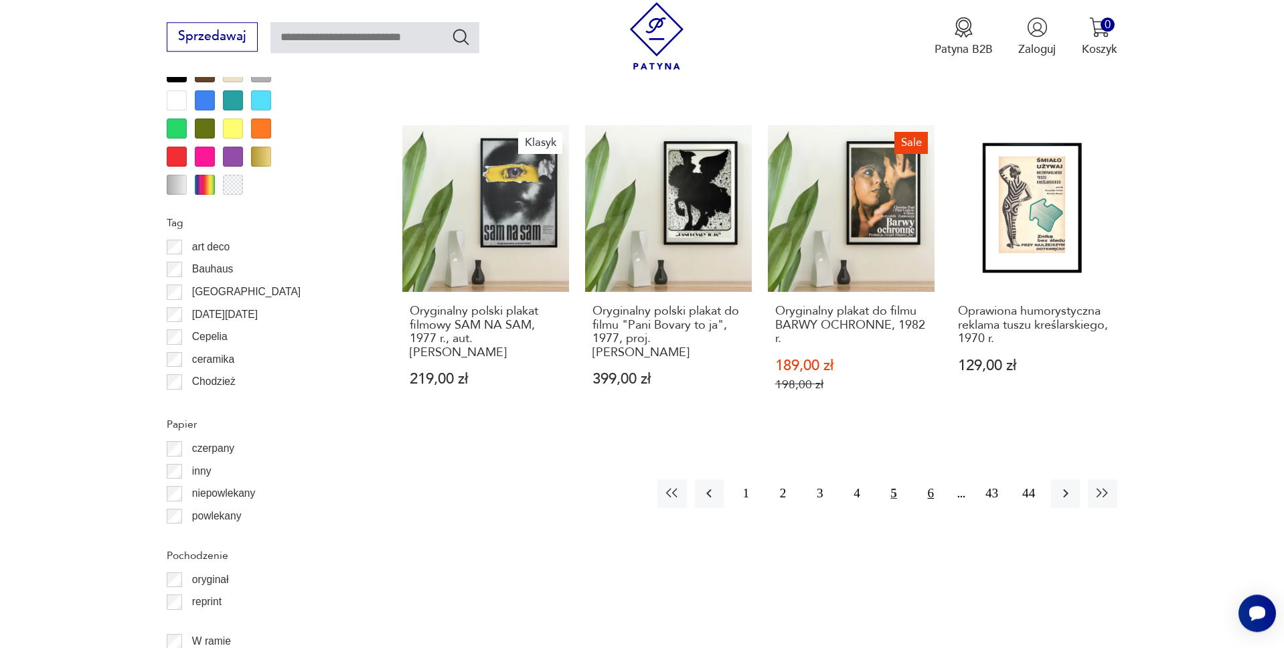
click at [925, 495] on button "6" at bounding box center [930, 493] width 29 height 29
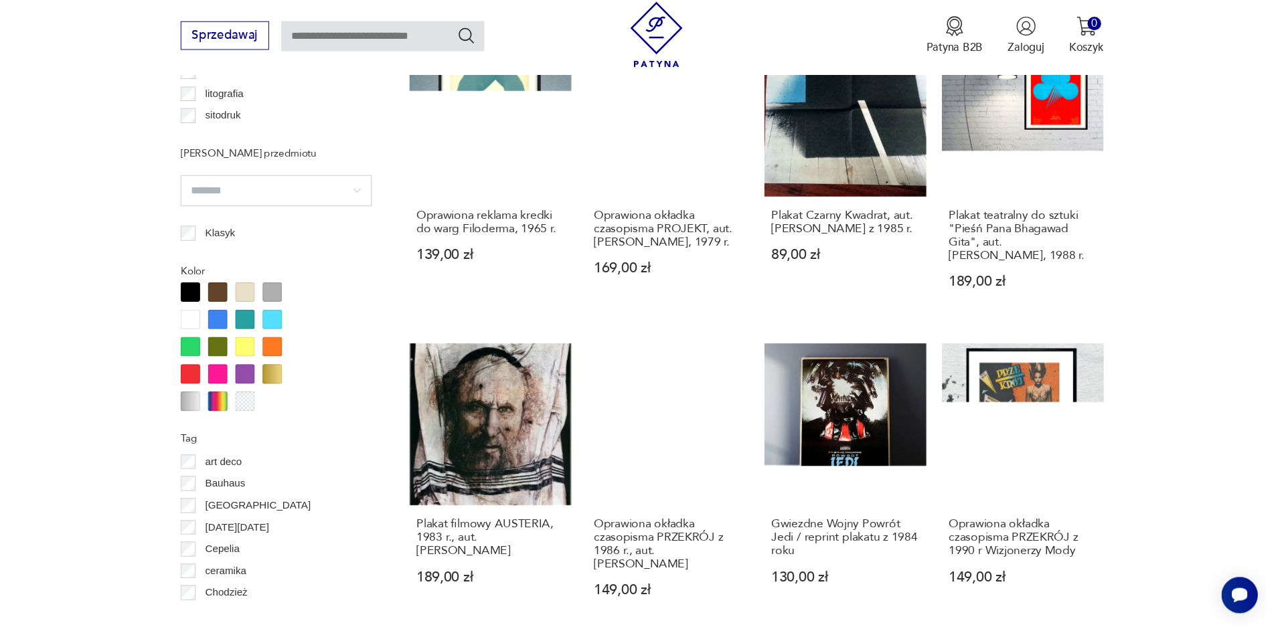
scroll to position [1286, 0]
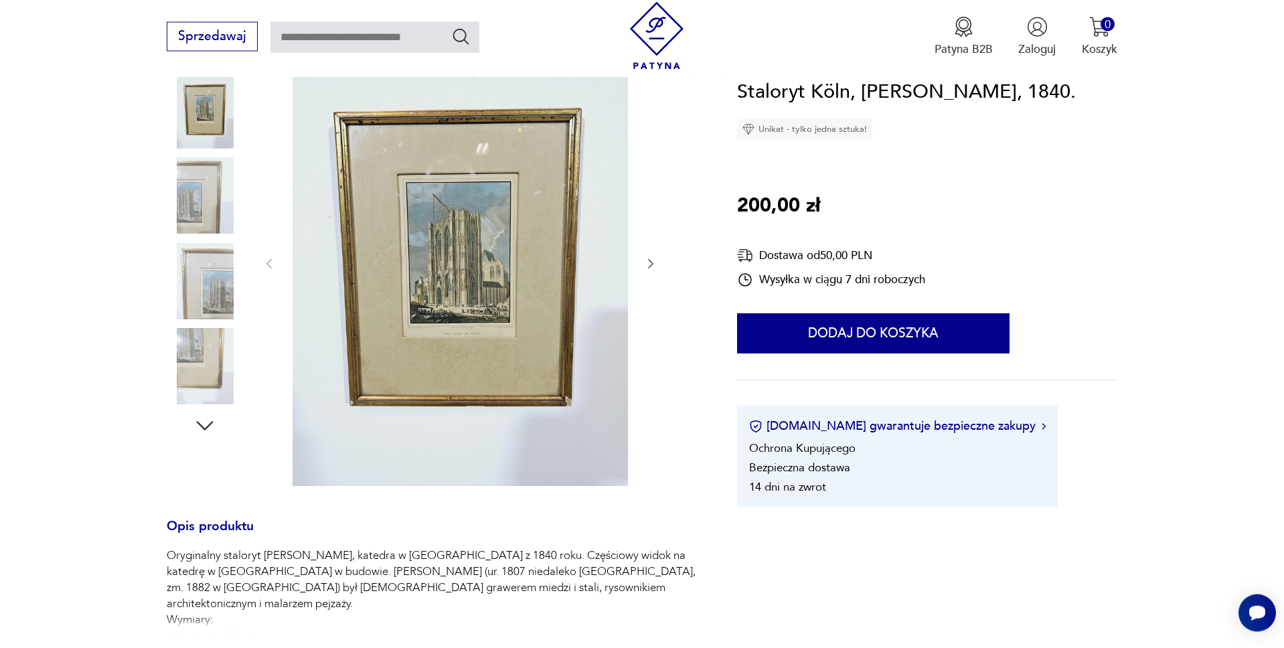
scroll to position [137, 0]
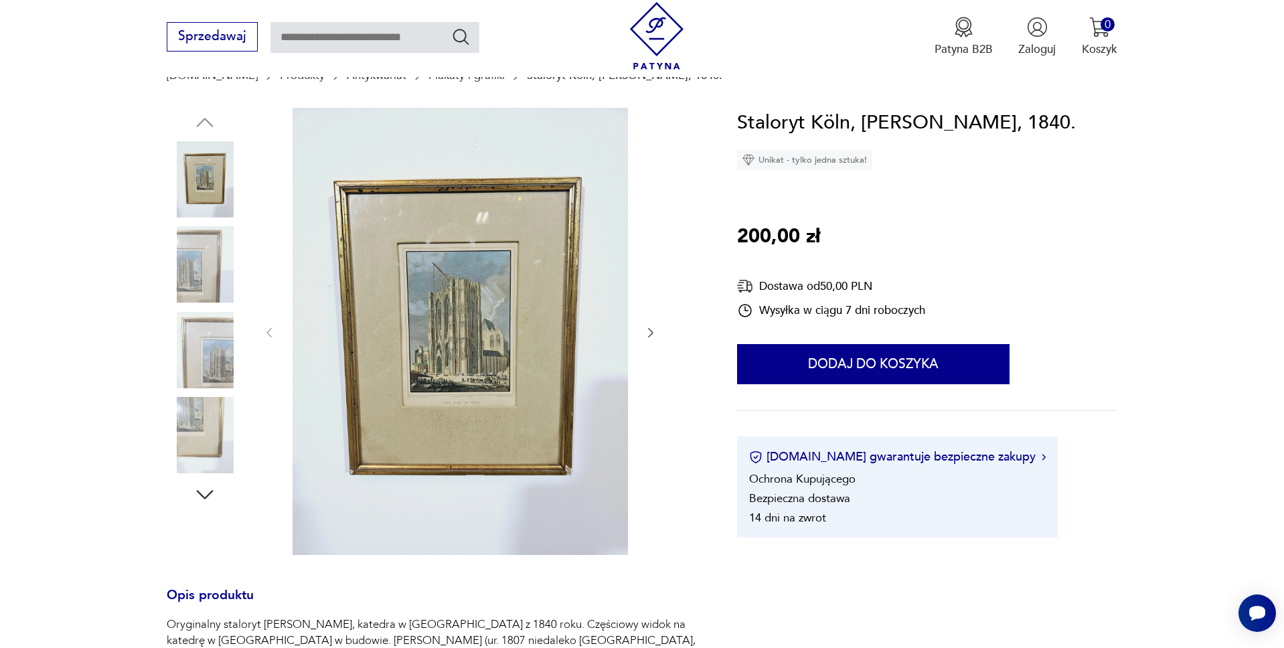
click at [450, 280] on img at bounding box center [460, 331] width 335 height 447
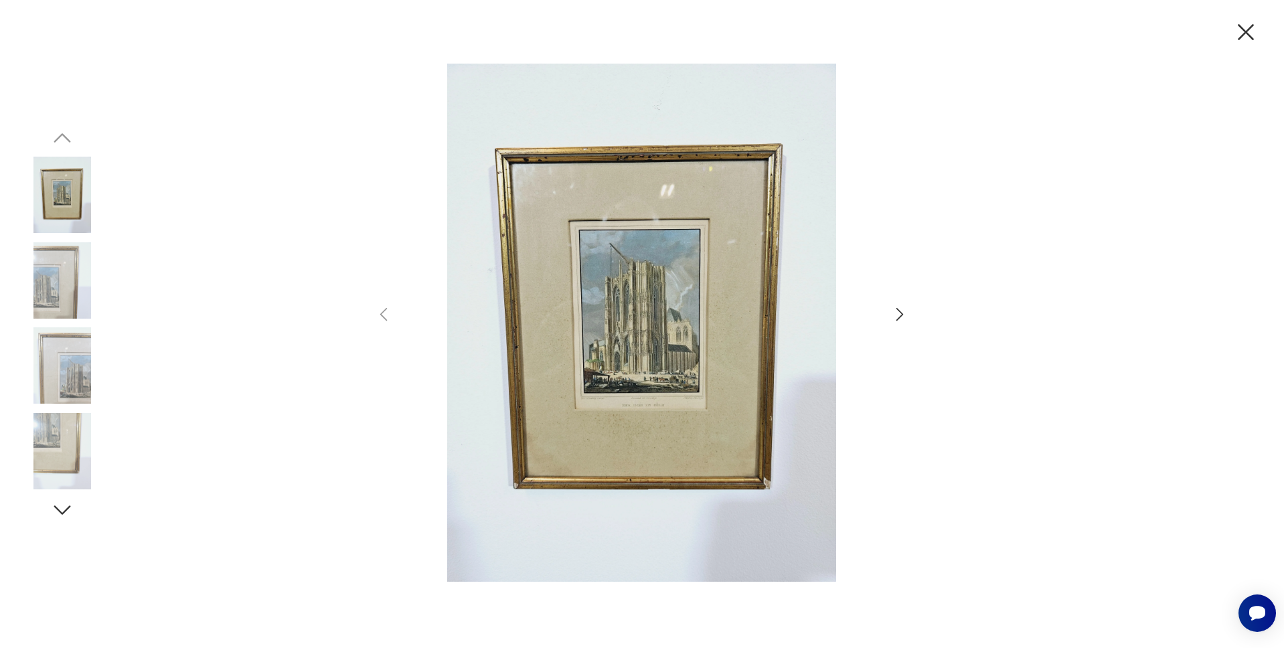
click at [673, 280] on img at bounding box center [642, 323] width 465 height 518
click at [673, 279] on img at bounding box center [642, 323] width 465 height 518
click at [1239, 35] on icon "button" at bounding box center [1246, 32] width 28 height 28
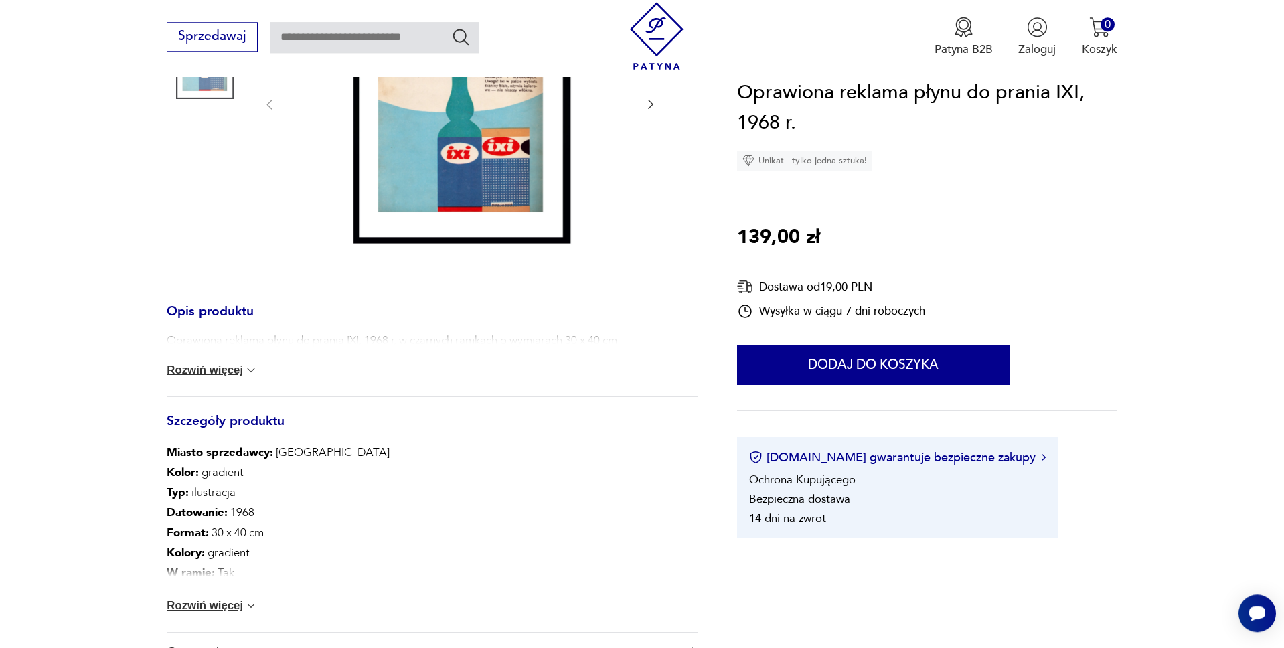
scroll to position [341, 0]
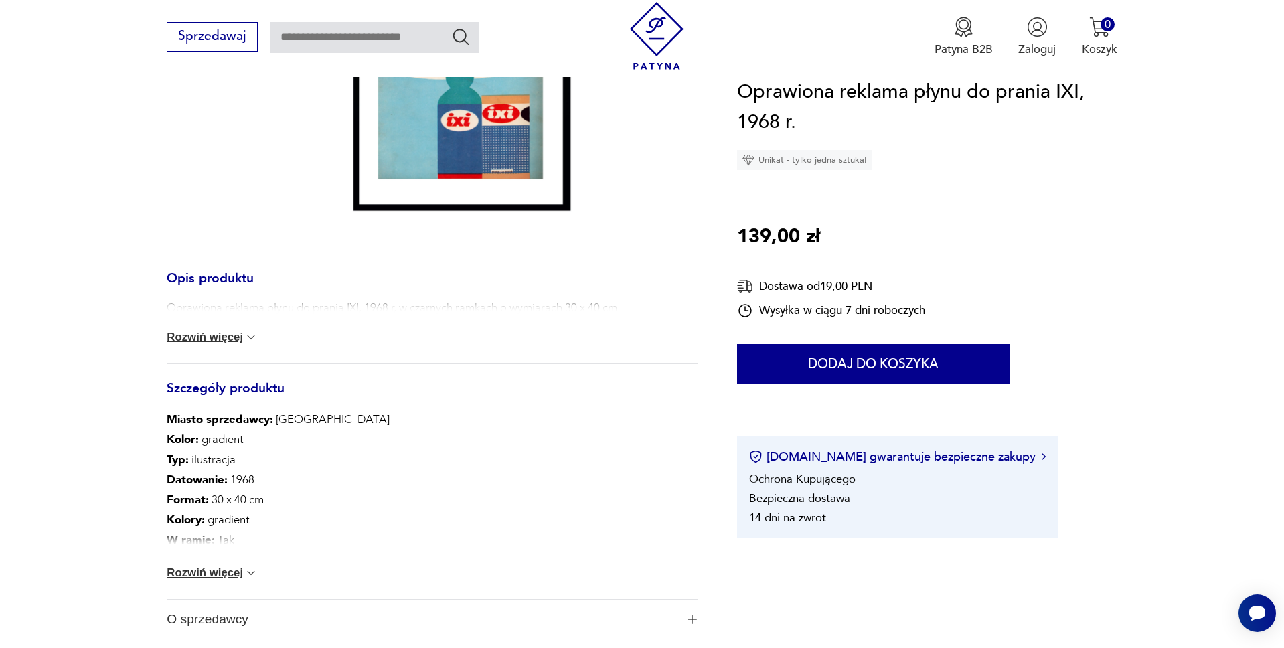
click at [236, 576] on button "Rozwiń więcej" at bounding box center [212, 572] width 91 height 13
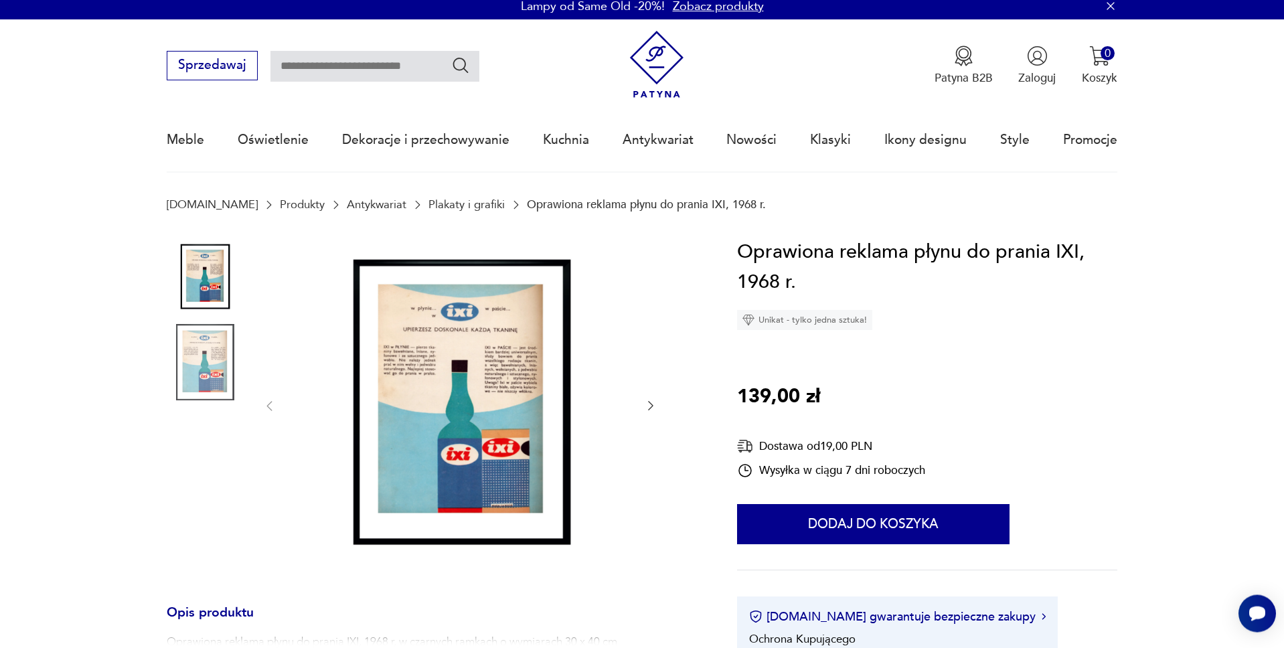
scroll to position [0, 0]
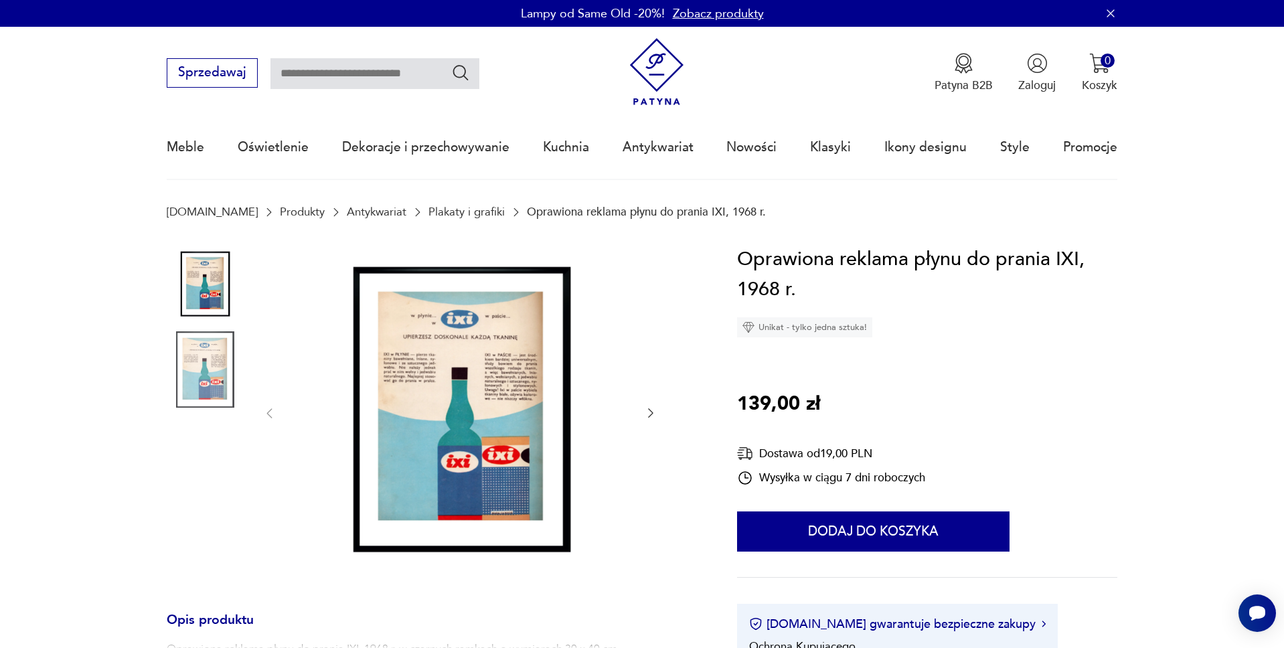
click at [493, 442] on img at bounding box center [460, 411] width 335 height 335
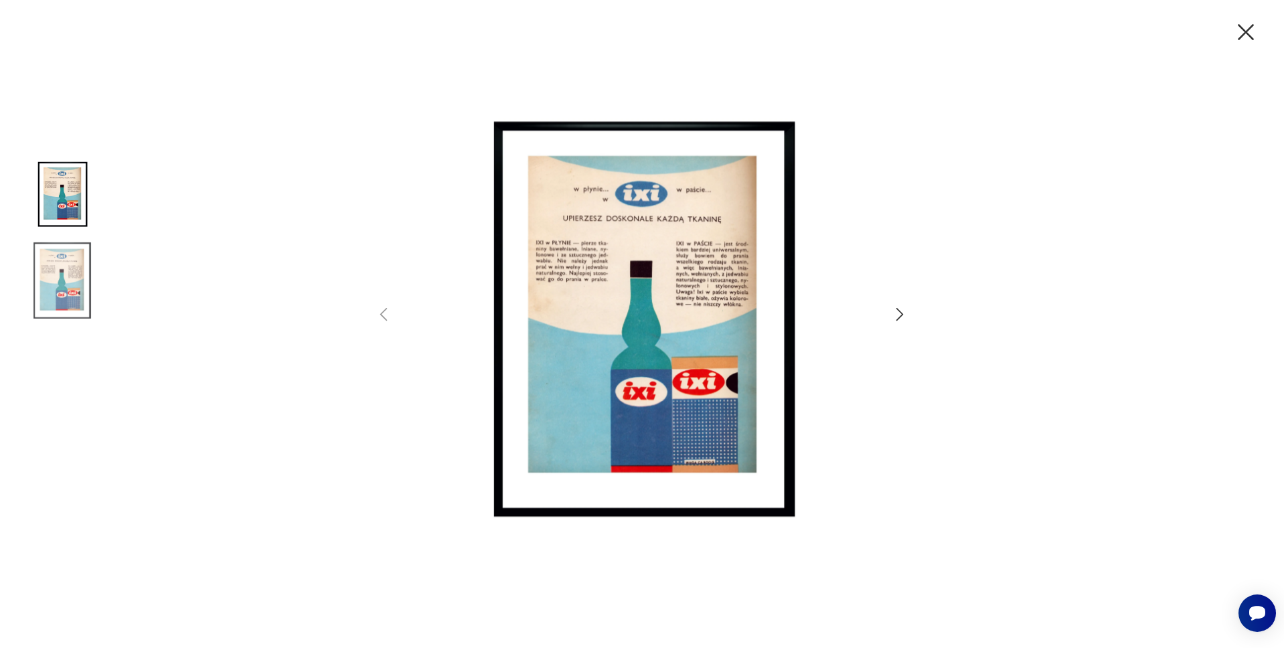
click at [1246, 30] on icon "button" at bounding box center [1246, 32] width 28 height 28
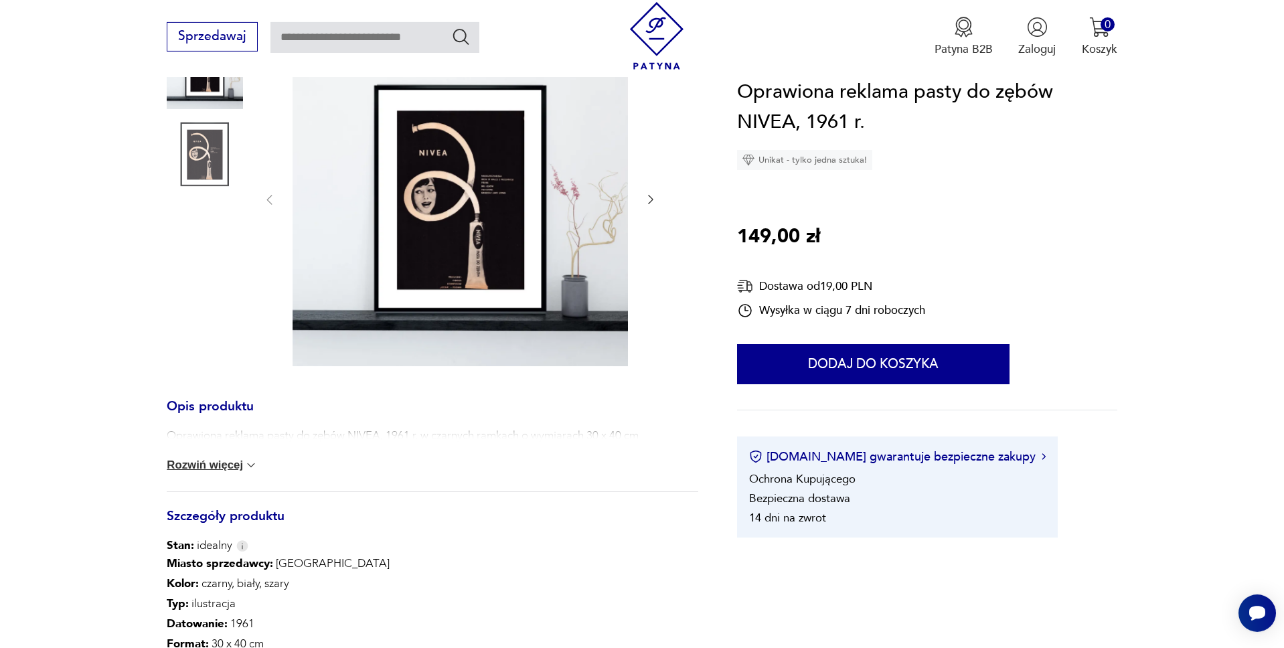
scroll to position [137, 0]
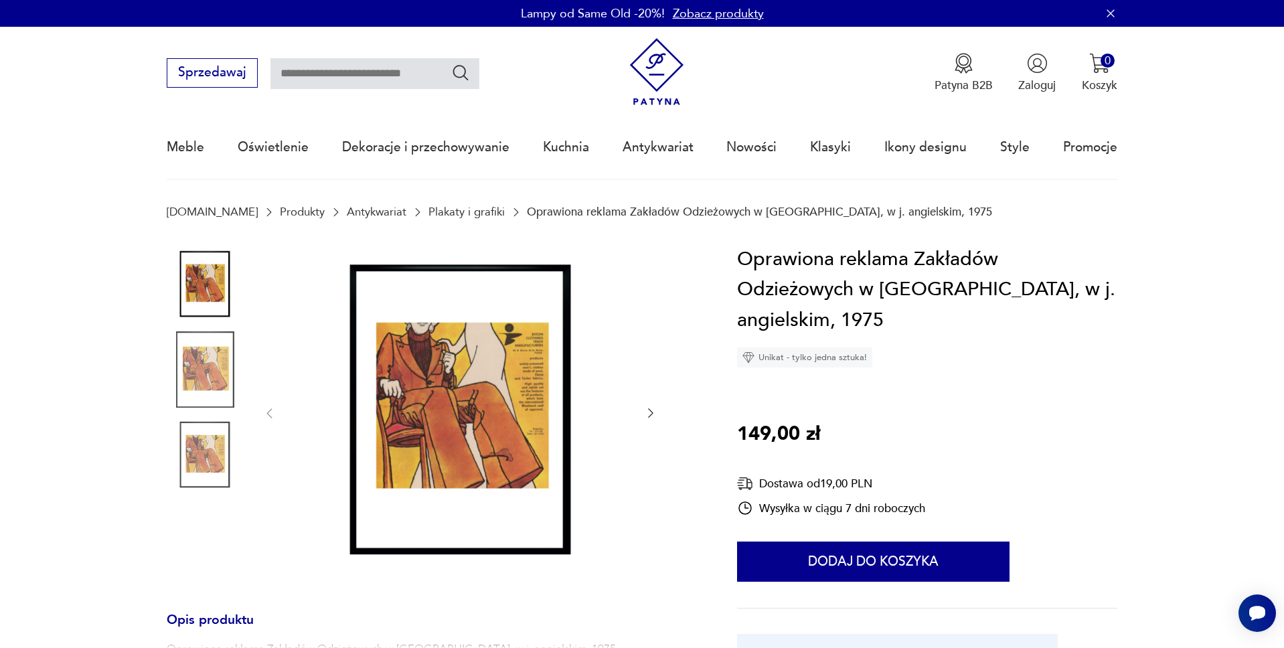
click at [505, 378] on img at bounding box center [460, 411] width 335 height 335
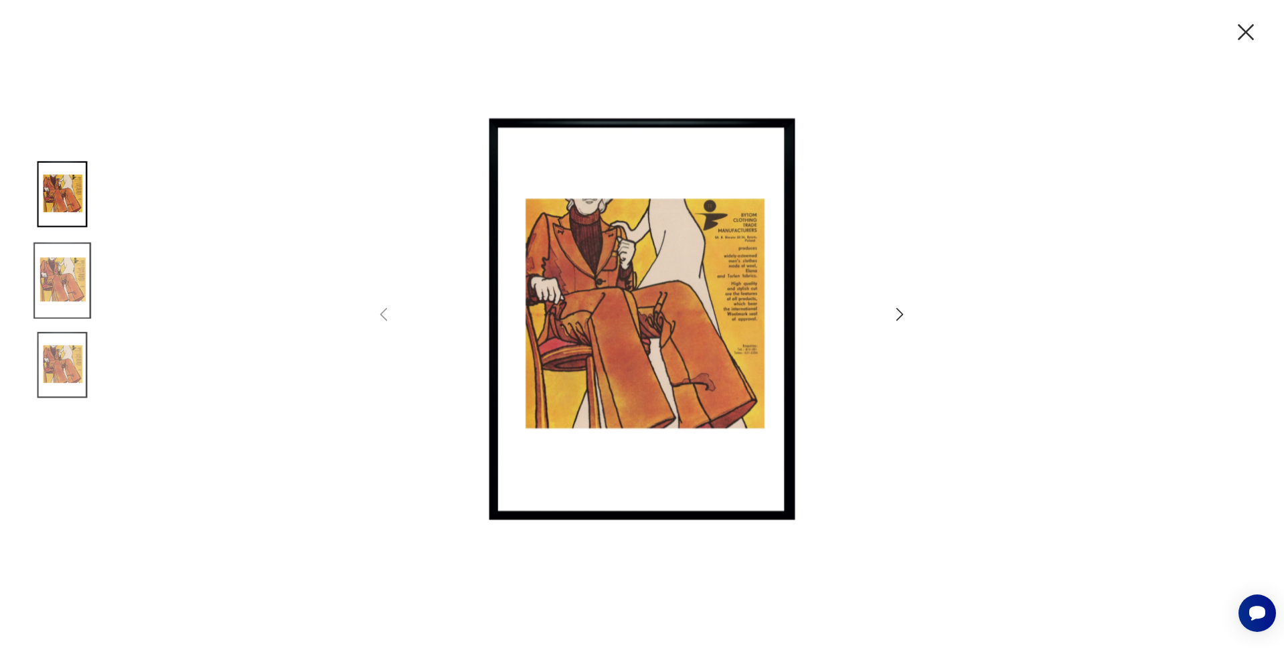
click at [625, 303] on img at bounding box center [642, 323] width 465 height 518
click at [900, 311] on icon "button" at bounding box center [899, 314] width 7 height 13
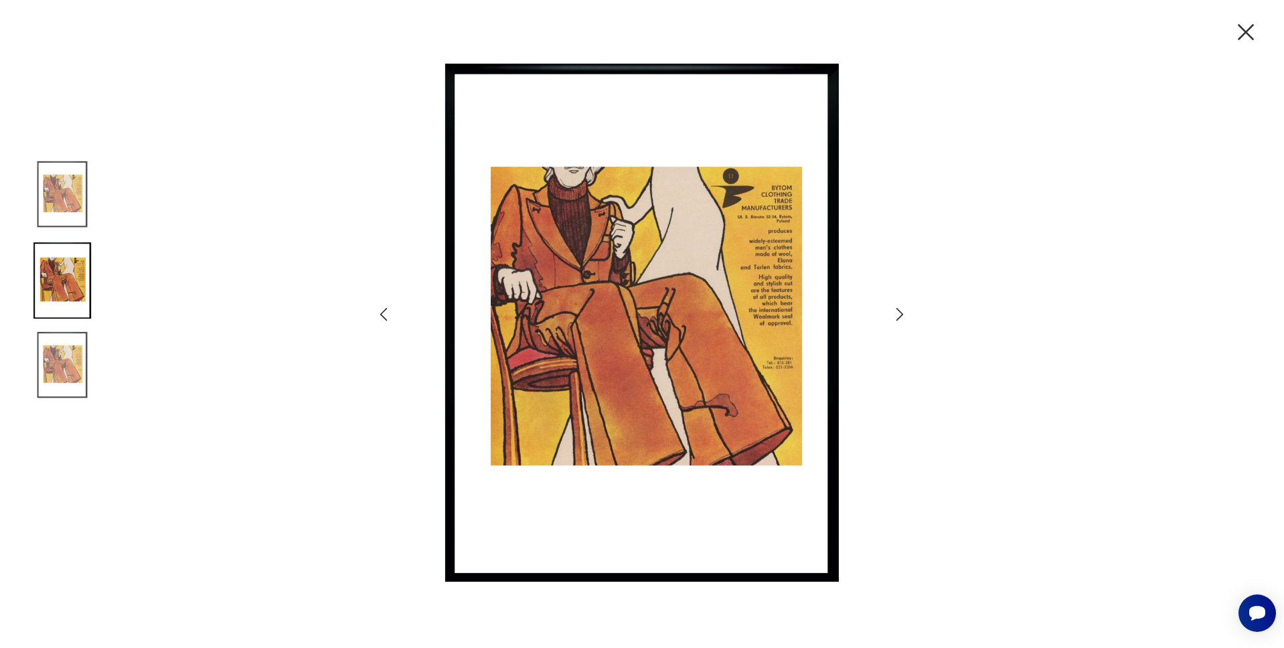
click at [891, 311] on icon "button" at bounding box center [899, 314] width 19 height 19
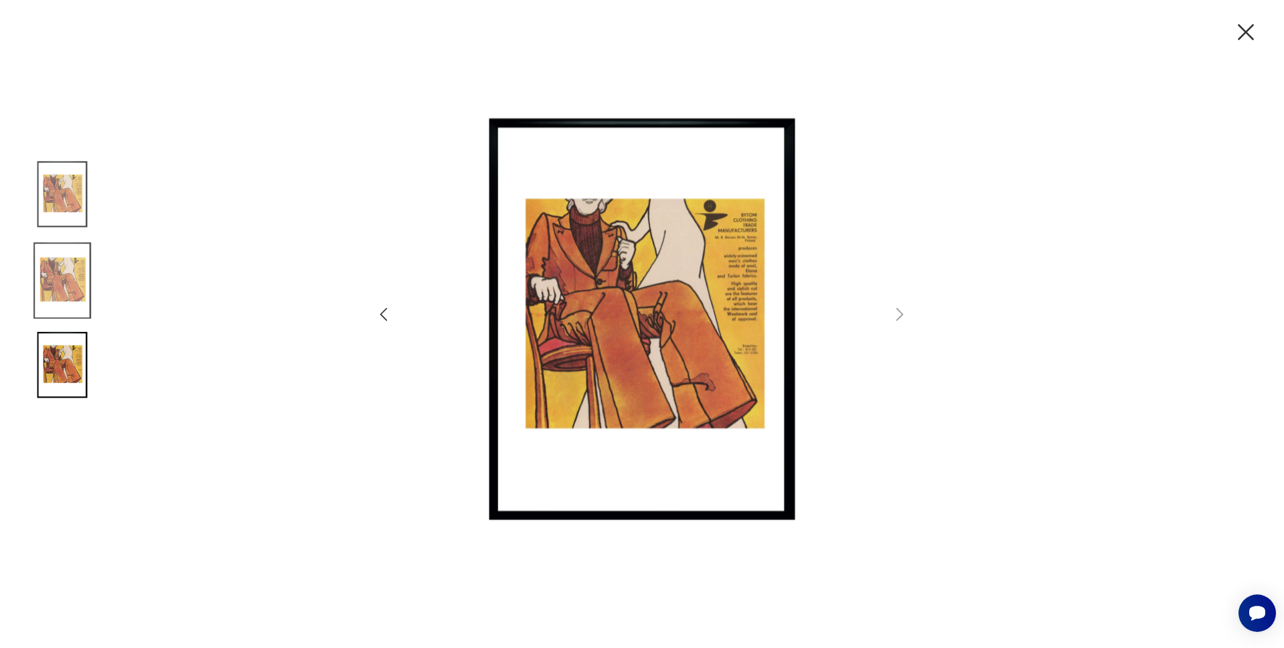
click at [1248, 37] on icon "button" at bounding box center [1246, 32] width 28 height 28
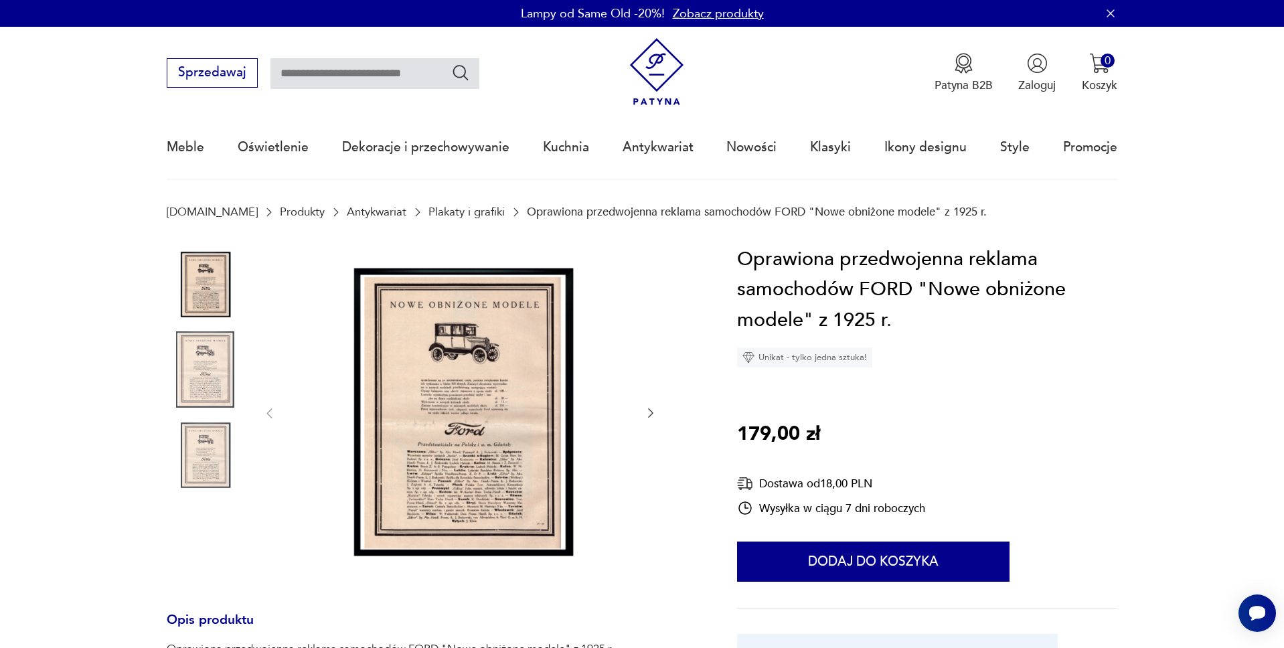
click at [502, 466] on img at bounding box center [460, 411] width 335 height 335
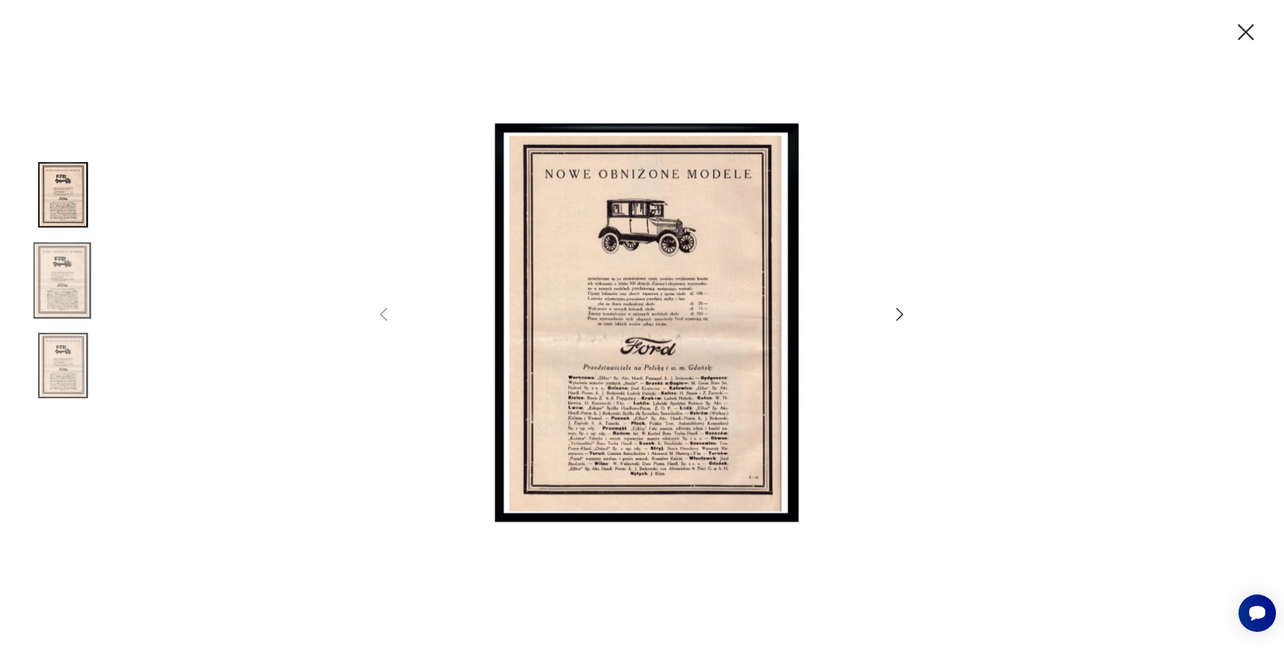
click at [1251, 39] on icon "button" at bounding box center [1246, 32] width 28 height 28
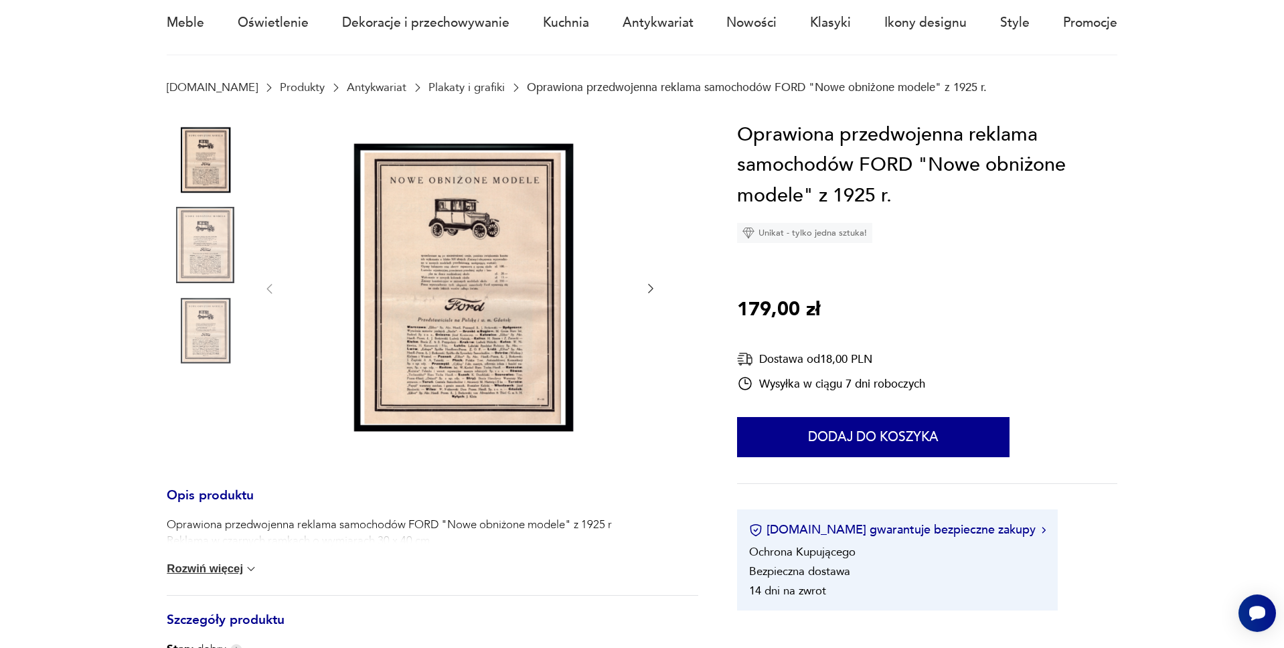
scroll to position [68, 0]
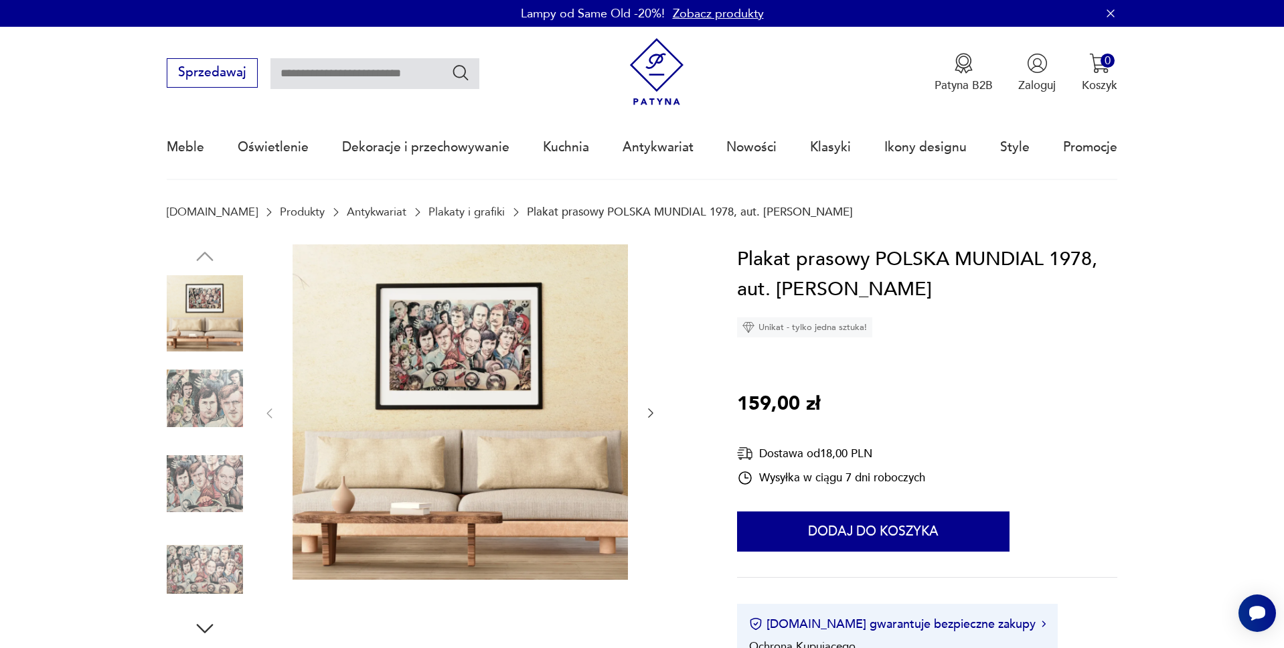
click at [464, 339] on img at bounding box center [460, 411] width 335 height 335
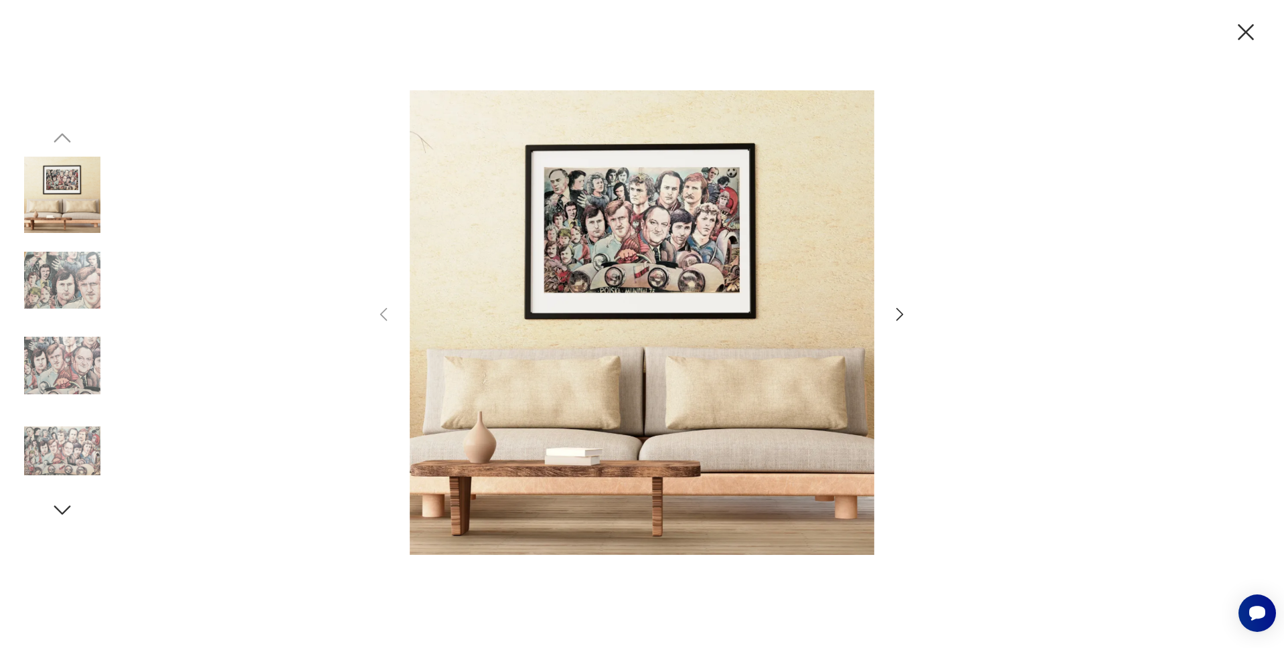
click at [608, 270] on img at bounding box center [642, 323] width 465 height 518
click at [1243, 31] on icon "button" at bounding box center [1246, 32] width 28 height 28
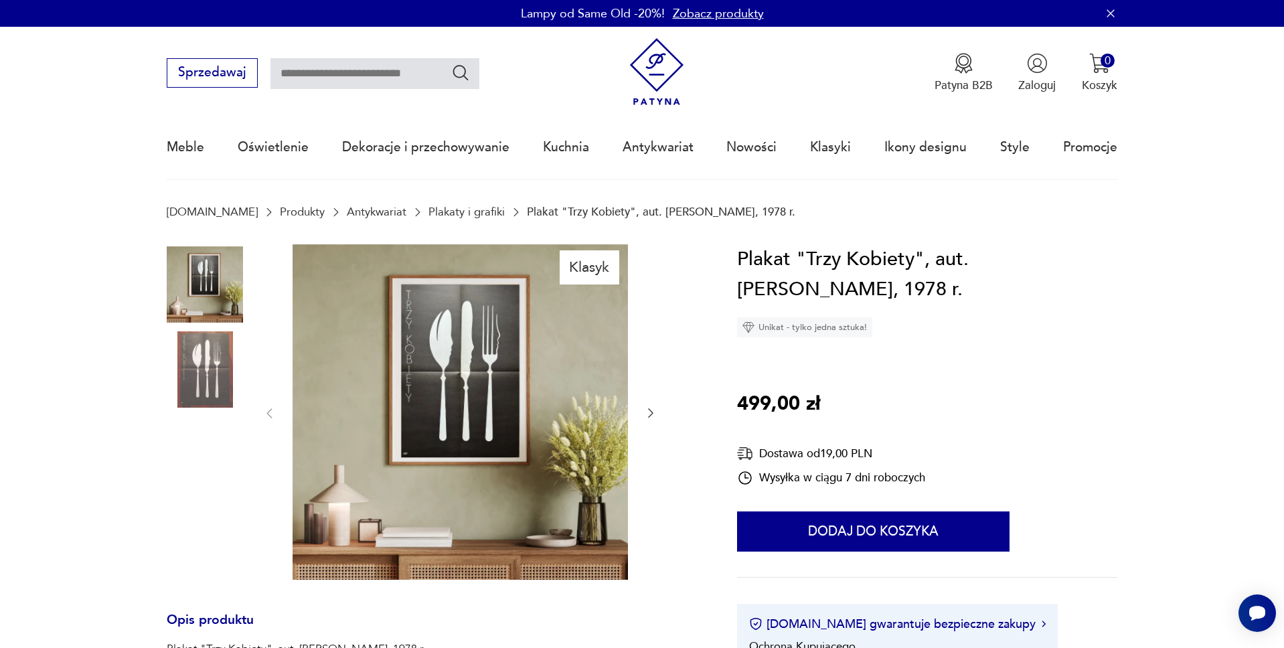
click at [487, 368] on img at bounding box center [460, 411] width 335 height 335
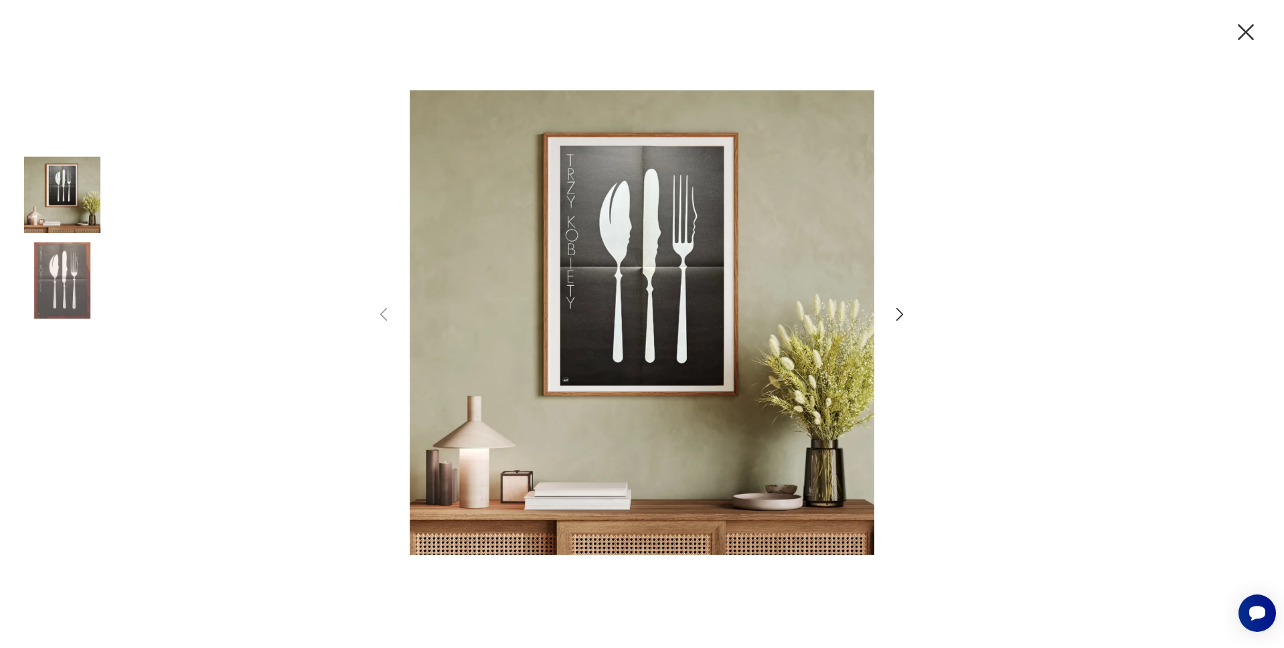
click at [1244, 27] on icon "button" at bounding box center [1246, 32] width 28 height 28
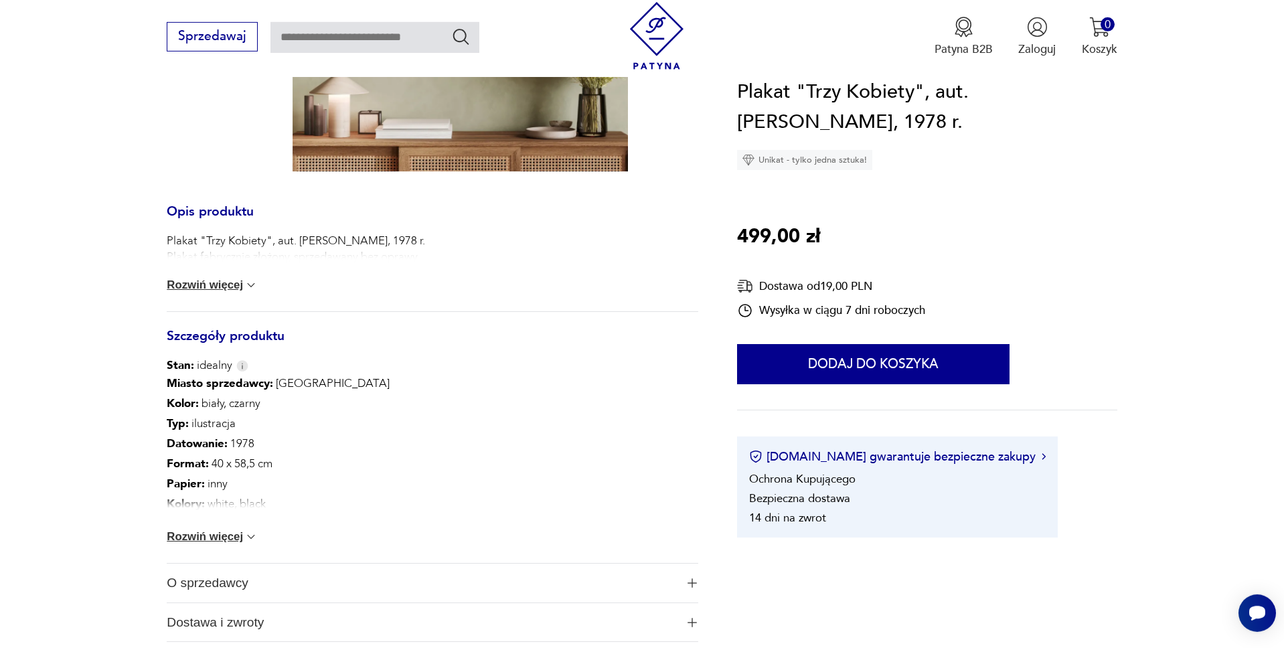
scroll to position [410, 0]
click at [236, 539] on button "Rozwiń więcej" at bounding box center [212, 535] width 91 height 13
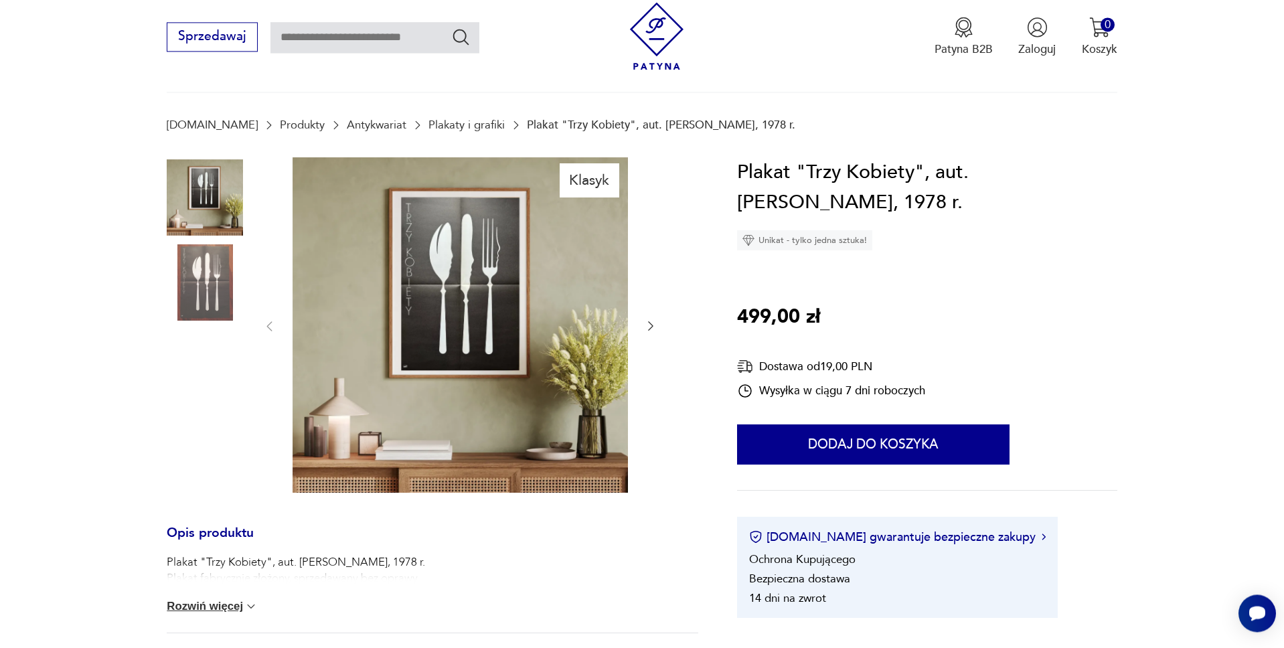
scroll to position [0, 0]
